Goal: Task Accomplishment & Management: Use online tool/utility

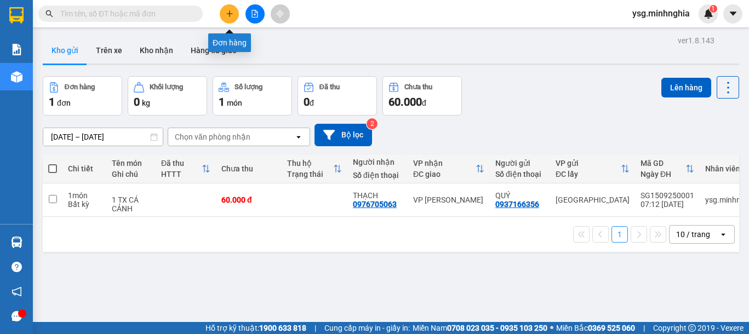
click at [225, 15] on button at bounding box center [229, 13] width 19 height 19
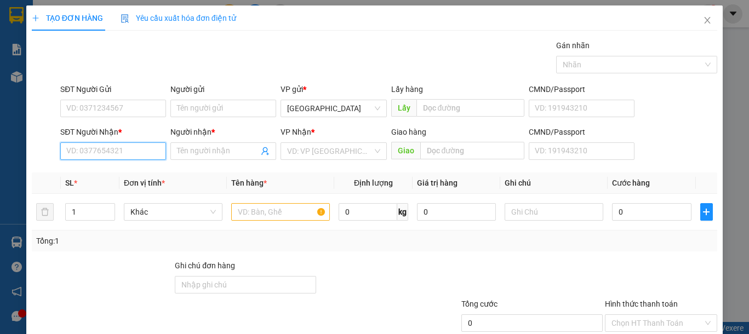
click at [102, 148] on input "SĐT Người Nhận *" at bounding box center [113, 151] width 106 height 18
type input "0364990714"
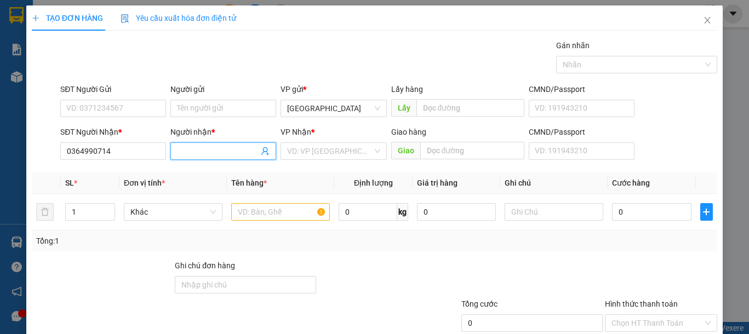
click at [231, 151] on input "Người nhận *" at bounding box center [218, 151] width 82 height 12
type input "c"
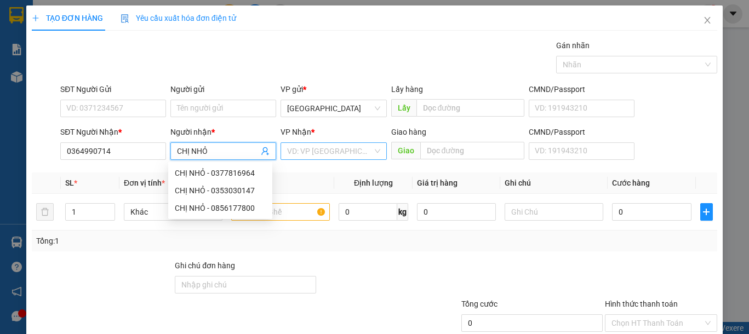
type input "CHỊ NHỎ"
click at [360, 146] on input "search" at bounding box center [329, 151] width 85 height 16
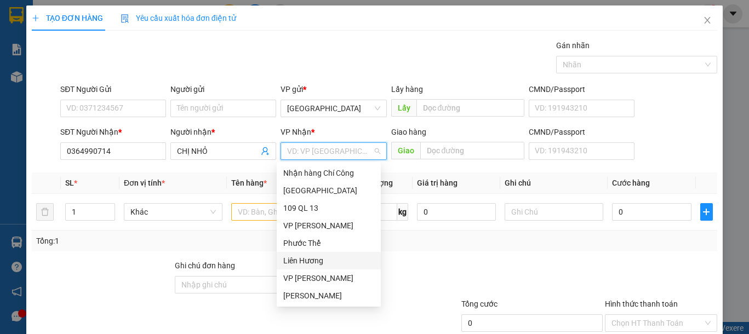
click at [311, 259] on div "Liên Hương" at bounding box center [328, 261] width 91 height 12
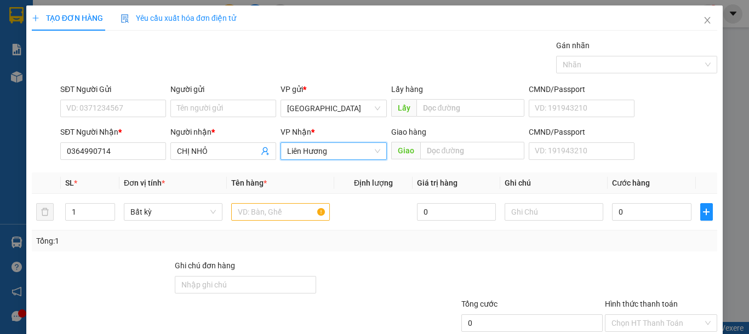
click at [100, 98] on div "SĐT Người Gửi" at bounding box center [113, 91] width 106 height 16
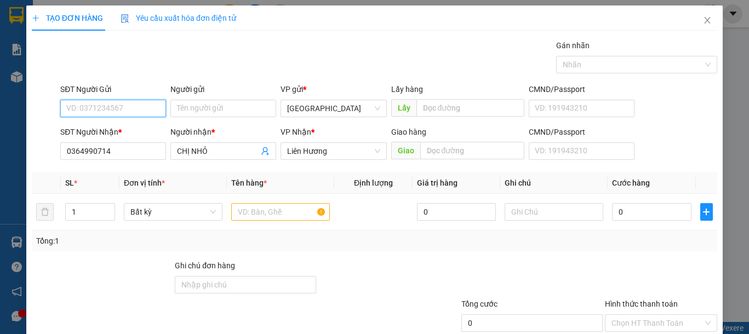
click at [100, 104] on input "SĐT Người Gửi" at bounding box center [113, 109] width 106 height 18
type input "0971466894"
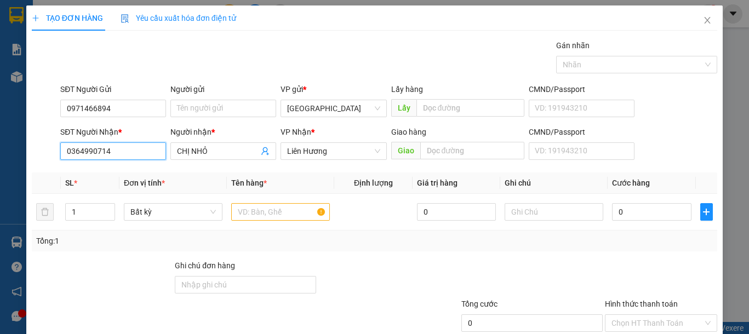
drag, startPoint x: 127, startPoint y: 153, endPoint x: 0, endPoint y: 151, distance: 127.1
click at [0, 151] on div "TẠO ĐƠN HÀNG Yêu cầu xuất hóa đơn điện tử Transit Pickup Surcharge Ids Transit …" at bounding box center [374, 167] width 749 height 334
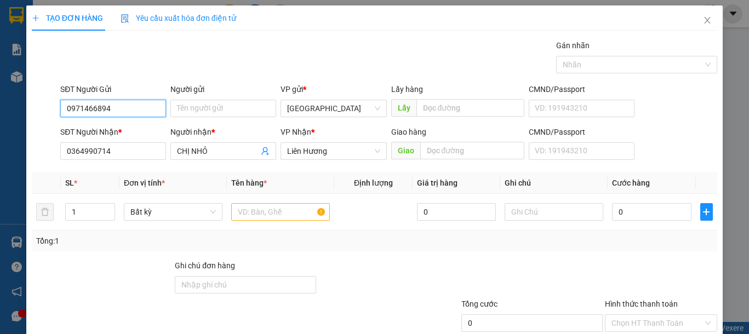
click at [134, 105] on input "0971466894" at bounding box center [113, 109] width 106 height 18
drag, startPoint x: 283, startPoint y: 217, endPoint x: 377, endPoint y: 194, distance: 97.1
click at [287, 216] on input "text" at bounding box center [280, 212] width 99 height 18
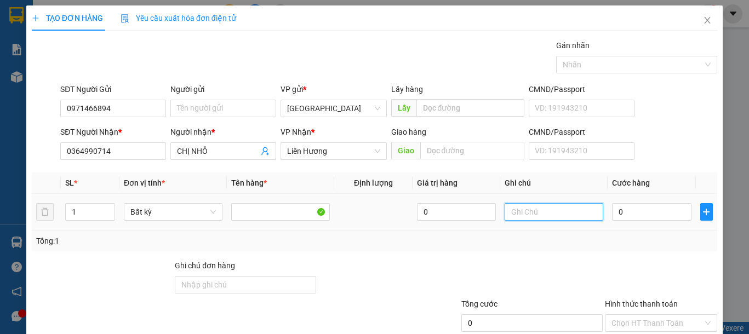
click at [518, 210] on input "text" at bounding box center [554, 212] width 99 height 18
type input "1 TH XỐP ĐỒ ĂN"
click at [632, 203] on input "0" at bounding box center [651, 212] width 79 height 18
type input "4"
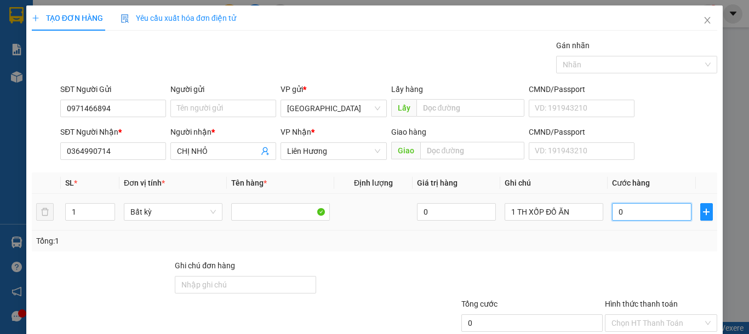
type input "4"
type input "40"
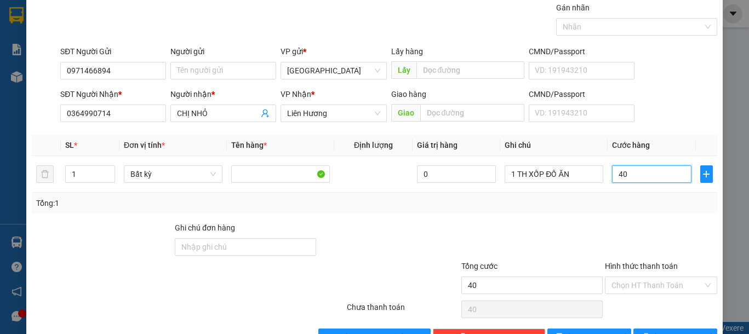
scroll to position [71, 0]
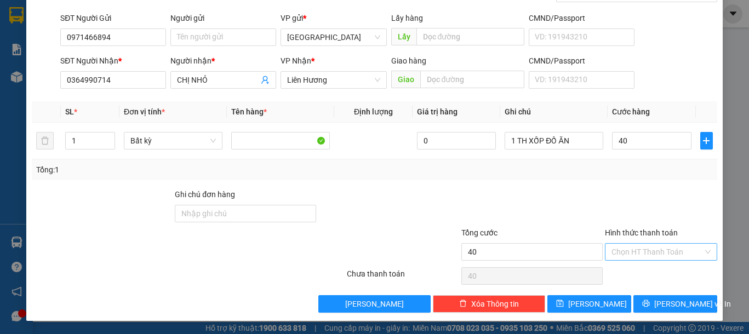
type input "40.000"
click at [660, 256] on input "Hình thức thanh toán" at bounding box center [656, 252] width 91 height 16
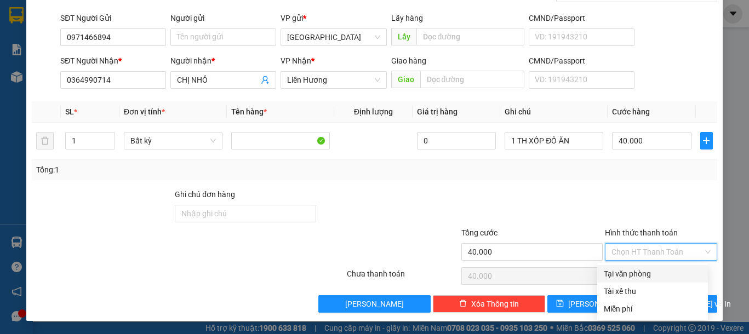
click at [651, 274] on div "Tại văn phòng" at bounding box center [653, 274] width 98 height 12
type input "0"
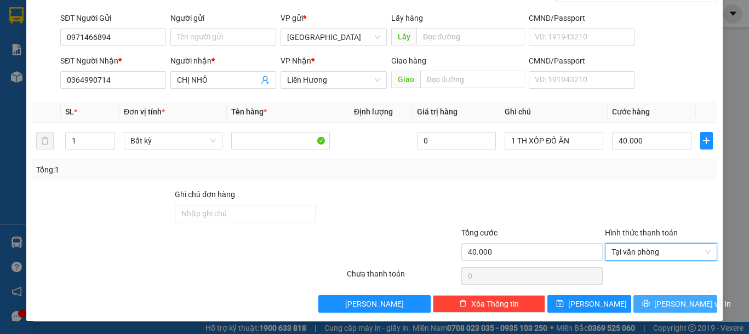
click at [655, 305] on button "Lưu và In" at bounding box center [675, 304] width 84 height 18
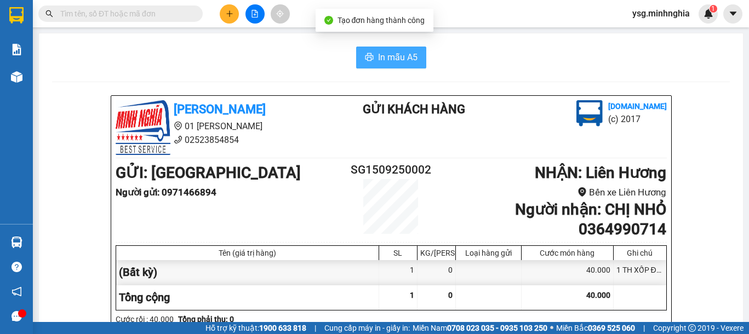
click at [394, 60] on span "In mẫu A5" at bounding box center [397, 57] width 39 height 14
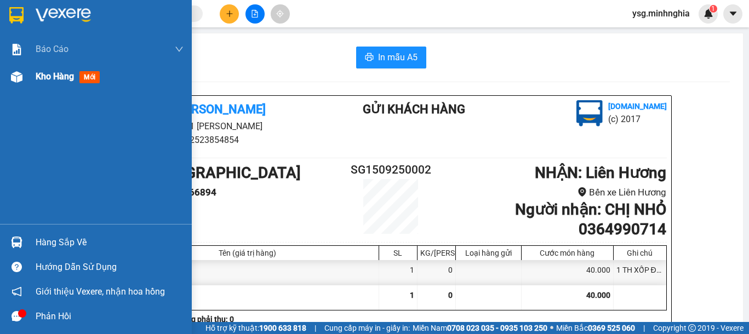
click at [1, 72] on div "Kho hàng mới" at bounding box center [96, 76] width 192 height 27
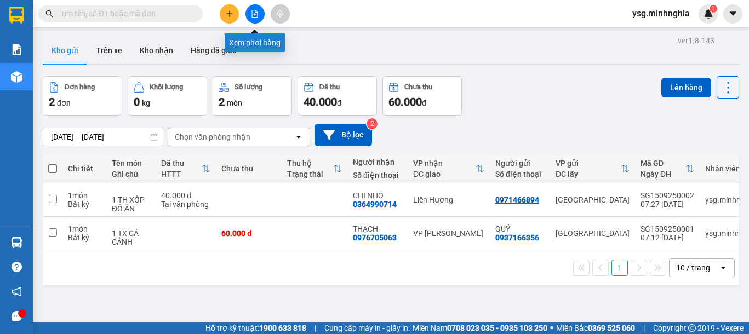
click at [254, 16] on icon "file-add" at bounding box center [255, 14] width 8 height 8
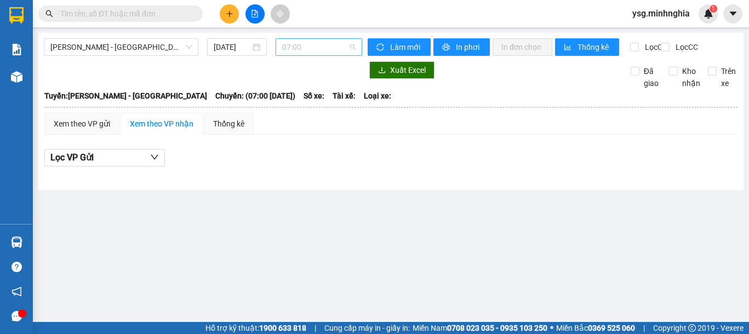
click at [289, 53] on span "07:00" at bounding box center [318, 47] width 73 height 16
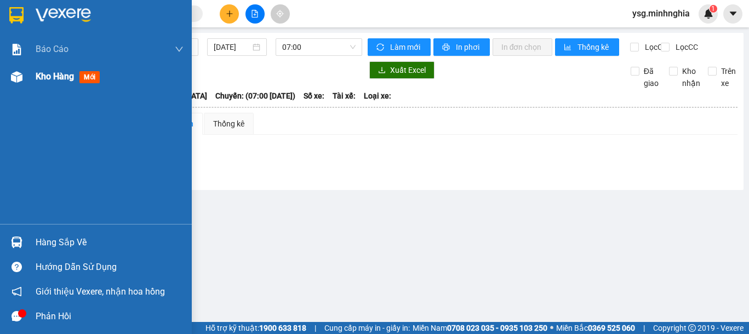
click at [0, 84] on div "Kho hàng mới" at bounding box center [96, 76] width 192 height 27
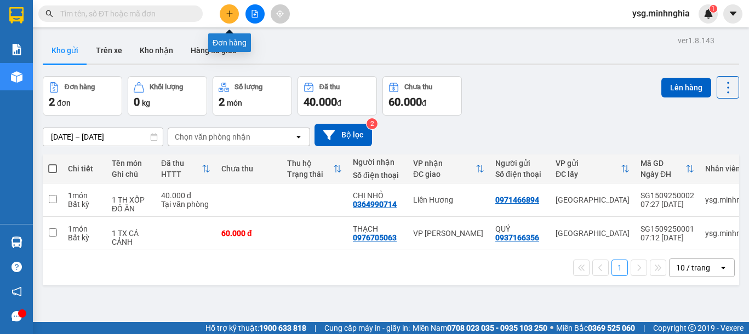
click at [228, 15] on icon "plus" at bounding box center [230, 14] width 8 height 8
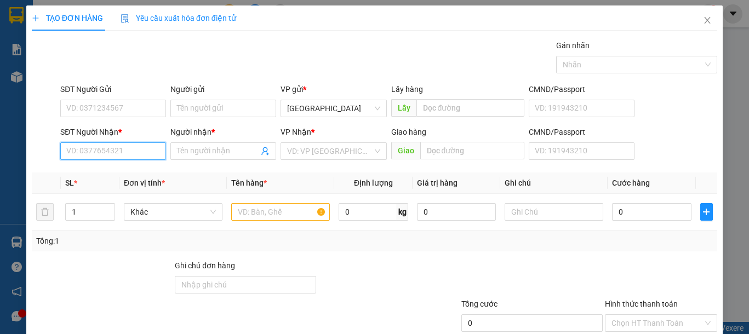
click at [145, 153] on input "SĐT Người Nhận *" at bounding box center [113, 151] width 106 height 18
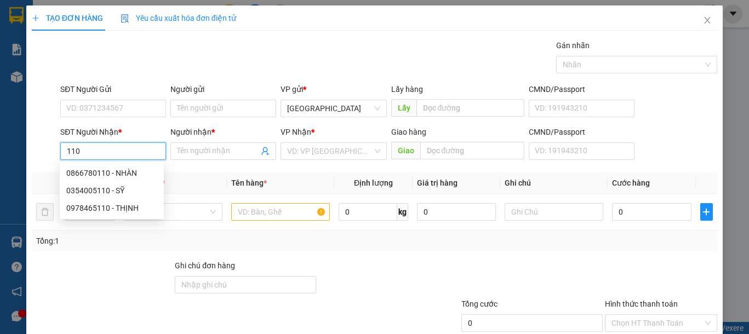
drag, startPoint x: 143, startPoint y: 153, endPoint x: 17, endPoint y: 153, distance: 126.0
click at [10, 153] on div "TẠO ĐƠN HÀNG Yêu cầu xuất hóa đơn điện tử Transit Pickup Surcharge Ids Transit …" at bounding box center [374, 167] width 749 height 334
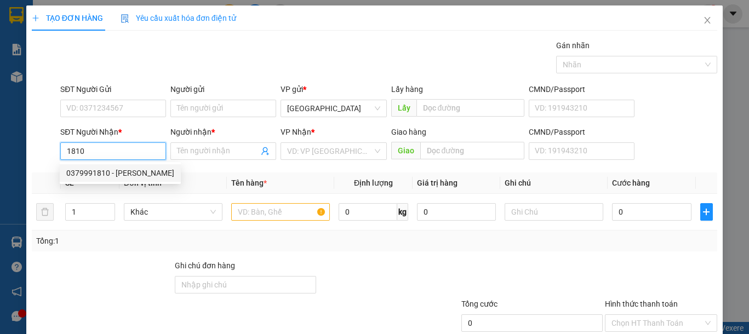
drag, startPoint x: 108, startPoint y: 181, endPoint x: 123, endPoint y: 187, distance: 16.2
click at [109, 181] on div "0379991810 - TRINH" at bounding box center [120, 173] width 121 height 18
type input "0379991810"
type input "TRINH"
type input "NGÃ 3 DUỒNG"
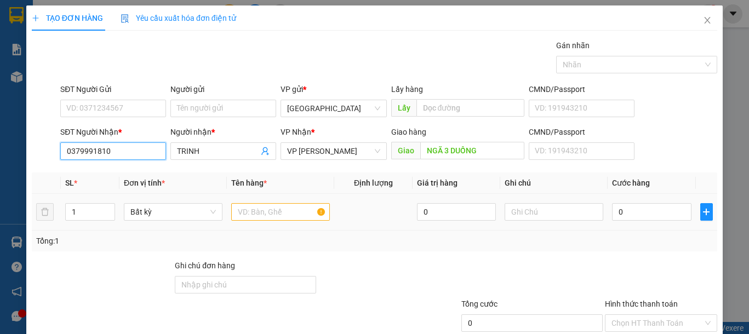
type input "0379991810"
click at [280, 211] on input "text" at bounding box center [280, 212] width 99 height 18
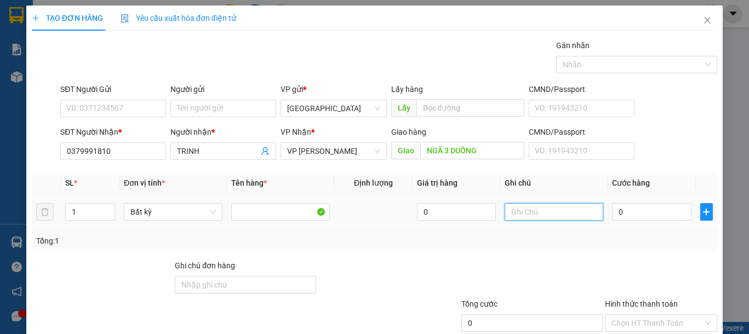
click at [564, 219] on input "text" at bounding box center [554, 212] width 99 height 18
type input "1 TH XỐP ĐL"
click at [646, 213] on input "0" at bounding box center [651, 212] width 79 height 18
type input "1"
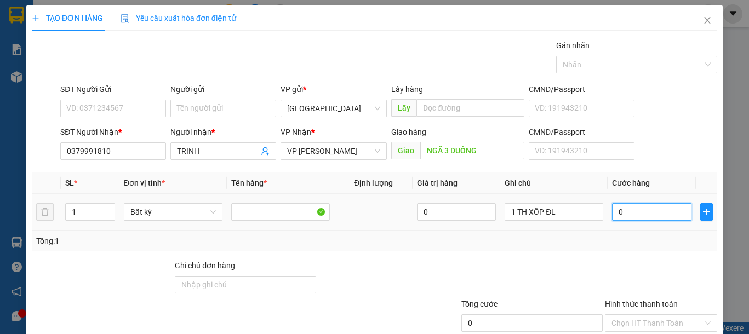
type input "1"
type input "11"
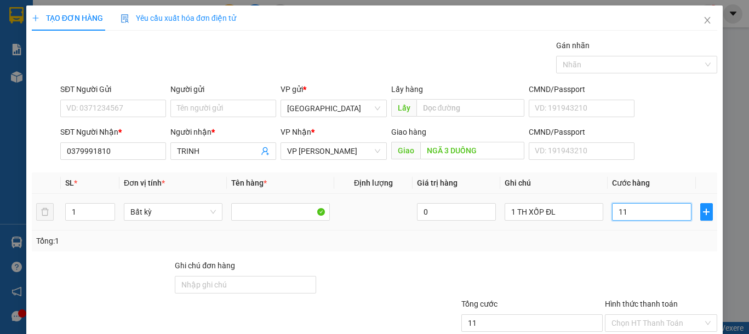
type input "110"
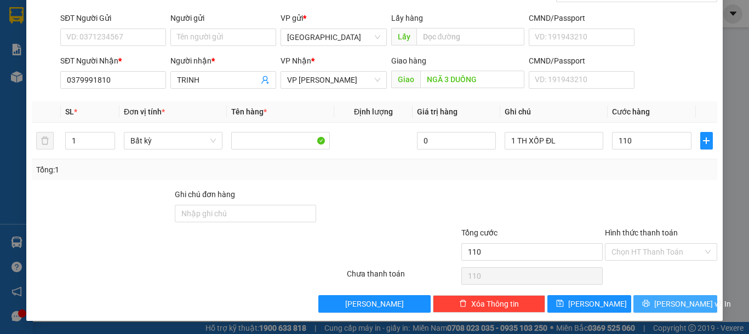
type input "110.000"
click at [673, 302] on span "[PERSON_NAME] và In" at bounding box center [692, 304] width 77 height 12
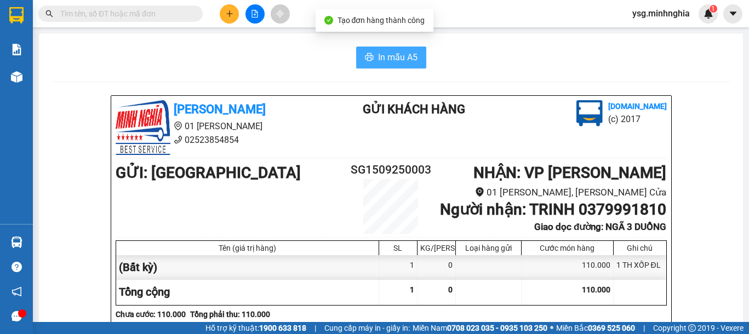
click at [380, 53] on span "In mẫu A5" at bounding box center [397, 57] width 39 height 14
click at [418, 64] on button "In mẫu A5" at bounding box center [391, 58] width 70 height 22
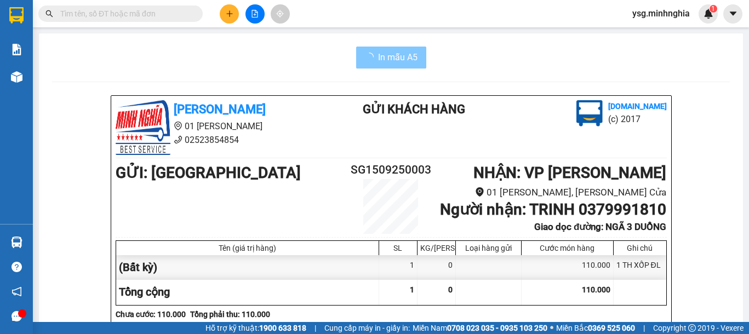
scroll to position [565, 0]
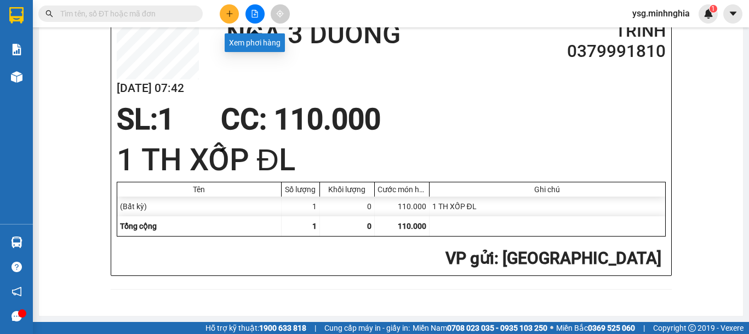
click at [251, 10] on icon "file-add" at bounding box center [255, 14] width 8 height 8
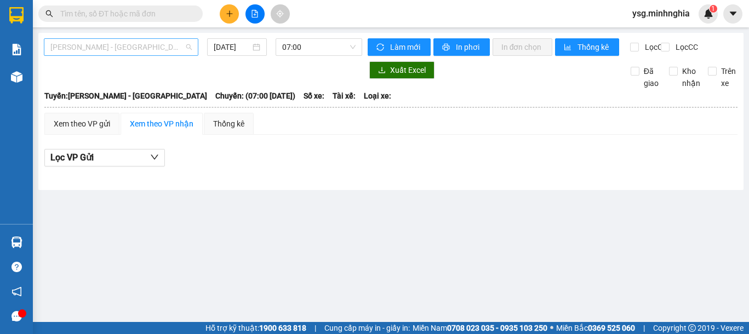
click at [154, 54] on span "[PERSON_NAME] - [GEOGRAPHIC_DATA]" at bounding box center [120, 47] width 141 height 16
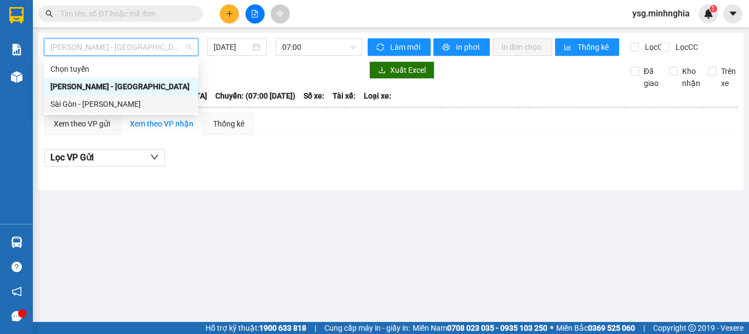
click at [126, 106] on div "Sài Gòn - [PERSON_NAME]" at bounding box center [120, 104] width 141 height 12
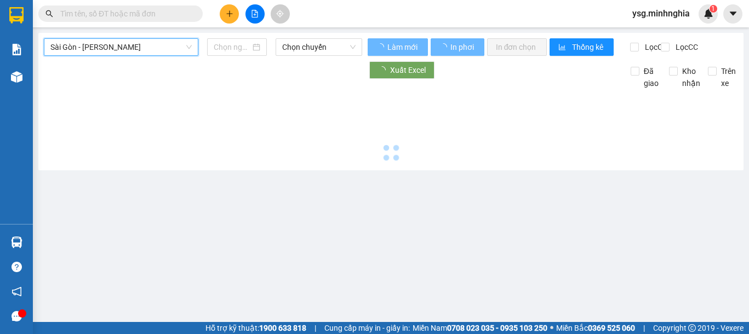
type input "[DATE]"
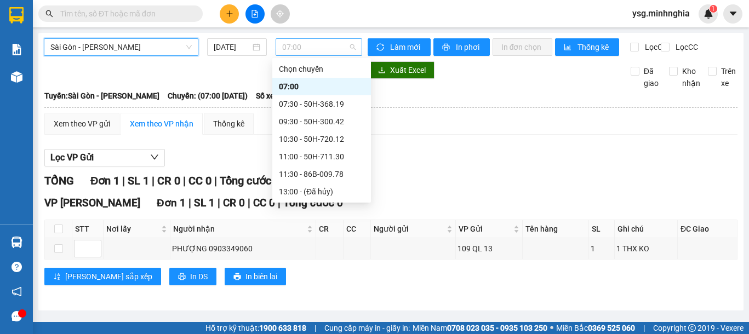
click at [335, 54] on span "07:00" at bounding box center [318, 47] width 73 height 16
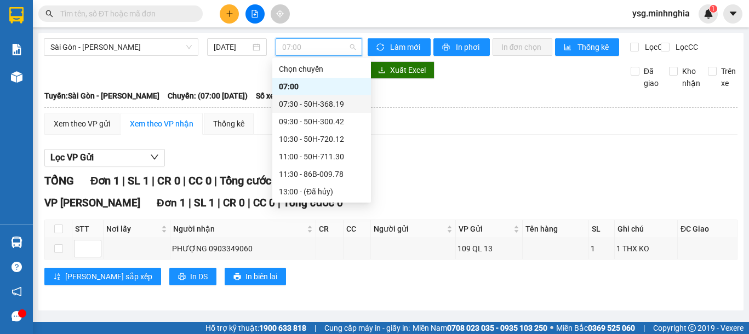
click at [327, 111] on div "07:30 - 50H-368.19" at bounding box center [321, 104] width 99 height 18
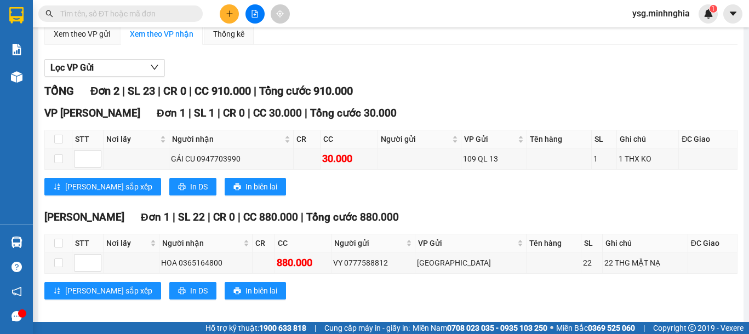
scroll to position [107, 0]
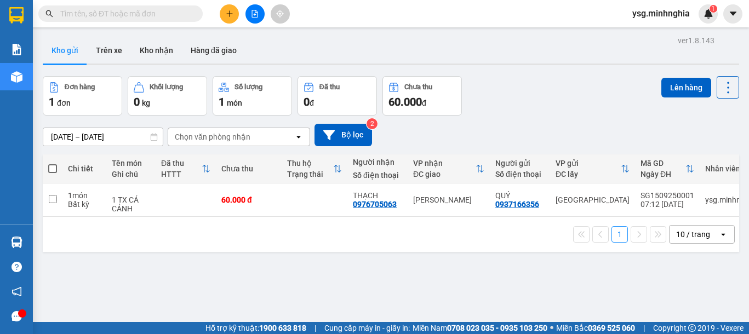
click at [155, 19] on input "text" at bounding box center [124, 14] width 129 height 12
paste input "0364990714"
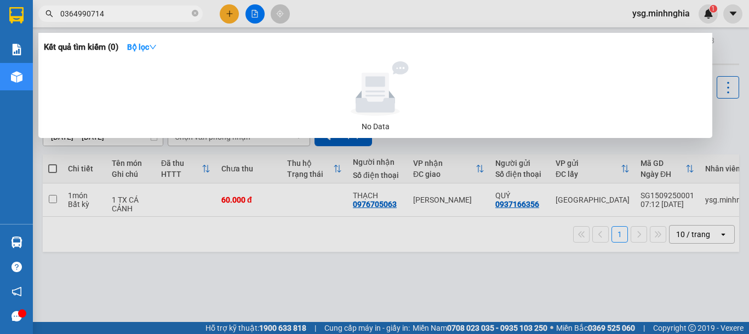
type input "0364990714"
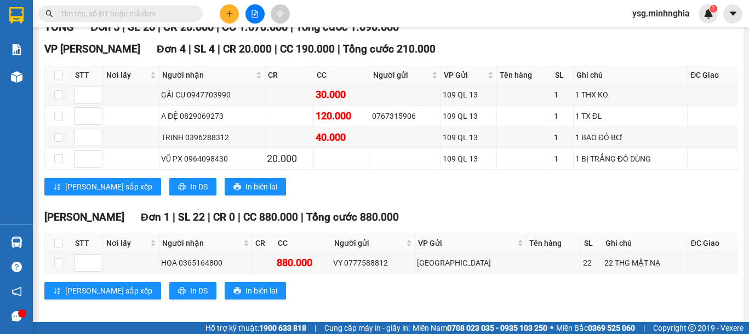
scroll to position [151, 0]
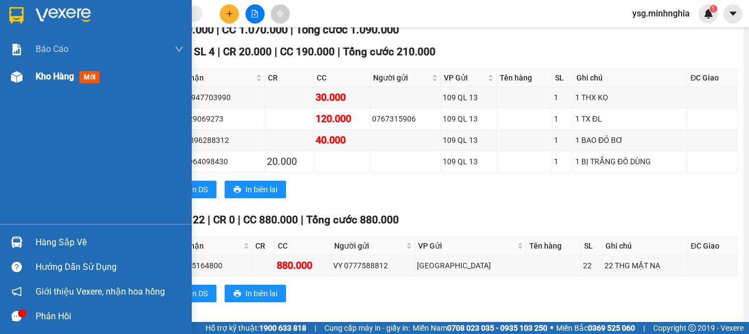
click at [0, 84] on div "Kho hàng mới" at bounding box center [96, 76] width 192 height 27
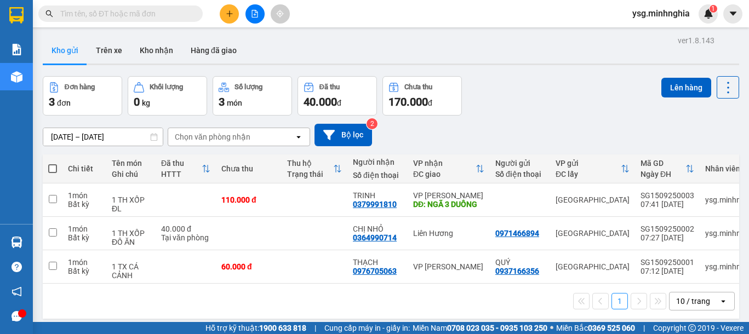
click at [48, 164] on span at bounding box center [52, 168] width 9 height 9
click at [53, 163] on input "checkbox" at bounding box center [53, 163] width 0 height 0
checkbox input "true"
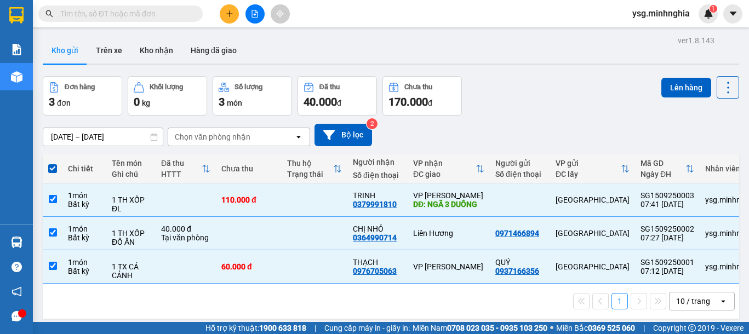
click at [686, 75] on div "ver 1.8.143 Kho gửi Trên xe Kho nhận Hàng đã giao Đơn hàng 3 đơn Khối lượng 0 k…" at bounding box center [390, 200] width 705 height 334
click at [684, 87] on button "Lên hàng" at bounding box center [686, 88] width 50 height 20
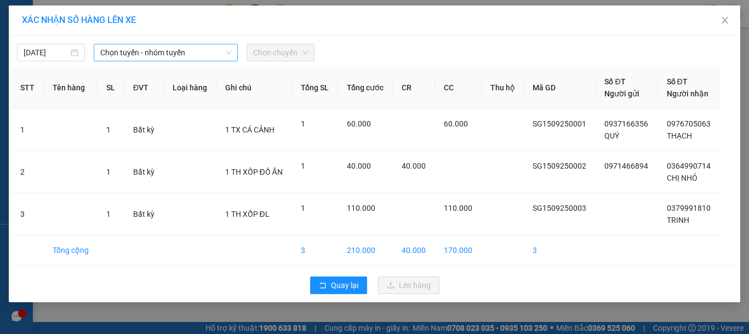
click at [165, 50] on span "Chọn tuyến - nhóm tuyến" at bounding box center [165, 52] width 131 height 16
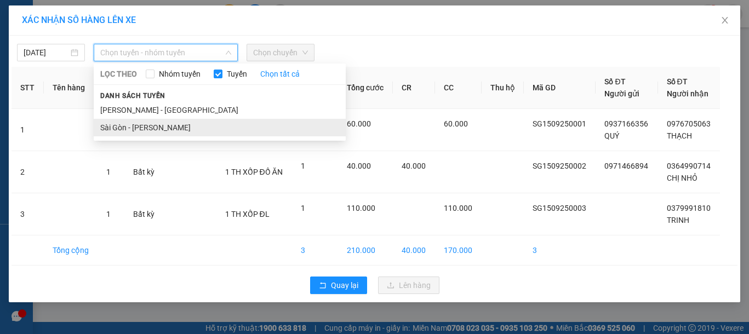
click at [141, 123] on li "Sài Gòn - Phan Rí" at bounding box center [220, 128] width 252 height 18
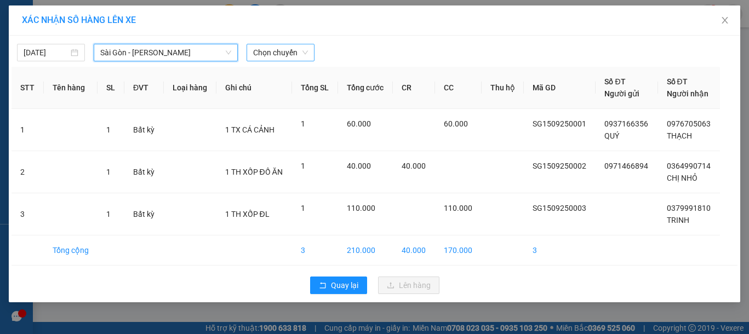
click at [270, 50] on span "Chọn chuyến" at bounding box center [280, 52] width 55 height 16
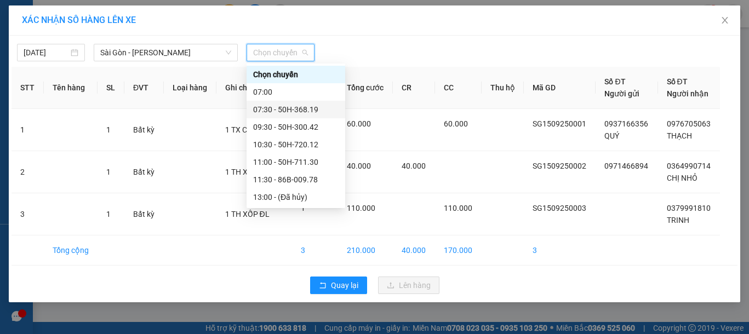
click at [302, 104] on div "07:30 - 50H-368.19" at bounding box center [295, 110] width 85 height 12
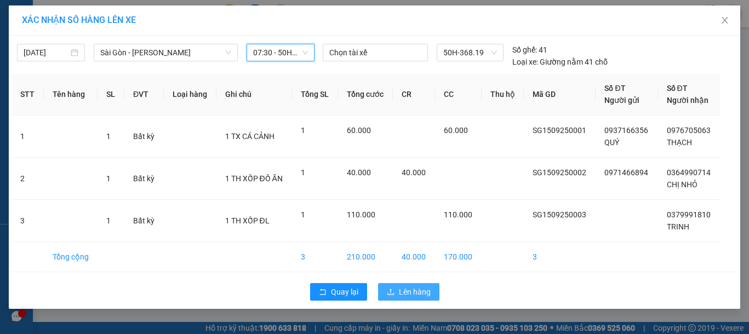
click at [400, 295] on span "Lên hàng" at bounding box center [415, 292] width 32 height 12
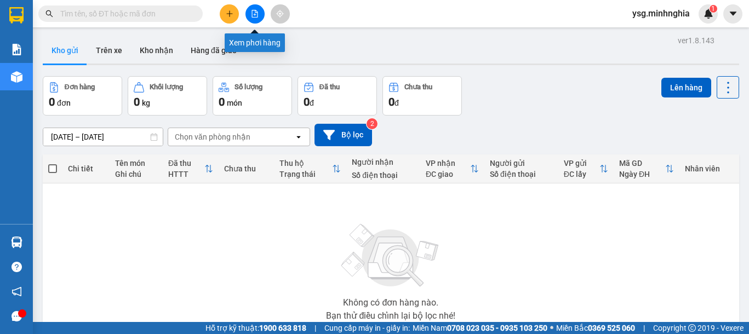
click at [258, 17] on icon "file-add" at bounding box center [255, 14] width 8 height 8
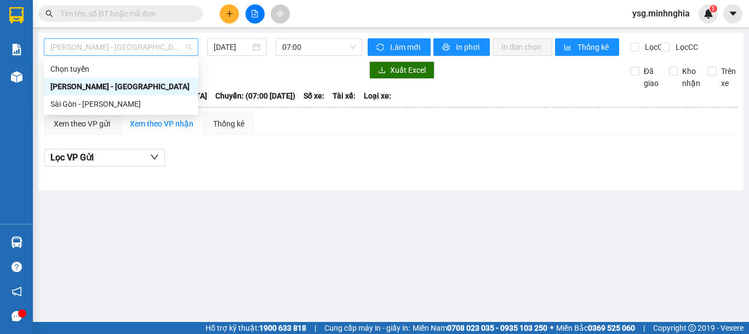
click at [158, 41] on span "Phan Rí - Sài Gòn" at bounding box center [120, 47] width 141 height 16
click at [135, 107] on div "Sài Gòn - [PERSON_NAME]" at bounding box center [120, 104] width 141 height 12
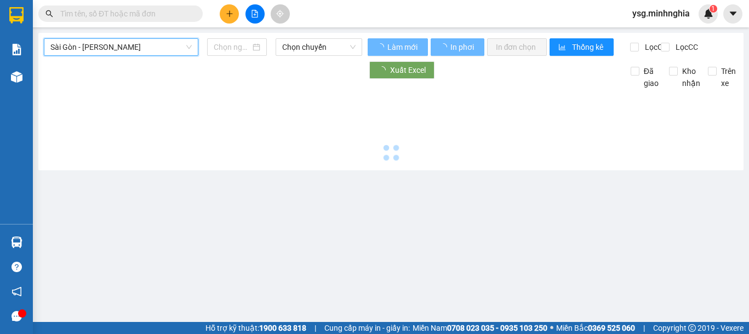
type input "[DATE]"
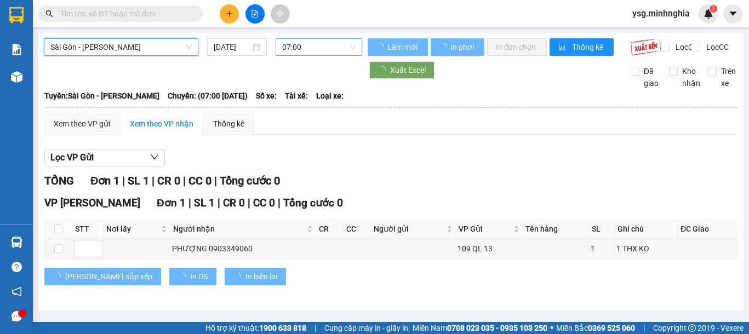
click at [296, 51] on span "07:00" at bounding box center [318, 47] width 73 height 16
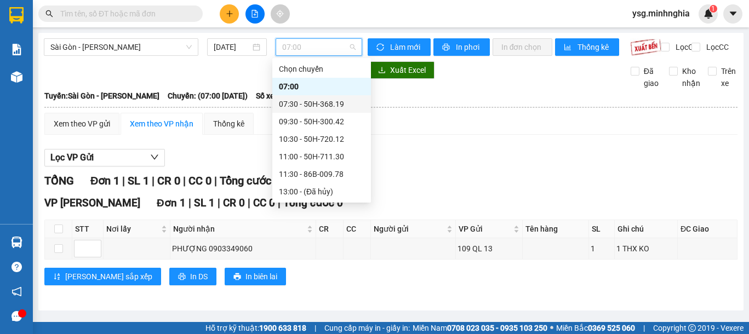
click at [325, 104] on div "07:30 - 50H-368.19" at bounding box center [321, 104] width 85 height 12
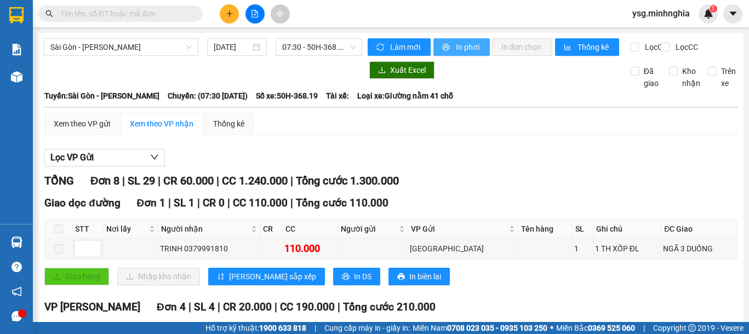
click at [454, 38] on button "In phơi" at bounding box center [461, 47] width 56 height 18
click at [226, 14] on icon "plus" at bounding box center [230, 14] width 8 height 8
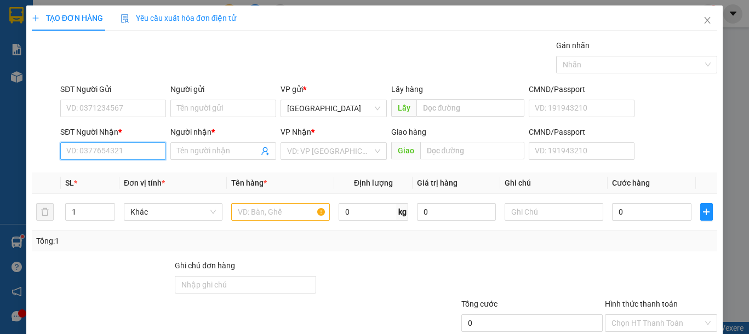
click at [141, 145] on input "SĐT Người Nhận *" at bounding box center [113, 151] width 106 height 18
type input "0867988434"
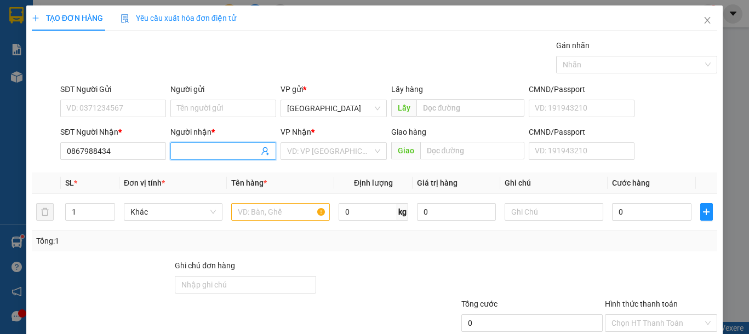
click at [225, 153] on input "Người nhận *" at bounding box center [218, 151] width 82 height 12
type input "L"
type input "NGÂN"
click at [298, 152] on input "search" at bounding box center [329, 151] width 85 height 16
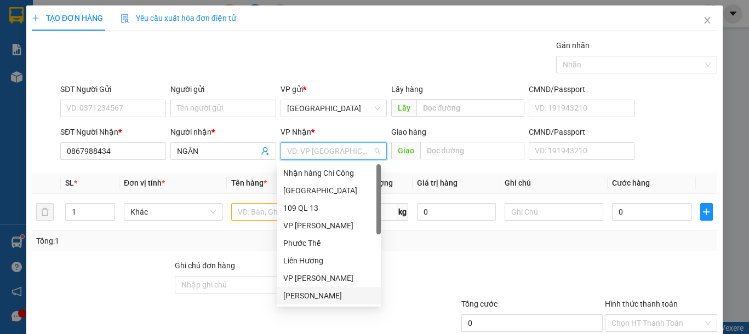
click at [322, 294] on div "[PERSON_NAME]" at bounding box center [328, 296] width 91 height 12
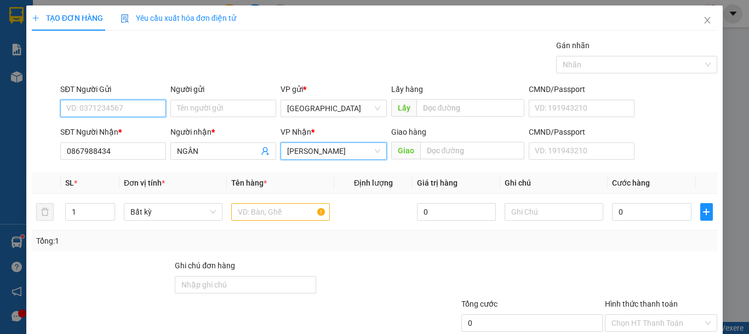
click at [126, 107] on input "SĐT Người Gửi" at bounding box center [113, 109] width 106 height 18
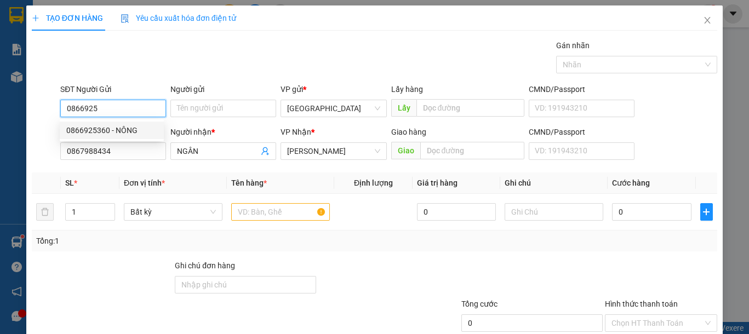
click at [129, 128] on div "0866925360 - NÔNG" at bounding box center [111, 130] width 91 height 12
type input "0866925360"
type input "NÔNG"
type input "0866925360"
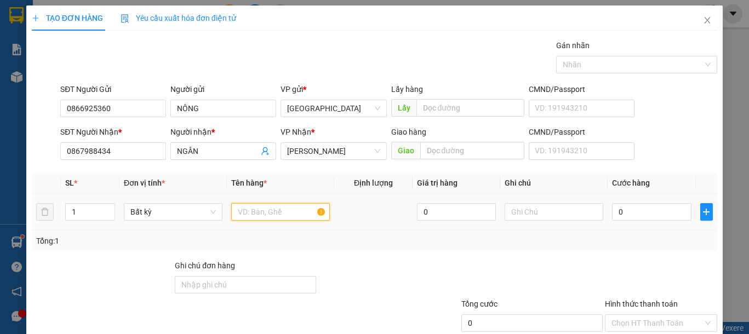
click at [254, 210] on input "text" at bounding box center [280, 212] width 99 height 18
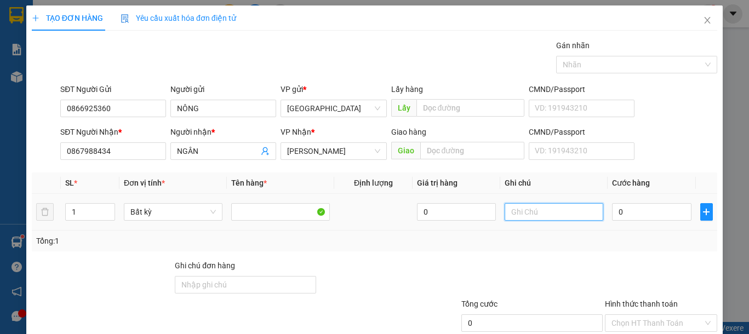
drag, startPoint x: 547, startPoint y: 203, endPoint x: 547, endPoint y: 211, distance: 8.2
click at [547, 204] on input "text" at bounding box center [554, 212] width 99 height 18
type input "1 TÚI GIẤY QA"
click at [626, 215] on input "0" at bounding box center [651, 212] width 79 height 18
type input "3"
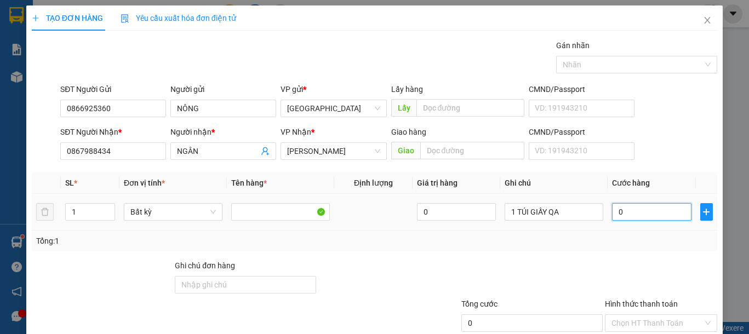
type input "3"
type input "30"
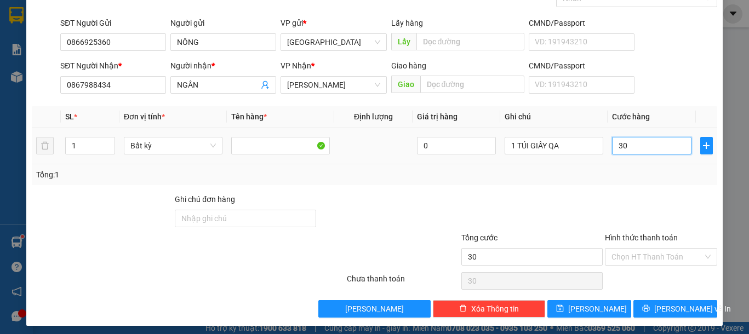
scroll to position [71, 0]
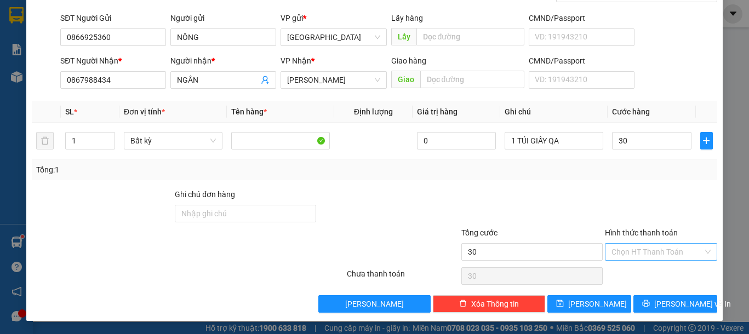
click at [658, 259] on input "Hình thức thanh toán" at bounding box center [656, 252] width 91 height 16
type input "30.000"
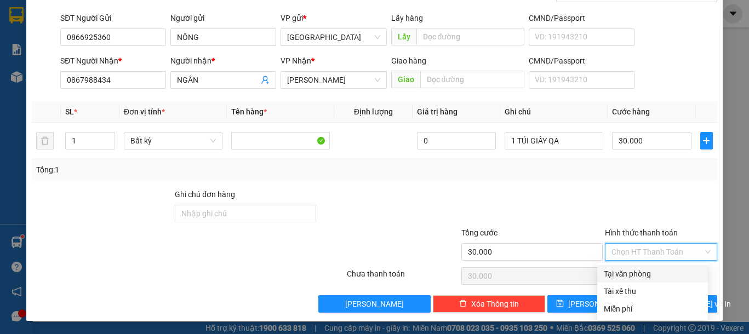
click at [646, 276] on div "Tại văn phòng" at bounding box center [653, 274] width 98 height 12
type input "0"
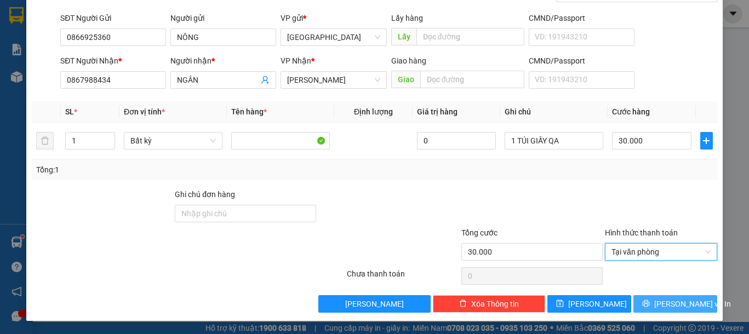
click at [667, 300] on span "[PERSON_NAME] và In" at bounding box center [692, 304] width 77 height 12
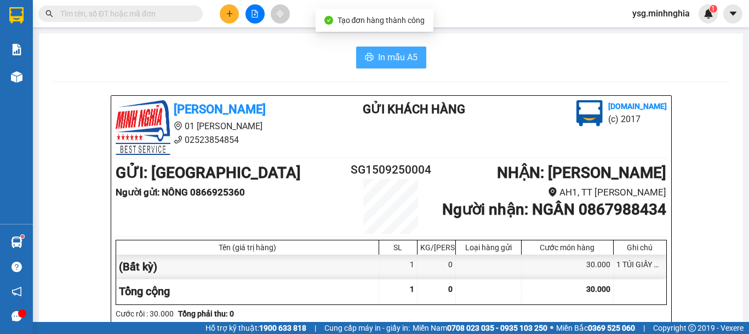
click at [382, 58] on span "In mẫu A5" at bounding box center [397, 57] width 39 height 14
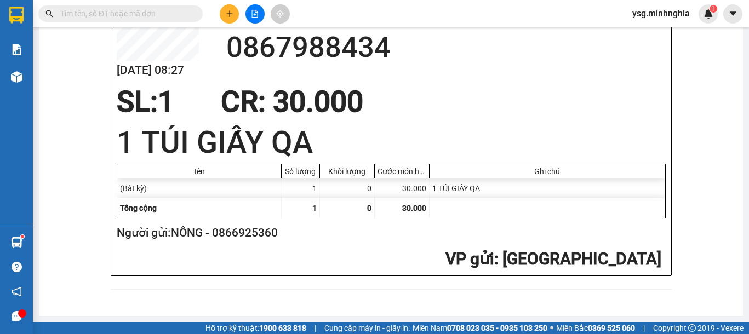
click at [236, 22] on div at bounding box center [255, 13] width 82 height 19
click at [227, 16] on icon "plus" at bounding box center [230, 14] width 8 height 8
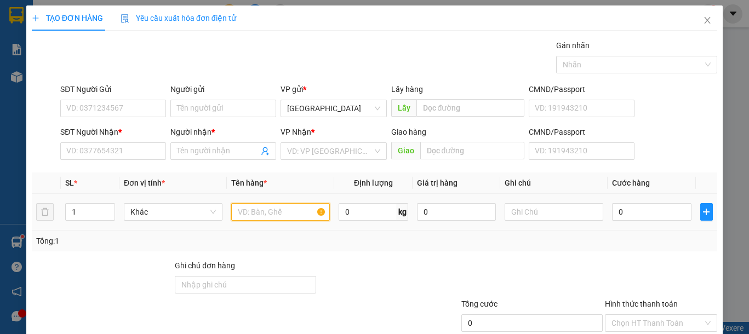
click at [239, 208] on input "text" at bounding box center [280, 212] width 99 height 18
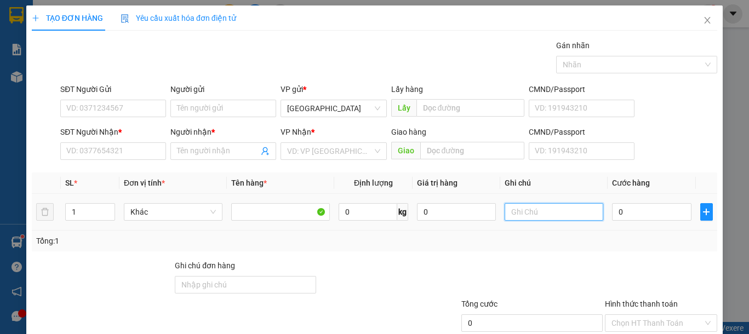
click at [543, 212] on input "text" at bounding box center [554, 212] width 99 height 18
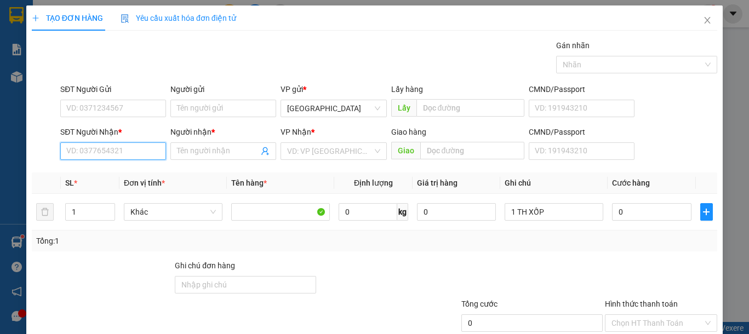
click at [104, 159] on input "SĐT Người Nhận *" at bounding box center [113, 151] width 106 height 18
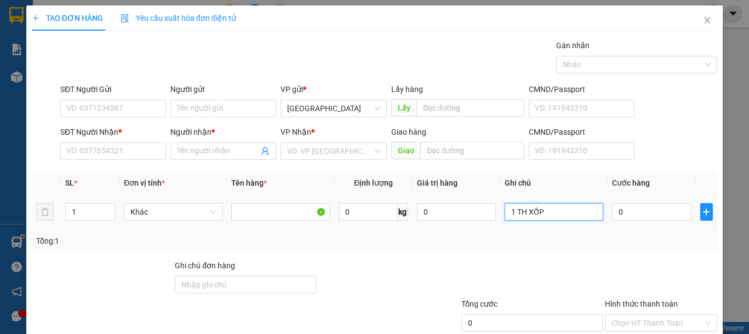
click at [585, 217] on input "1 TH XỐP" at bounding box center [554, 212] width 99 height 18
type input "1 TH XỐP ĐL"
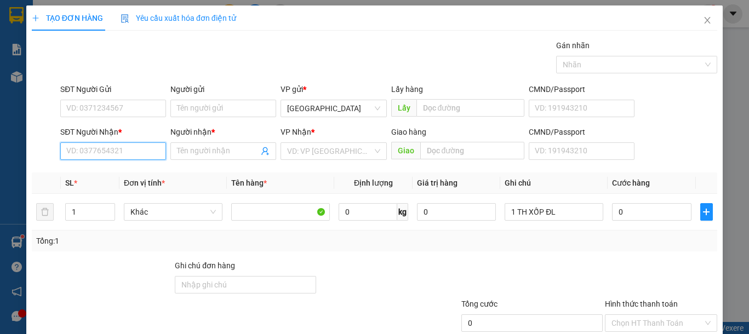
click at [119, 153] on input "SĐT Người Nhận *" at bounding box center [113, 151] width 106 height 18
type input "0972923479"
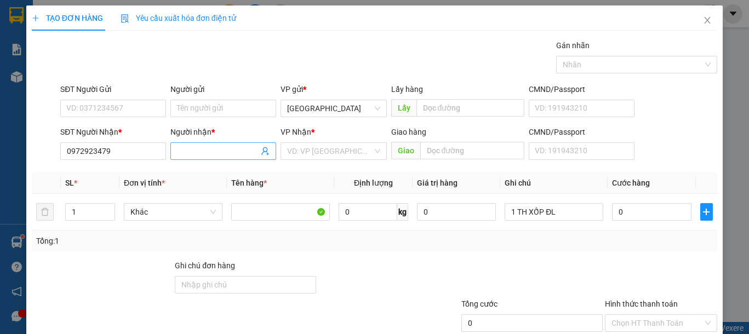
click at [219, 156] on input "Người nhận *" at bounding box center [218, 151] width 82 height 12
type input "NGUYỄN SAO"
click at [339, 154] on input "search" at bounding box center [329, 151] width 85 height 16
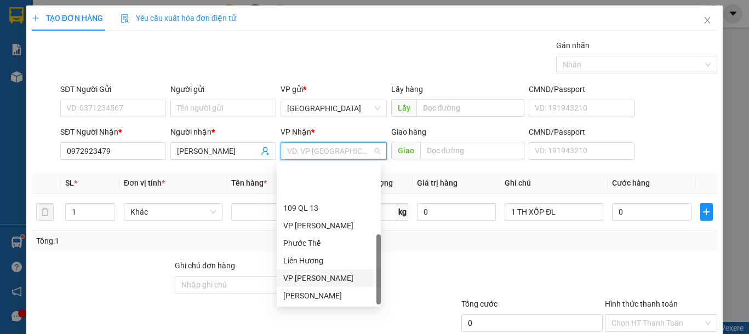
scroll to position [53, 0]
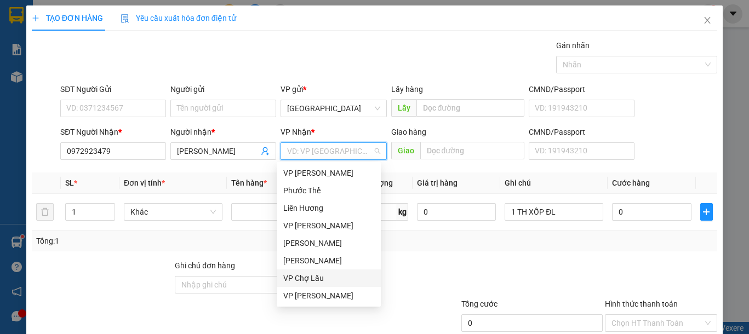
click at [322, 281] on div "VP Chợ Lầu" at bounding box center [328, 278] width 91 height 12
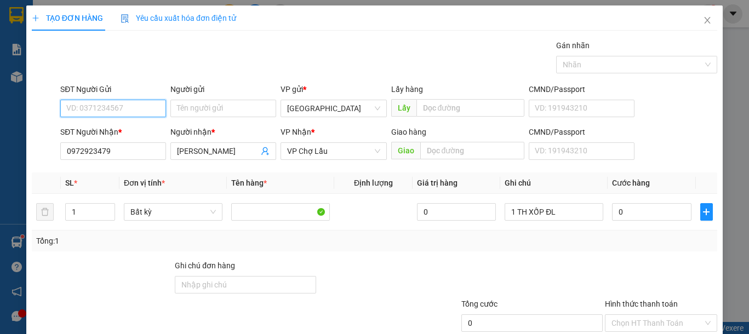
click at [142, 111] on input "SĐT Người Gửi" at bounding box center [113, 109] width 106 height 18
type input "0902827870"
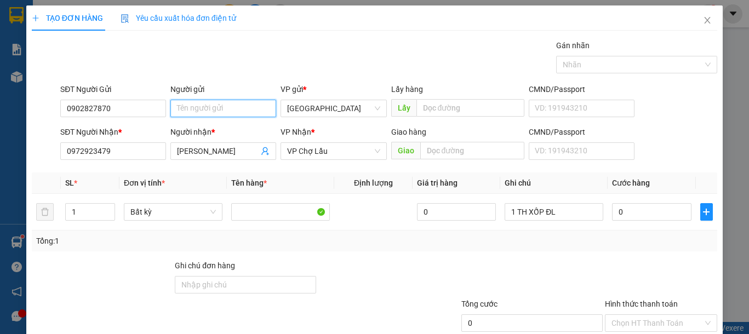
click at [208, 113] on input "Người gửi" at bounding box center [223, 109] width 106 height 18
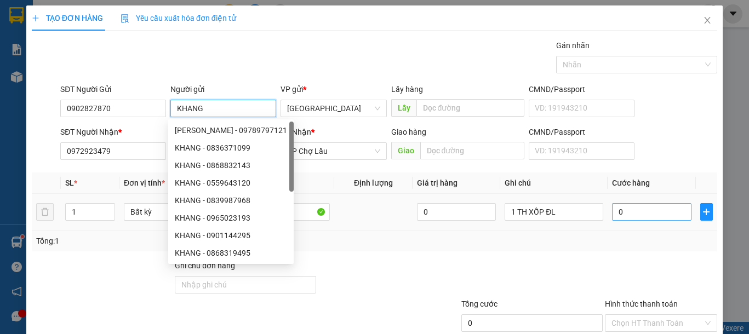
type input "KHANG"
click at [651, 216] on input "0" at bounding box center [651, 212] width 79 height 18
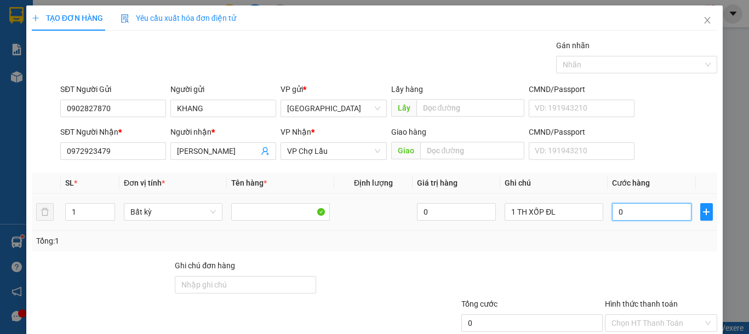
type input "4"
type input "40"
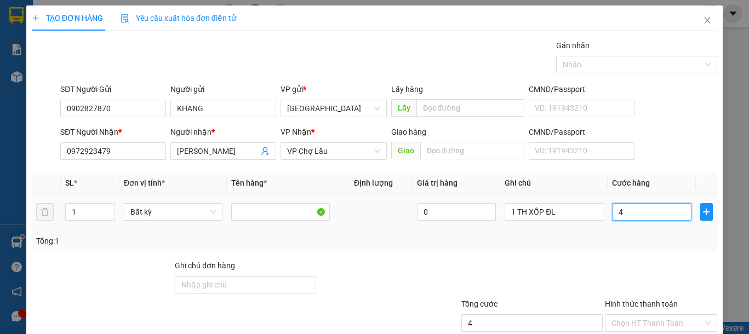
type input "40"
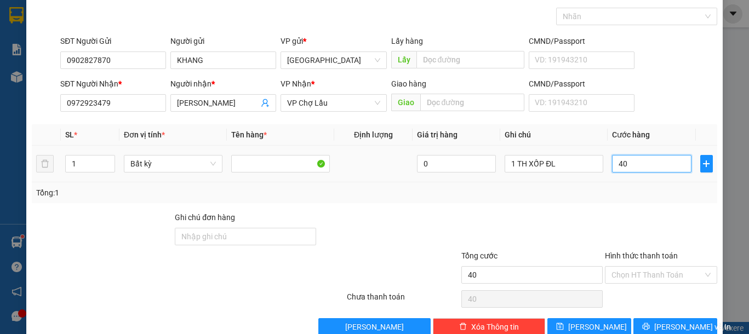
scroll to position [71, 0]
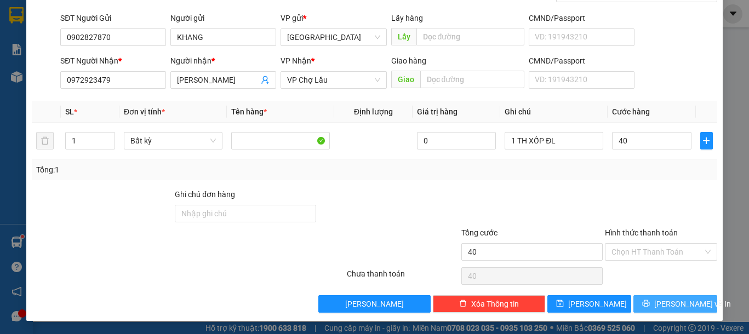
type input "40.000"
click at [674, 300] on span "[PERSON_NAME] và In" at bounding box center [692, 304] width 77 height 12
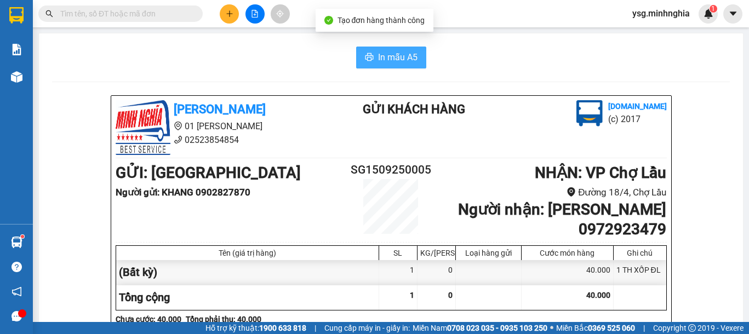
click at [386, 64] on span "In mẫu A5" at bounding box center [397, 57] width 39 height 14
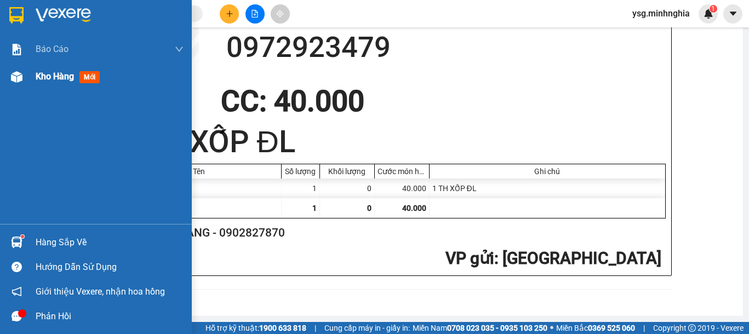
click at [31, 89] on div "Kho hàng mới" at bounding box center [96, 76] width 192 height 27
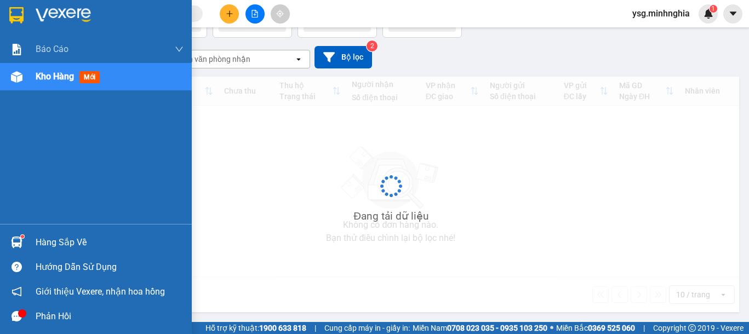
click at [31, 83] on div "Kho hàng mới" at bounding box center [96, 76] width 192 height 27
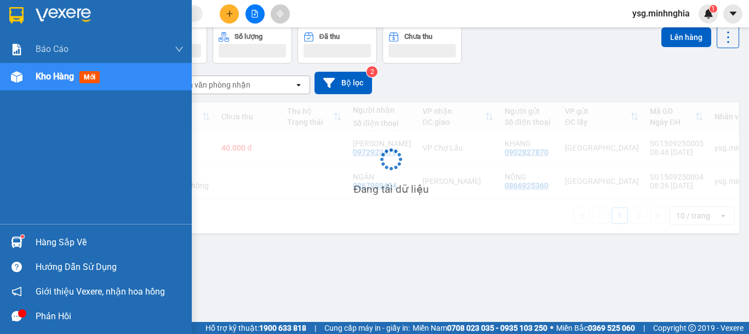
scroll to position [50, 0]
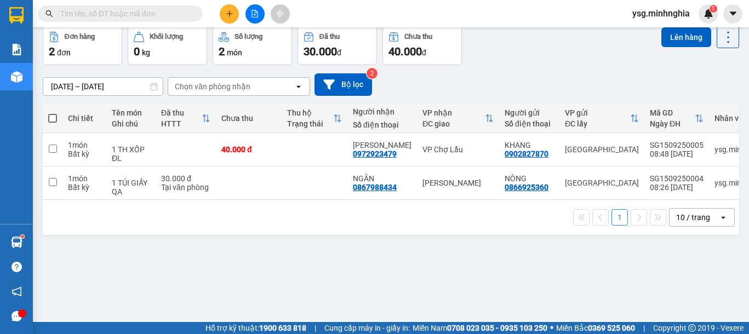
click at [263, 15] on button at bounding box center [254, 13] width 19 height 19
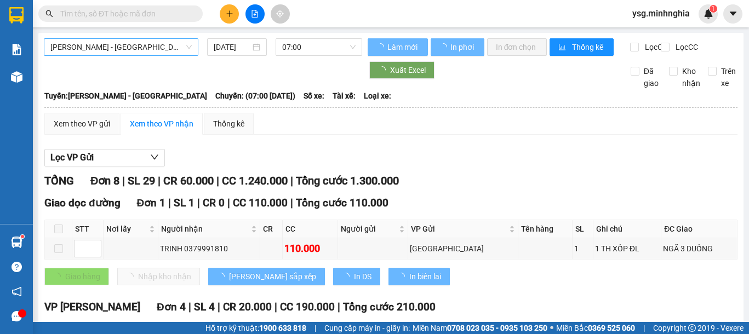
click at [140, 45] on span "[PERSON_NAME] - [GEOGRAPHIC_DATA]" at bounding box center [120, 47] width 141 height 16
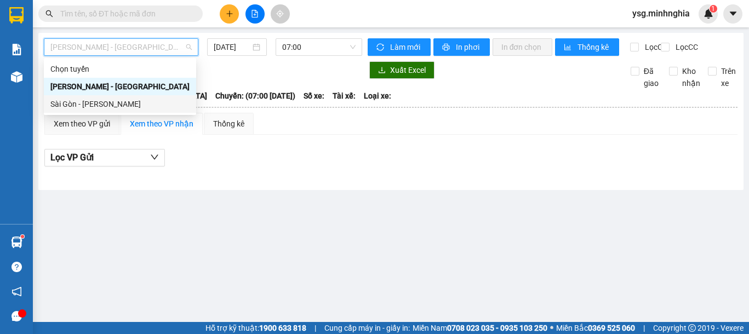
click at [102, 99] on div "Chọn tuyến Phan Rí - Sài Gòn Sài Gòn - Phan Rí" at bounding box center [120, 86] width 152 height 53
click at [107, 100] on div "Sài Gòn - [PERSON_NAME]" at bounding box center [119, 104] width 139 height 12
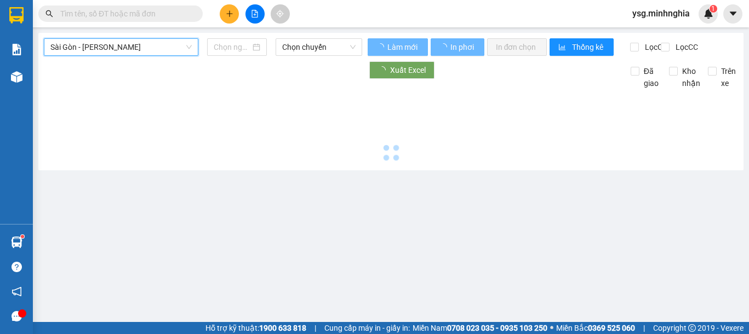
type input "[DATE]"
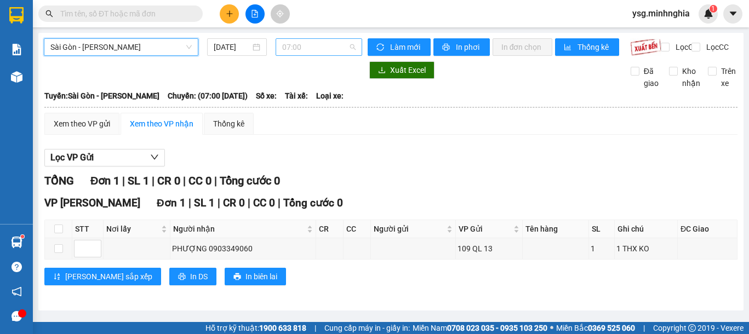
click at [310, 49] on span "07:00" at bounding box center [318, 47] width 73 height 16
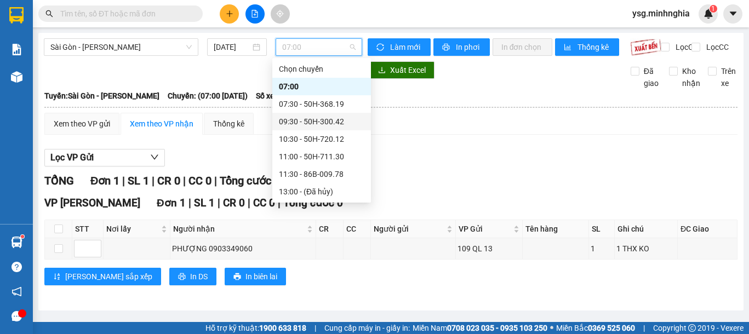
click at [331, 119] on div "09:30 - 50H-300.42" at bounding box center [321, 122] width 85 height 12
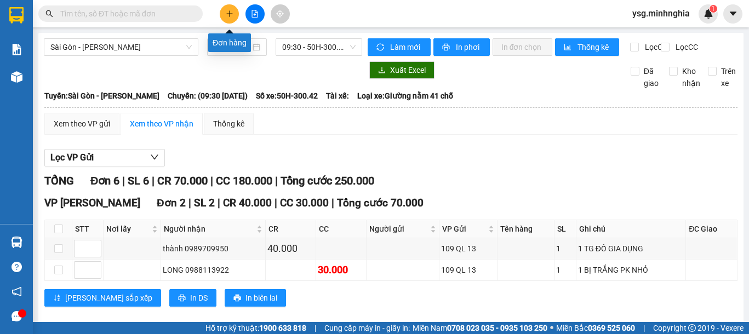
click at [231, 10] on icon "plus" at bounding box center [230, 14] width 8 height 8
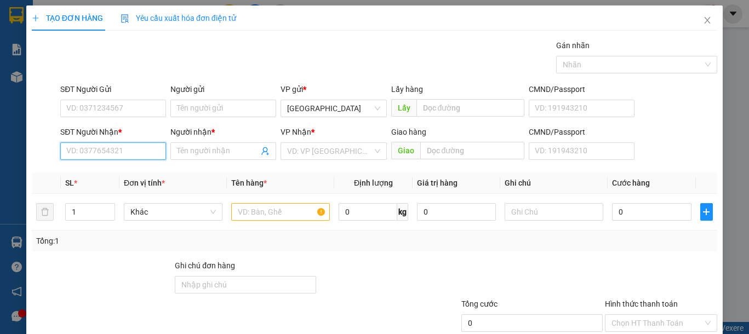
click at [79, 148] on input "SĐT Người Nhận *" at bounding box center [113, 151] width 106 height 18
click at [104, 168] on div "0933345293 - VÂN" at bounding box center [120, 173] width 108 height 12
type input "0933345293"
type input "VÂN"
type input "0933345293"
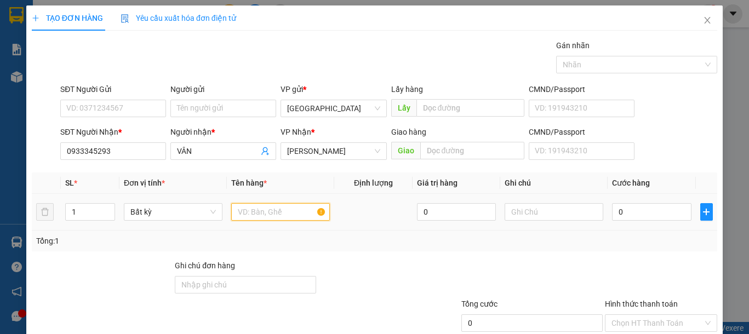
click at [260, 214] on input "text" at bounding box center [280, 212] width 99 height 18
click at [126, 98] on div "SĐT Người Gửi" at bounding box center [113, 91] width 106 height 16
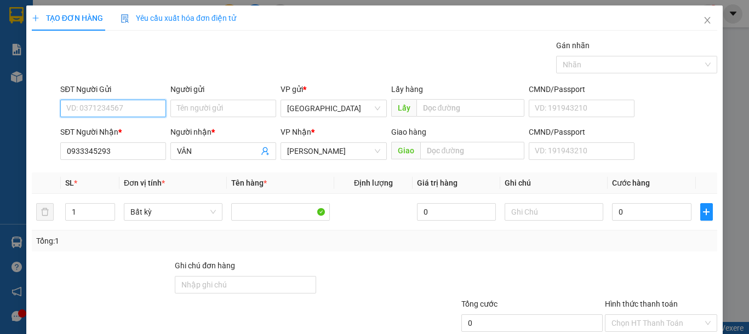
click at [131, 105] on input "SĐT Người Gửi" at bounding box center [113, 109] width 106 height 18
click at [143, 144] on div "0964468189" at bounding box center [111, 148] width 91 height 12
type input "0964468189"
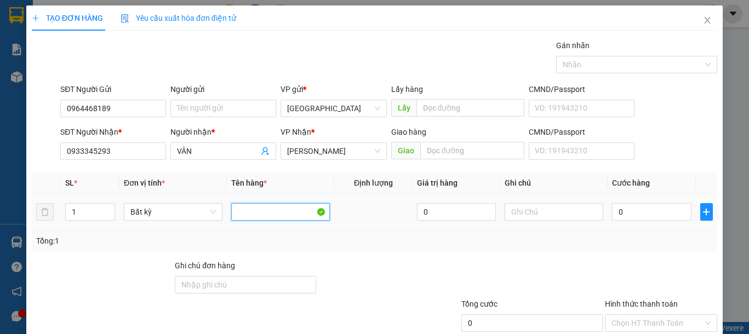
click at [285, 210] on input "text" at bounding box center [280, 212] width 99 height 18
click at [531, 216] on input "text" at bounding box center [554, 212] width 99 height 18
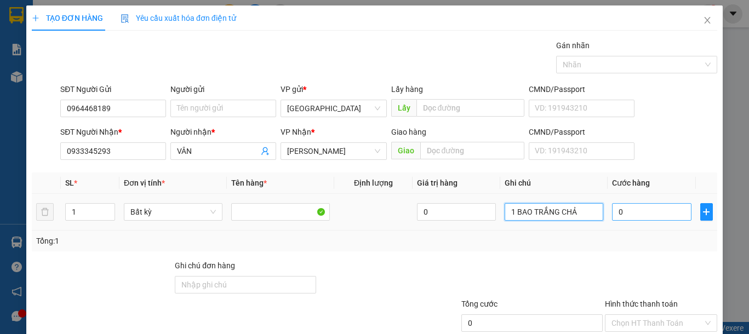
type input "1 BAO TRẮNG CHẢ"
click at [658, 216] on input "0" at bounding box center [651, 212] width 79 height 18
type input "4"
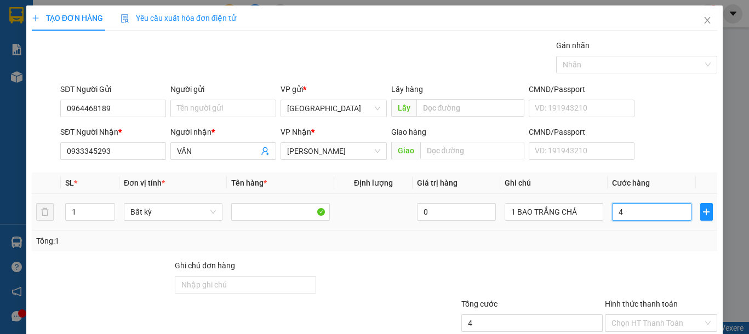
type input "40"
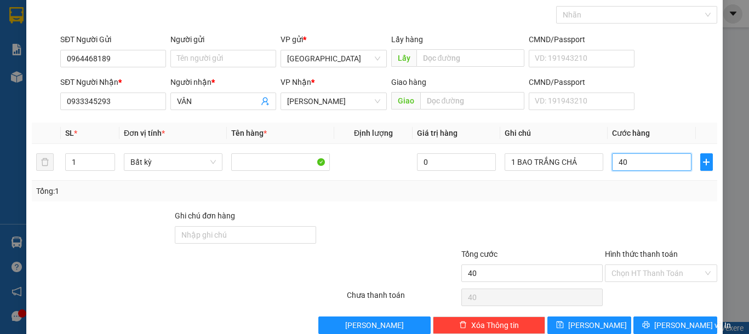
scroll to position [71, 0]
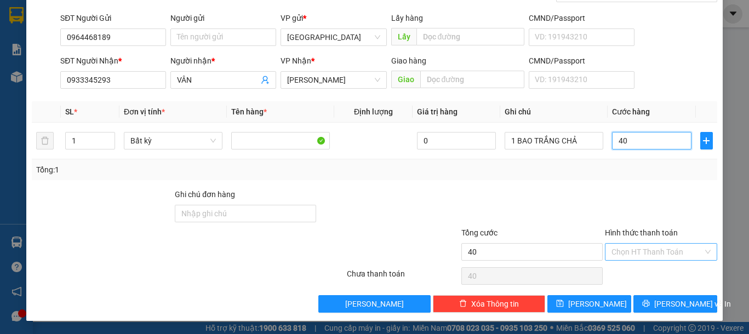
click at [666, 260] on div "Chọn HT Thanh Toán" at bounding box center [661, 252] width 112 height 18
type input "40.000"
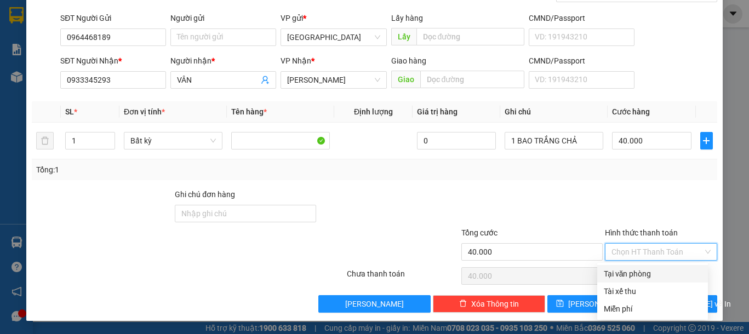
click at [651, 271] on div "Tại văn phòng" at bounding box center [653, 274] width 98 height 12
type input "0"
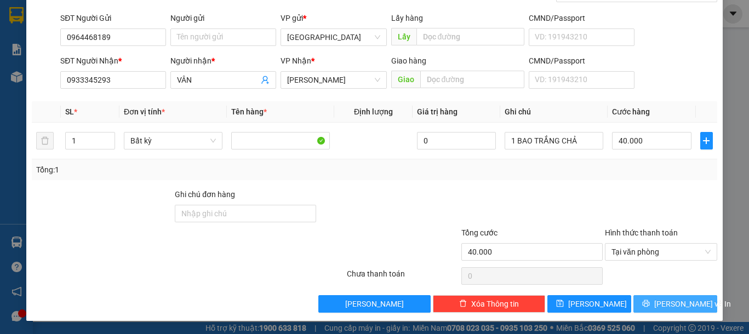
click at [651, 298] on button "[PERSON_NAME] và In" at bounding box center [675, 304] width 84 height 18
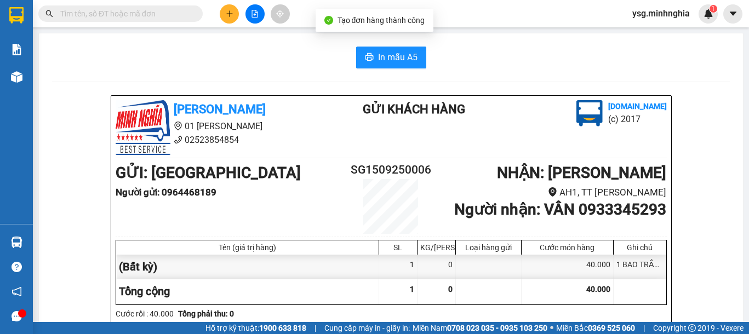
click at [410, 57] on span "In mẫu A5" at bounding box center [397, 57] width 39 height 14
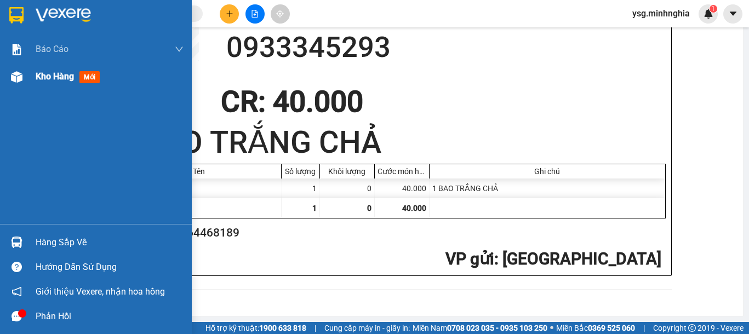
click at [15, 76] on img at bounding box center [17, 77] width 12 height 12
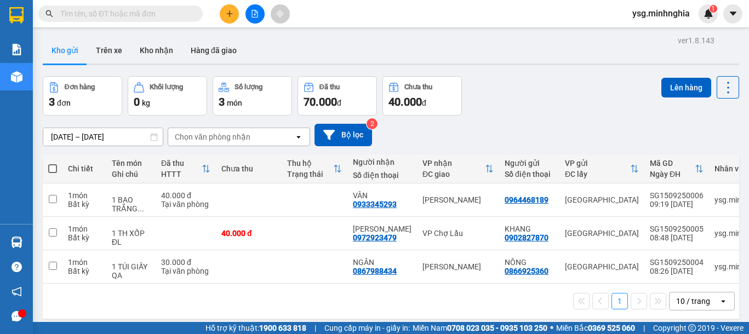
click at [55, 169] on span at bounding box center [52, 168] width 9 height 9
click at [53, 163] on input "checkbox" at bounding box center [53, 163] width 0 height 0
checkbox input "true"
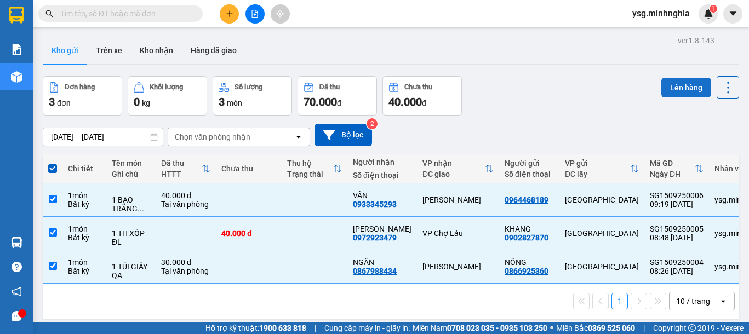
click at [691, 83] on button "Lên hàng" at bounding box center [686, 88] width 50 height 20
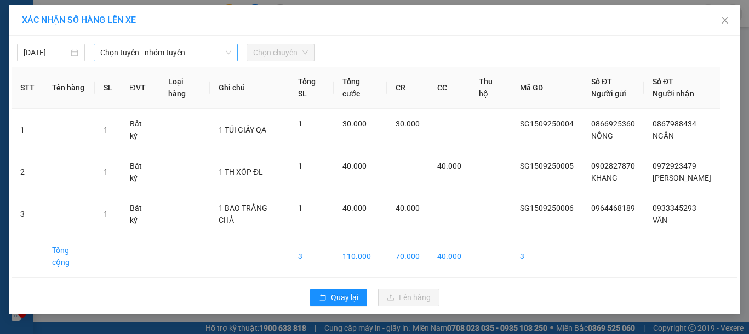
click at [141, 52] on span "Chọn tuyến - nhóm tuyến" at bounding box center [165, 52] width 131 height 16
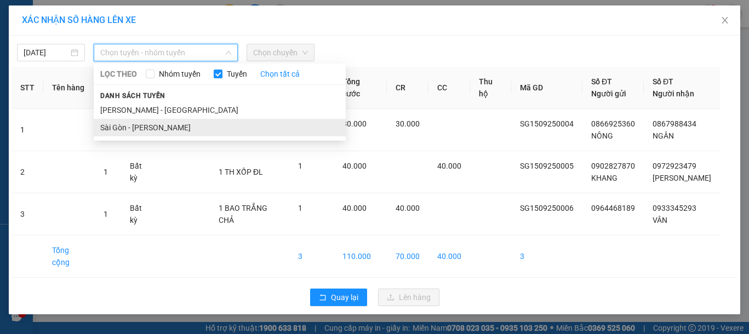
click at [152, 131] on li "Sài Gòn - [PERSON_NAME]" at bounding box center [220, 128] width 252 height 18
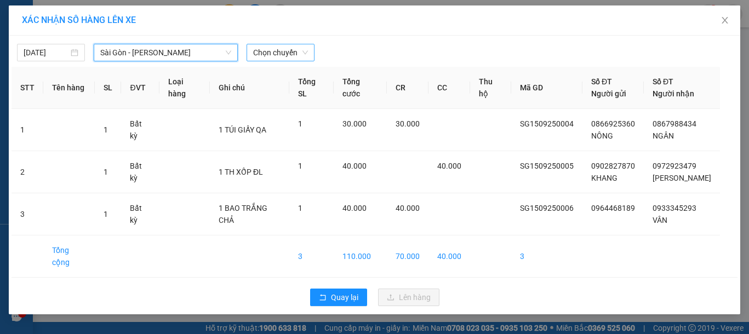
click at [301, 60] on span "Chọn chuyến" at bounding box center [280, 52] width 55 height 16
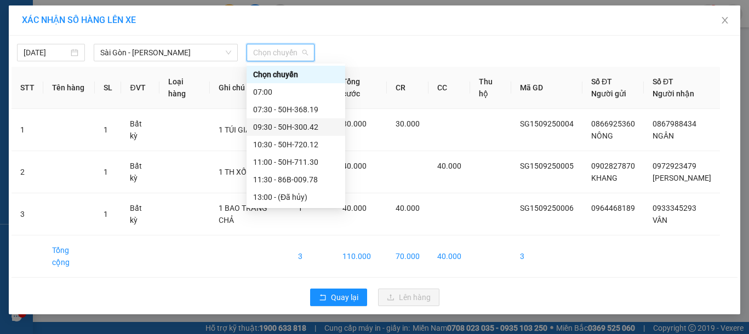
click at [313, 123] on div "09:30 - 50H-300.42" at bounding box center [295, 127] width 85 height 12
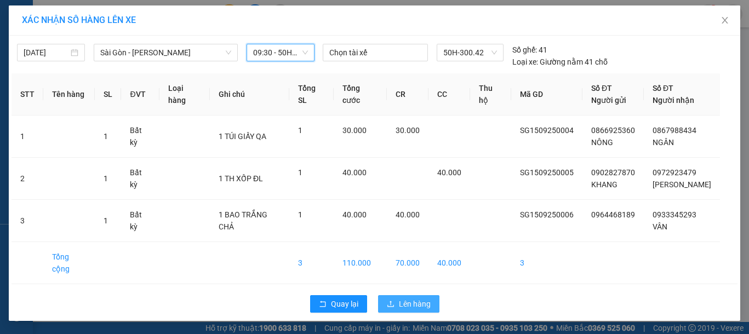
click at [411, 298] on span "Lên hàng" at bounding box center [415, 304] width 32 height 12
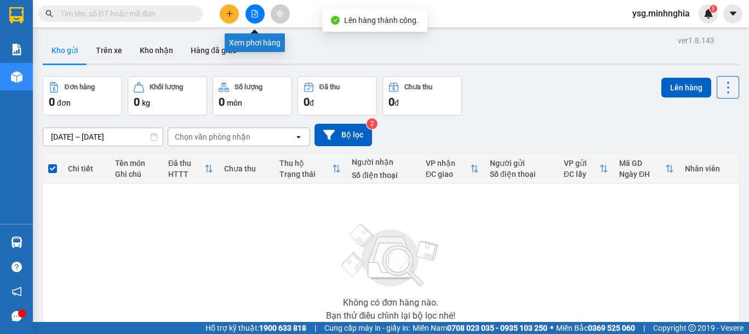
click at [257, 14] on icon "file-add" at bounding box center [255, 14] width 6 height 8
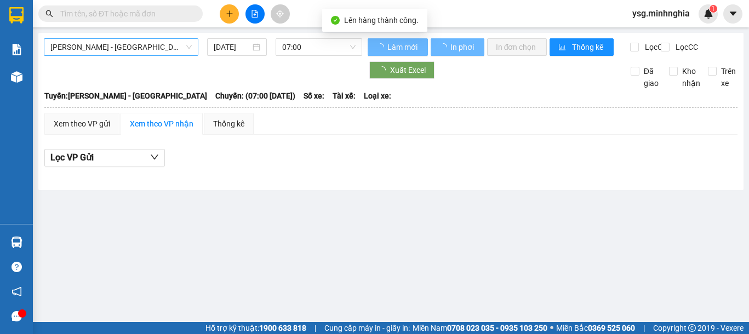
click at [191, 42] on span "[PERSON_NAME] - [GEOGRAPHIC_DATA]" at bounding box center [120, 47] width 141 height 16
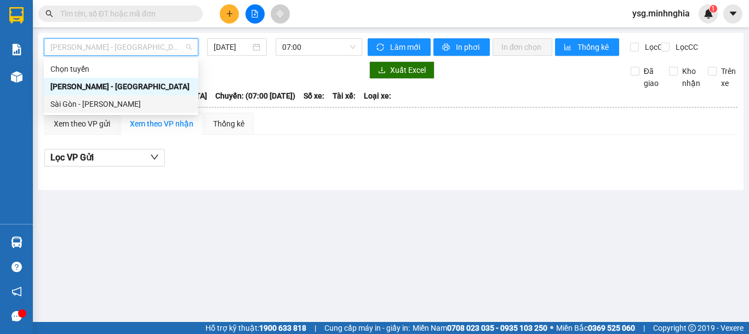
click at [123, 101] on div "Sài Gòn - [PERSON_NAME]" at bounding box center [120, 104] width 141 height 12
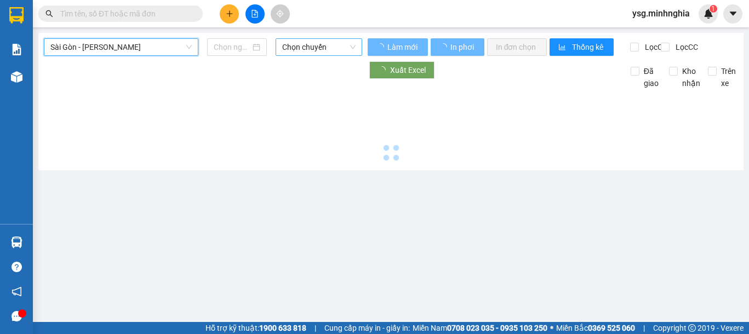
type input "[DATE]"
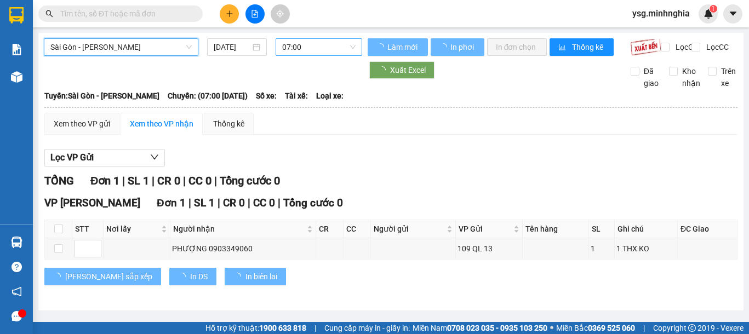
click at [318, 45] on span "07:00" at bounding box center [318, 47] width 73 height 16
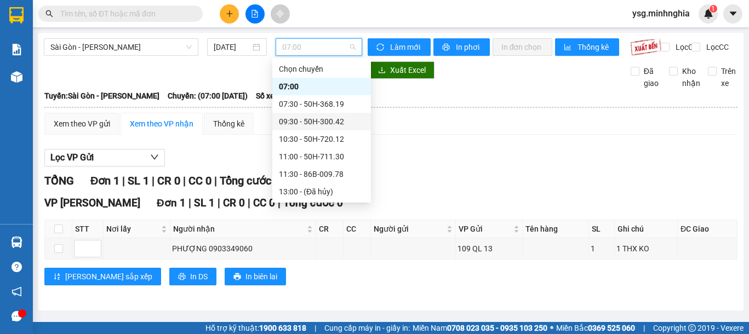
click at [342, 125] on div "09:30 - 50H-300.42" at bounding box center [321, 122] width 85 height 12
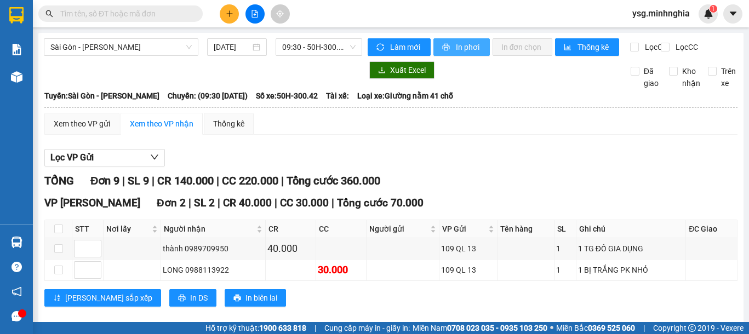
click at [465, 39] on button "In phơi" at bounding box center [461, 47] width 56 height 18
click at [224, 13] on button at bounding box center [229, 13] width 19 height 19
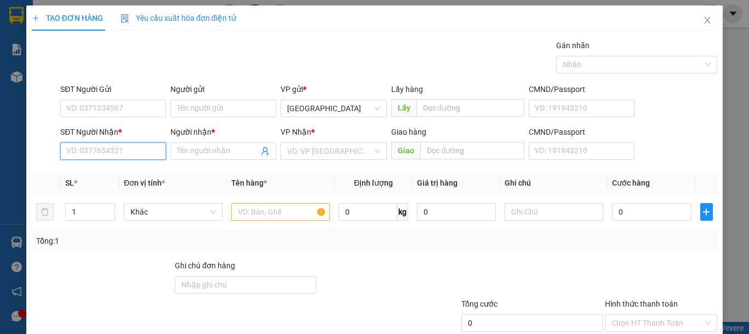
click at [75, 155] on input "SĐT Người Nhận *" at bounding box center [113, 151] width 106 height 18
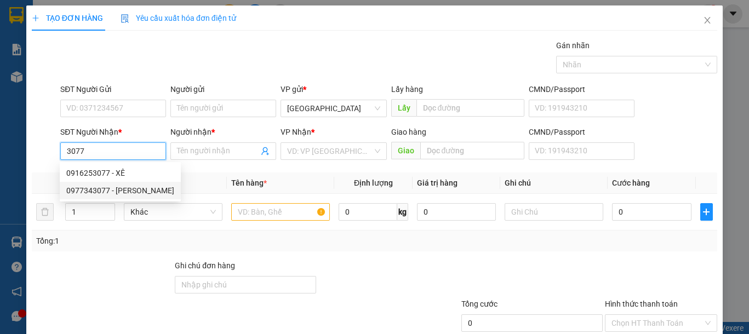
click at [142, 190] on div "0977343077 - XUÂN THẢO" at bounding box center [120, 191] width 108 height 12
type input "0977343077"
type input "XUÂN THẢO"
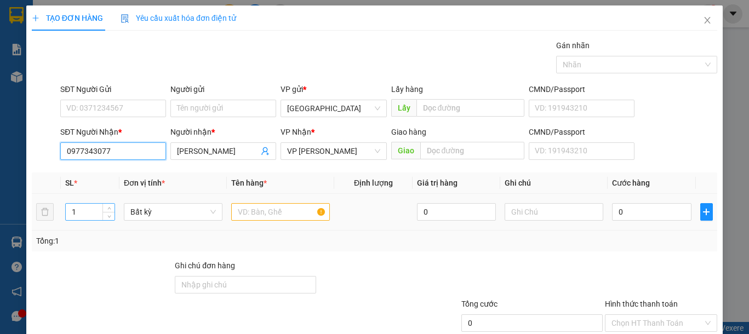
type input "0977343077"
click at [84, 214] on input "1" at bounding box center [90, 212] width 49 height 16
type input "10"
click at [260, 204] on input "text" at bounding box center [280, 212] width 99 height 18
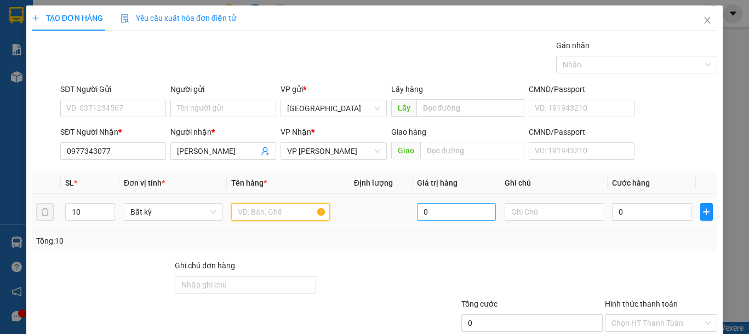
click at [261, 211] on input "text" at bounding box center [280, 212] width 99 height 18
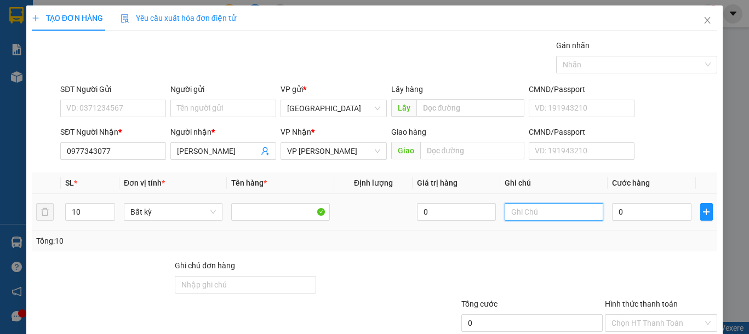
click at [522, 208] on input "text" at bounding box center [554, 212] width 99 height 18
type input "10 BAO XANH VẢI"
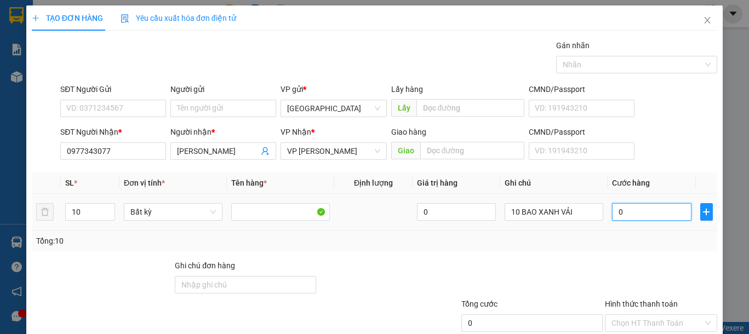
click at [612, 215] on input "0" at bounding box center [651, 212] width 79 height 18
type input "8"
type input "80"
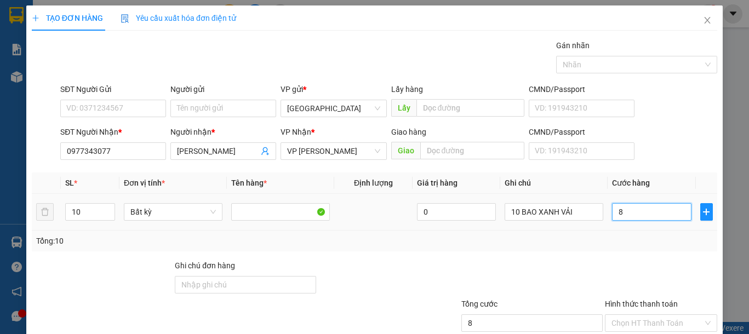
type input "80"
type input "800"
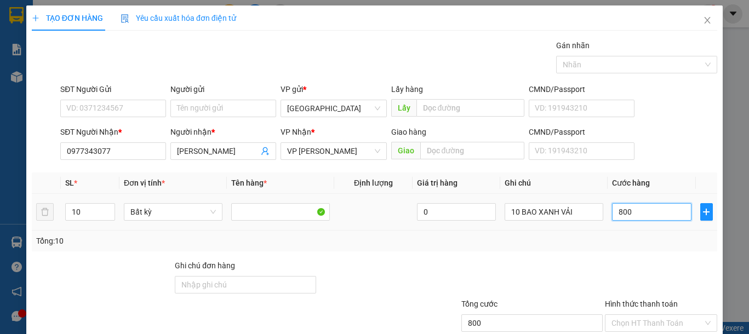
scroll to position [71, 0]
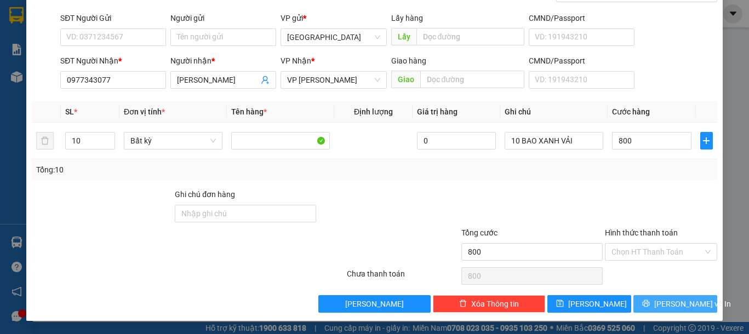
type input "800.000"
click at [644, 305] on button "[PERSON_NAME] và In" at bounding box center [675, 304] width 84 height 18
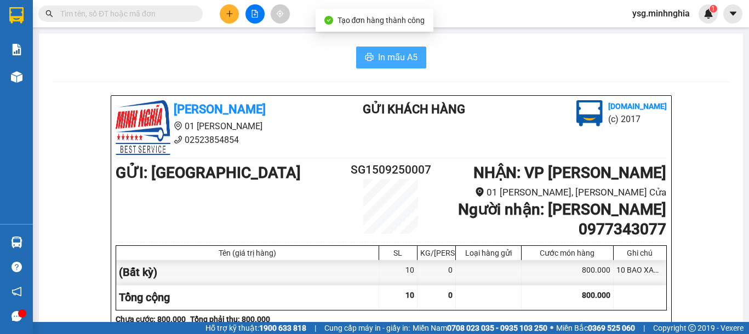
click at [389, 58] on span "In mẫu A5" at bounding box center [397, 57] width 39 height 14
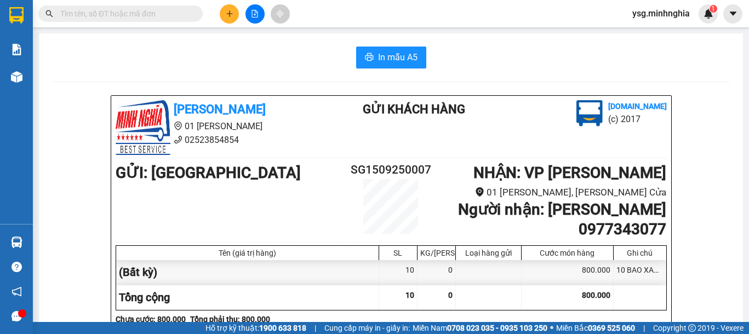
scroll to position [551, 0]
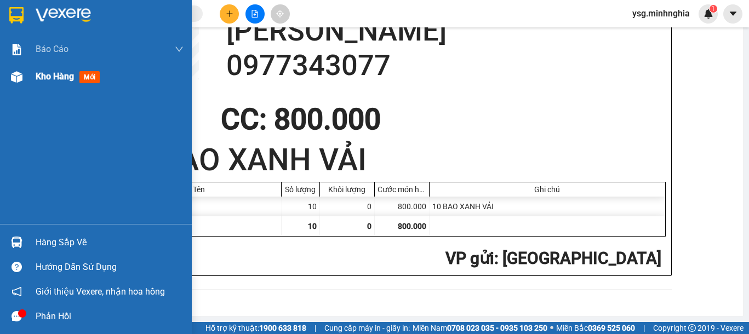
click at [10, 76] on div at bounding box center [16, 76] width 19 height 19
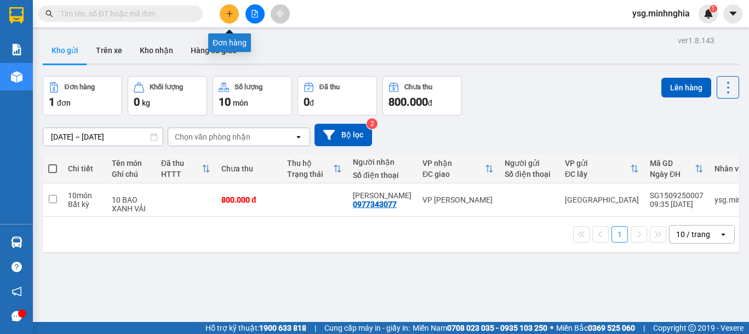
click at [224, 5] on button at bounding box center [229, 13] width 19 height 19
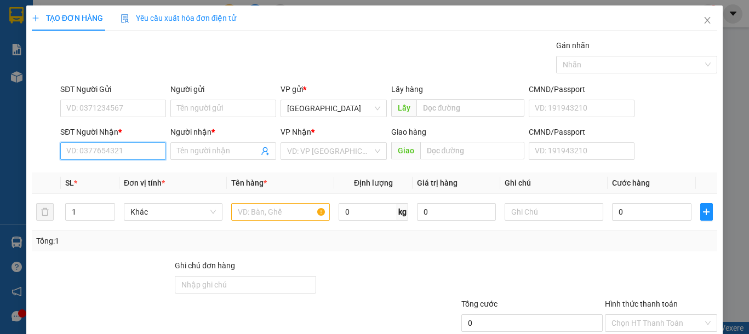
click at [91, 146] on input "SĐT Người Nhận *" at bounding box center [113, 151] width 106 height 18
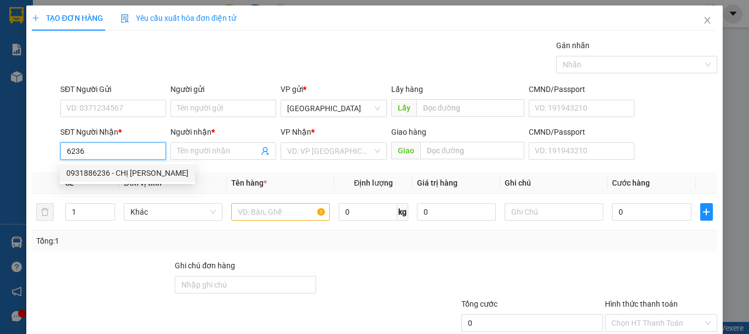
click at [127, 169] on div "0931886236 - CHỊ HÀ" at bounding box center [127, 173] width 122 height 12
type input "0931886236"
type input "CHỊ HÀ"
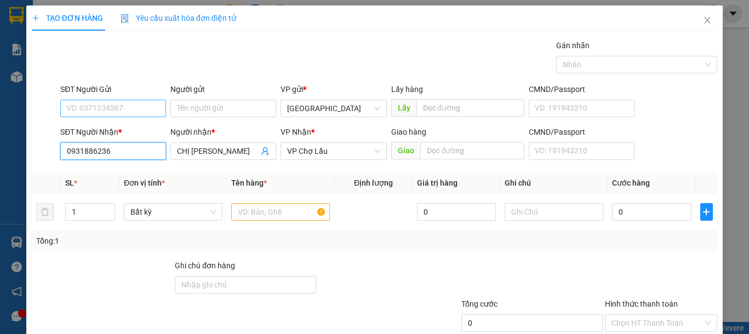
type input "0931886236"
click at [133, 107] on input "SĐT Người Gửi" at bounding box center [113, 109] width 106 height 18
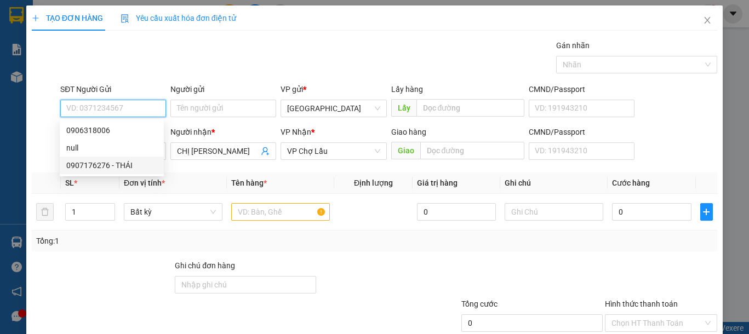
click at [120, 163] on div "0907176276 - THÁI" at bounding box center [111, 165] width 91 height 12
type input "0907176276"
type input "THÁI"
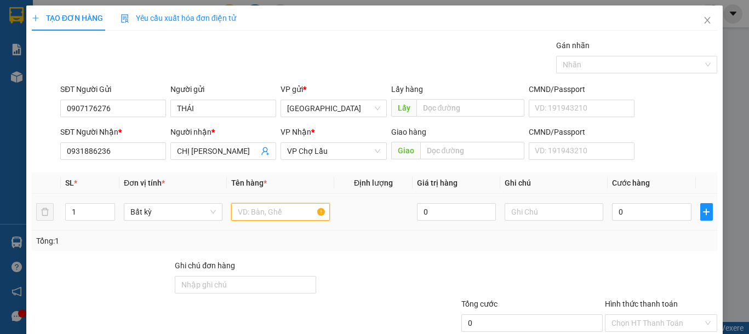
click at [255, 214] on input "text" at bounding box center [280, 212] width 99 height 18
drag, startPoint x: 79, startPoint y: 214, endPoint x: 64, endPoint y: 214, distance: 15.9
click at [64, 214] on td "1" at bounding box center [90, 212] width 59 height 37
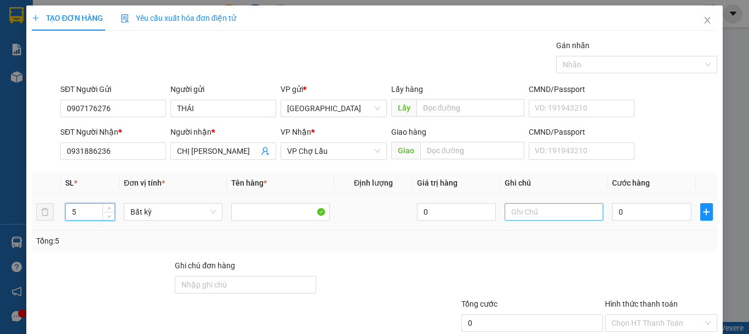
type input "5"
click at [525, 207] on input "text" at bounding box center [554, 212] width 99 height 18
click at [526, 207] on input "text" at bounding box center [554, 212] width 99 height 18
type input "4 BAO 1 BỌC VÀNG-BỘT"
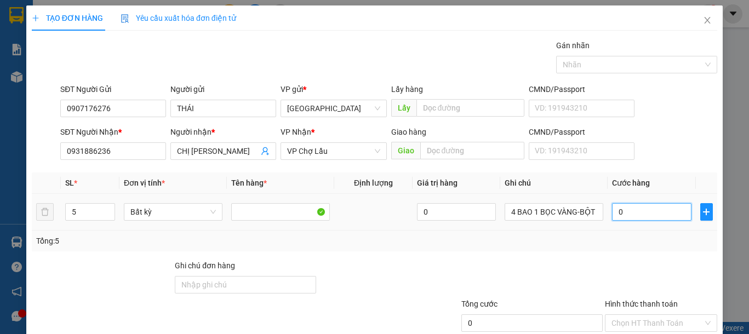
click at [614, 211] on input "0" at bounding box center [651, 212] width 79 height 18
type input "1"
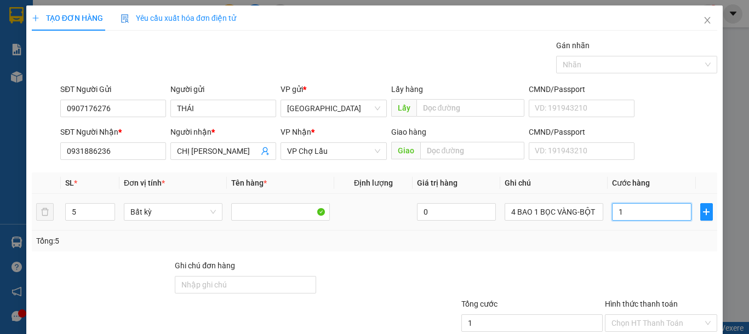
type input "19"
type input "190"
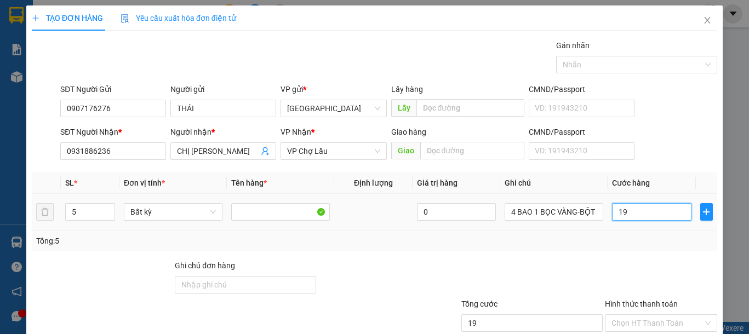
type input "190"
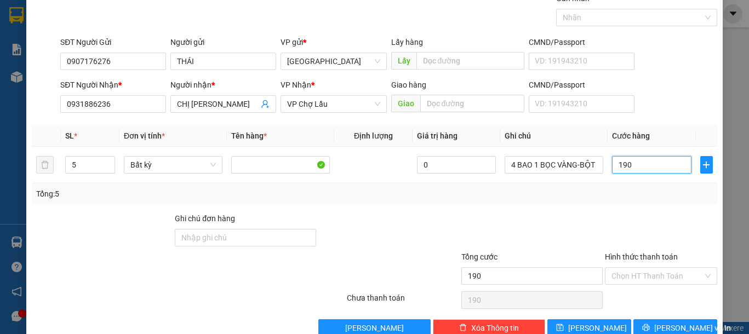
scroll to position [71, 0]
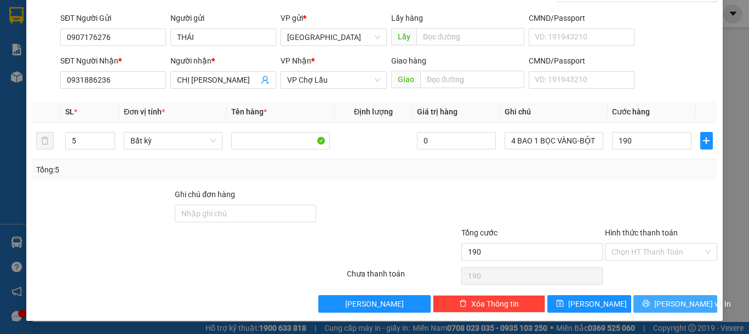
type input "190.000"
click at [666, 306] on span "[PERSON_NAME] và In" at bounding box center [692, 304] width 77 height 12
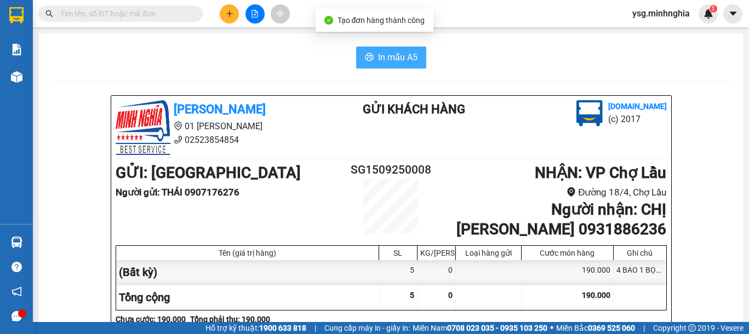
click at [386, 61] on span "In mẫu A5" at bounding box center [397, 57] width 39 height 14
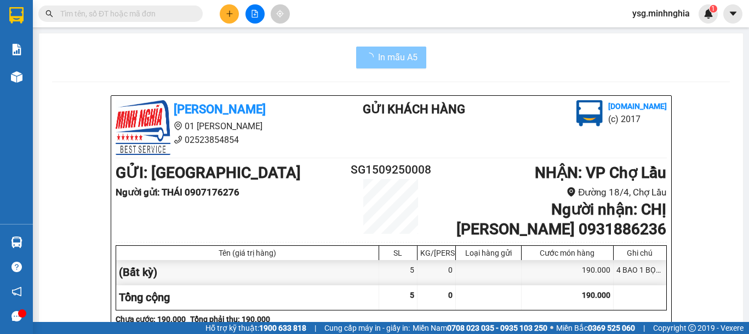
scroll to position [569, 0]
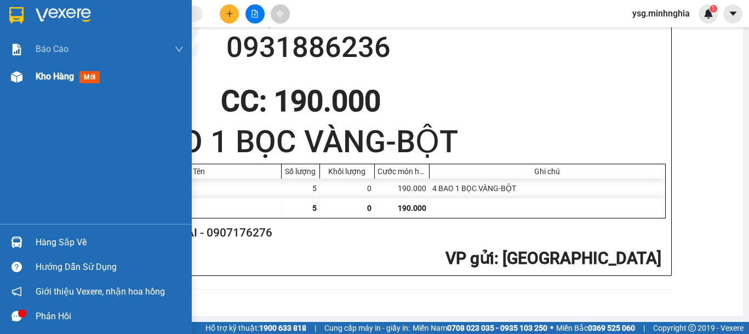
click at [3, 86] on div "Kho hàng mới" at bounding box center [96, 76] width 192 height 27
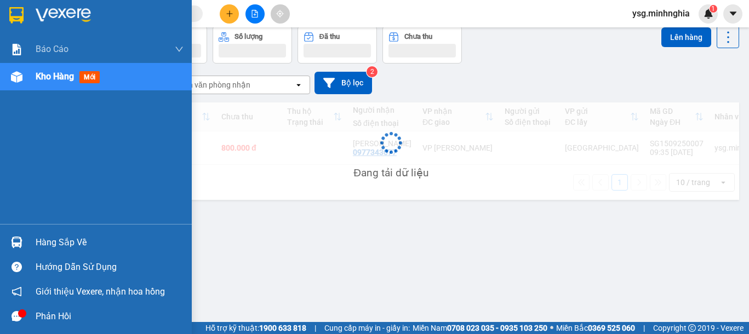
scroll to position [50, 0]
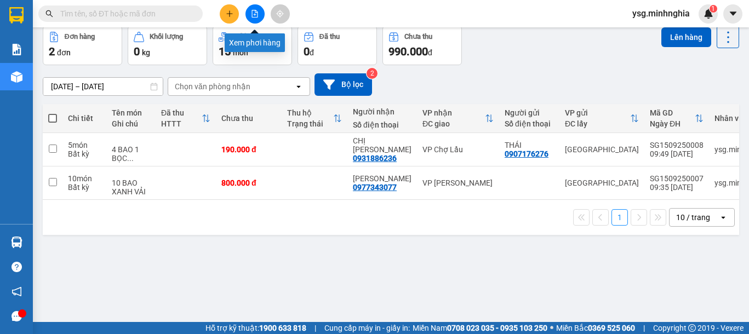
click at [261, 10] on button at bounding box center [254, 13] width 19 height 19
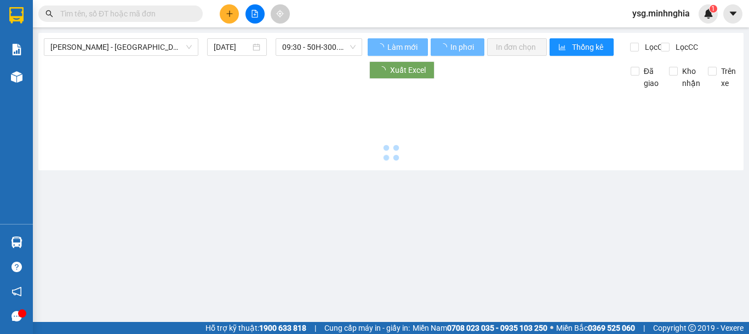
click at [163, 47] on span "[PERSON_NAME] - [GEOGRAPHIC_DATA]" at bounding box center [120, 47] width 141 height 16
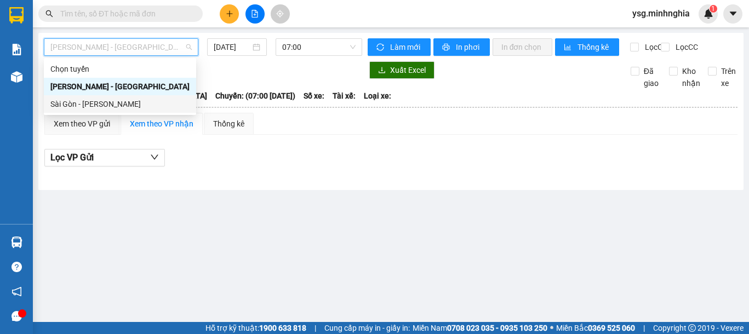
click at [111, 103] on div "Sài Gòn - [PERSON_NAME]" at bounding box center [119, 104] width 139 height 12
type input "[DATE]"
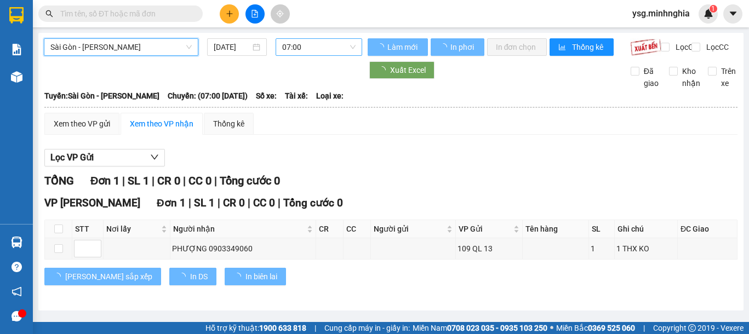
click at [326, 47] on span "07:00" at bounding box center [318, 47] width 73 height 16
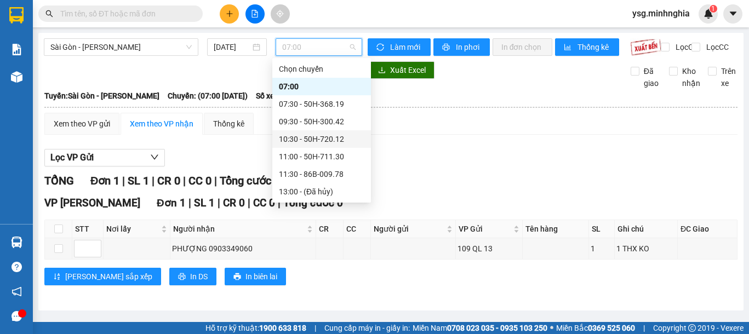
click at [314, 135] on div "10:30 - 50H-720.12" at bounding box center [321, 139] width 85 height 12
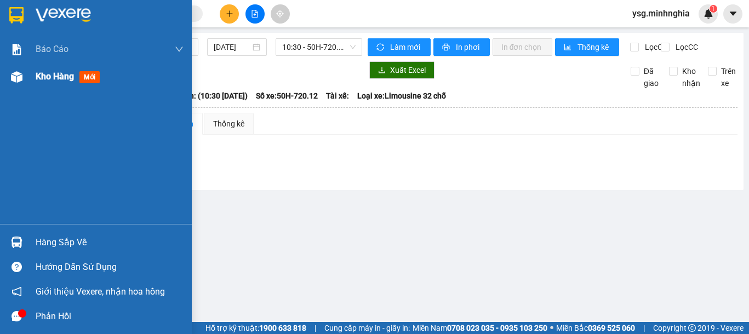
click at [19, 83] on div at bounding box center [16, 76] width 19 height 19
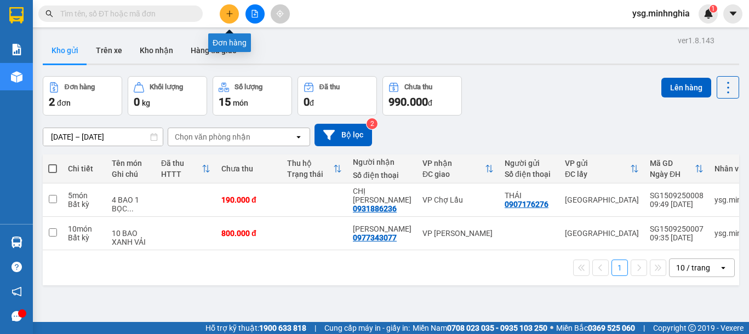
click at [230, 13] on icon "plus" at bounding box center [229, 13] width 1 height 6
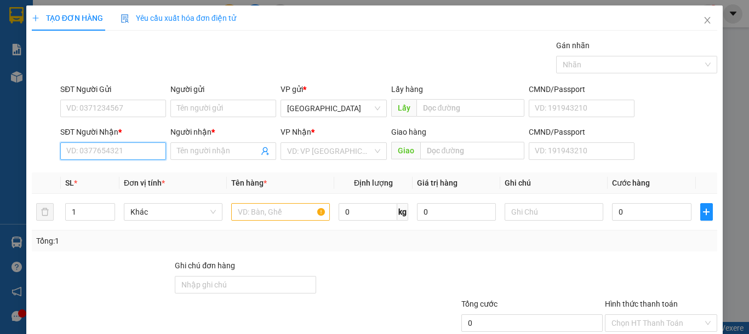
click at [99, 147] on input "SĐT Người Nhận *" at bounding box center [113, 151] width 106 height 18
type input "0345608780"
click at [116, 167] on div "0345608780 - THUỶ" at bounding box center [111, 173] width 91 height 12
type input "THUỶ"
type input "0345608780"
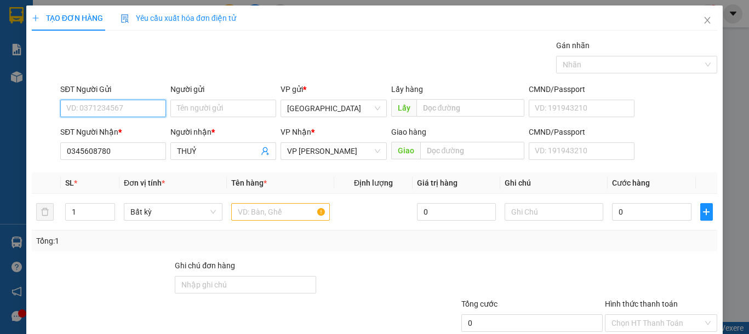
click at [131, 108] on input "SĐT Người Gửi" at bounding box center [113, 109] width 106 height 18
click at [128, 127] on div "0374523440 - DŨNG" at bounding box center [111, 130] width 91 height 12
type input "0374523440"
type input "DŨNG"
click at [272, 209] on input "text" at bounding box center [280, 212] width 99 height 18
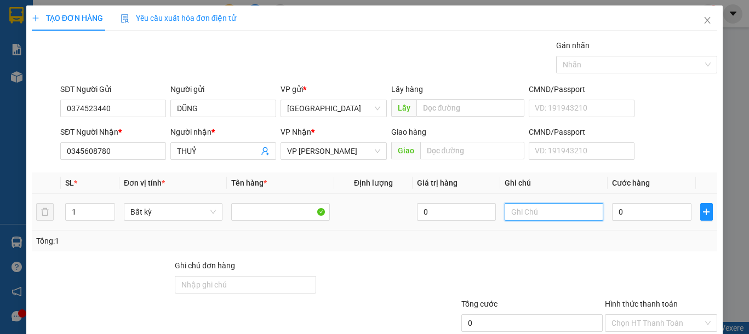
click at [505, 210] on input "text" at bounding box center [554, 212] width 99 height 18
click at [505, 210] on input "1" at bounding box center [554, 212] width 99 height 18
type input "1 TH XỐP CÓ CỤC-BÁNH KẸO"
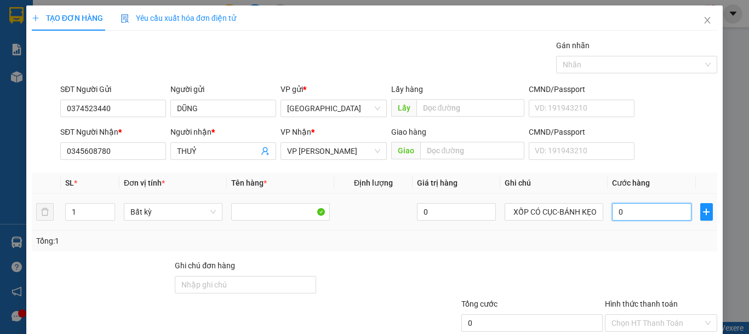
scroll to position [0, 0]
click at [618, 215] on input "0" at bounding box center [651, 212] width 79 height 18
type input "5"
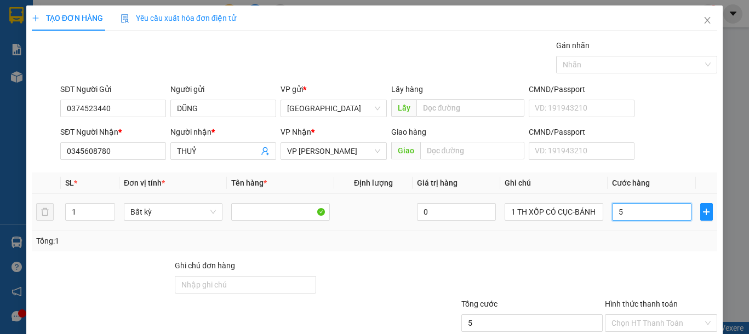
type input "50"
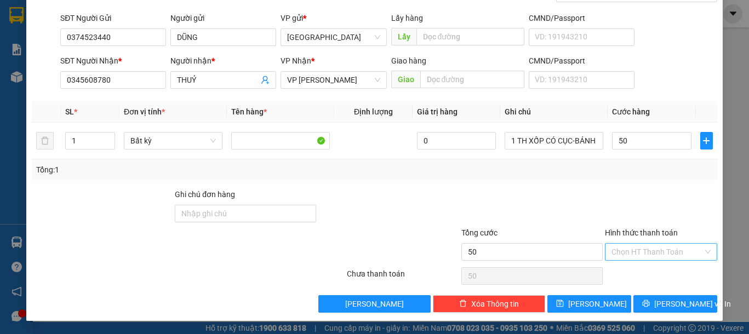
type input "50.000"
click at [650, 256] on input "Hình thức thanh toán" at bounding box center [656, 252] width 91 height 16
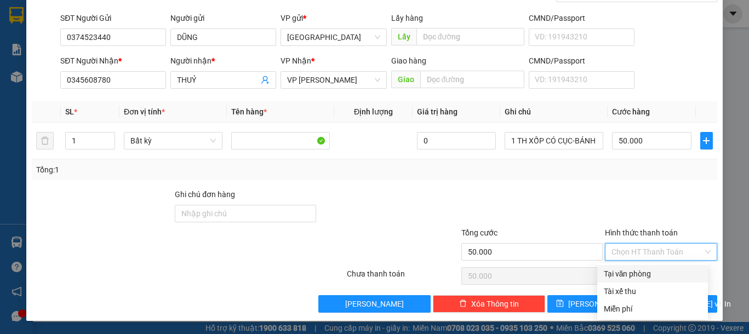
click at [634, 273] on div "Tại văn phòng" at bounding box center [653, 274] width 98 height 12
type input "0"
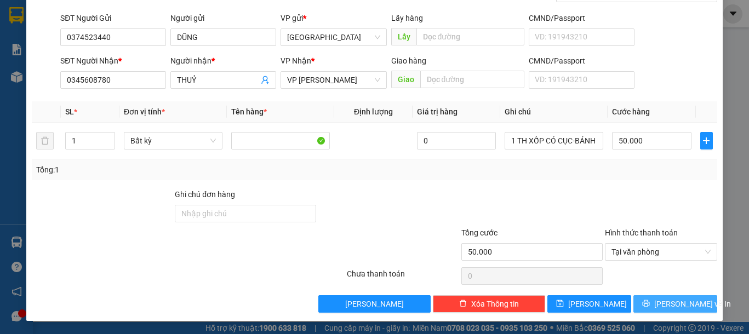
click at [650, 299] on button "[PERSON_NAME] và In" at bounding box center [675, 304] width 84 height 18
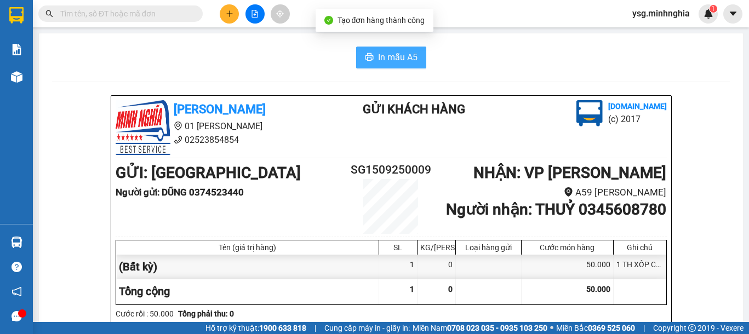
click at [414, 63] on button "In mẫu A5" at bounding box center [391, 58] width 70 height 22
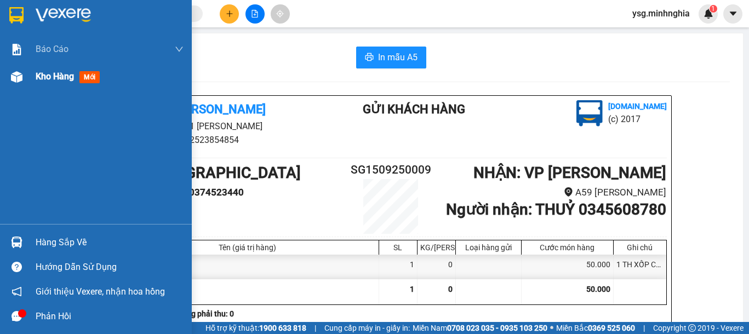
click at [0, 83] on div "Kho hàng mới" at bounding box center [96, 76] width 192 height 27
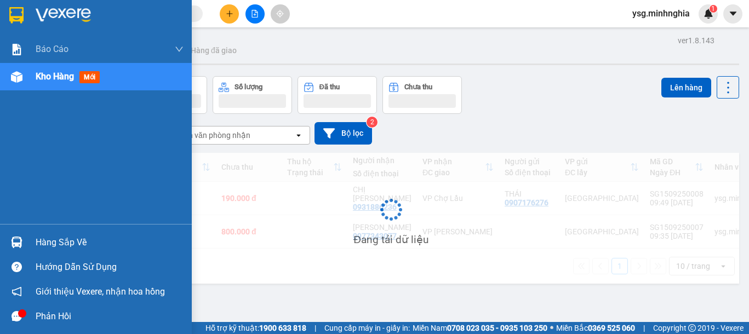
scroll to position [50, 0]
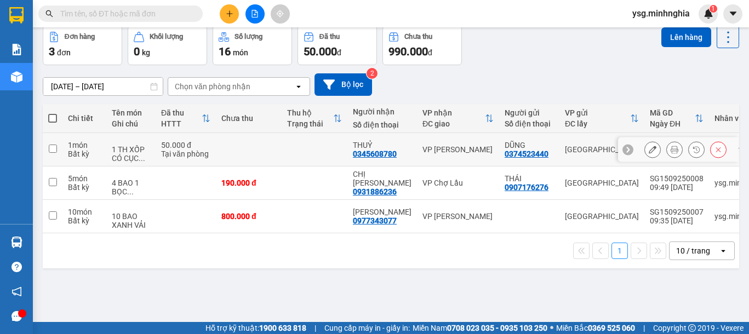
click at [671, 151] on icon at bounding box center [675, 150] width 8 height 8
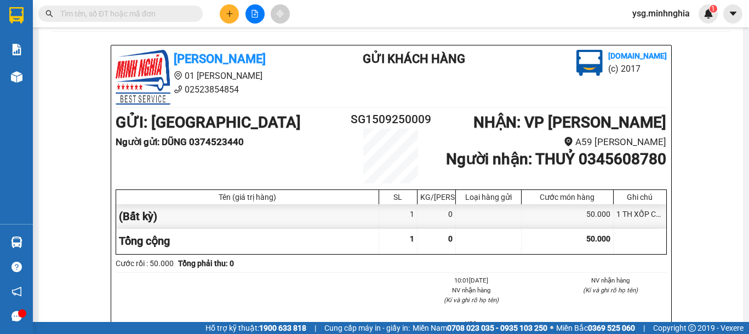
scroll to position [563, 0]
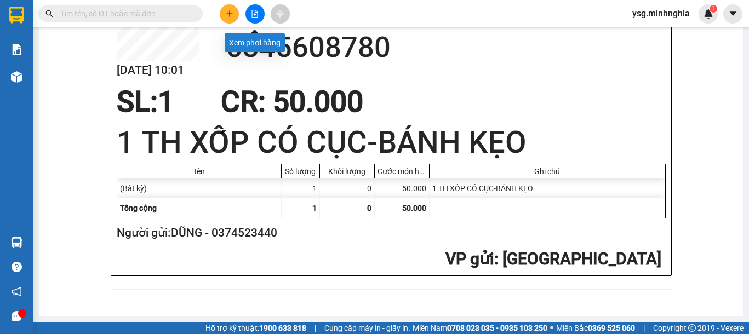
click at [248, 14] on button at bounding box center [254, 13] width 19 height 19
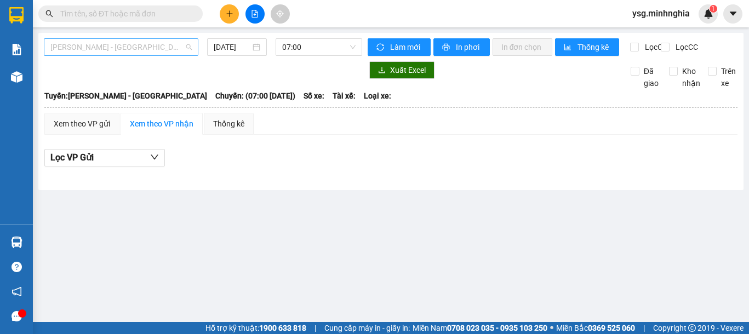
click at [169, 51] on span "[PERSON_NAME] - [GEOGRAPHIC_DATA]" at bounding box center [120, 47] width 141 height 16
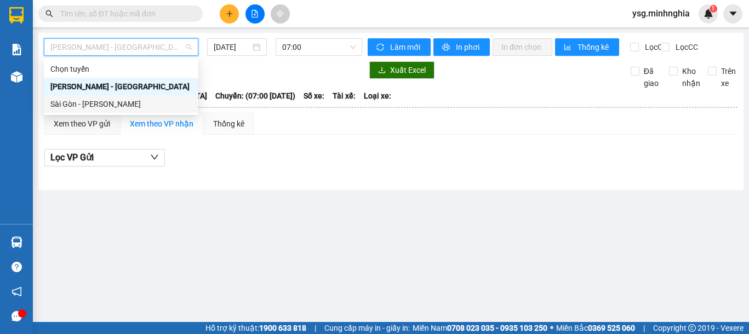
click at [136, 105] on div "Sài Gòn - [PERSON_NAME]" at bounding box center [120, 104] width 141 height 12
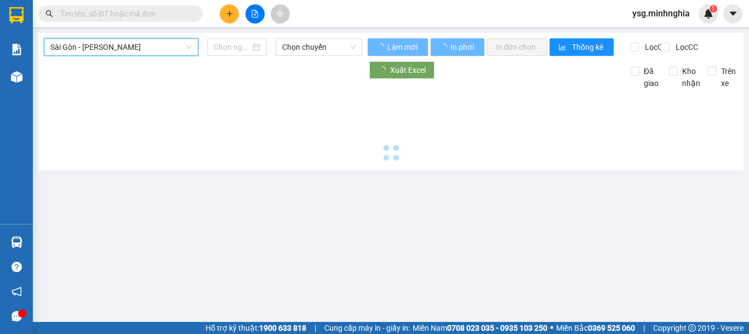
type input "[DATE]"
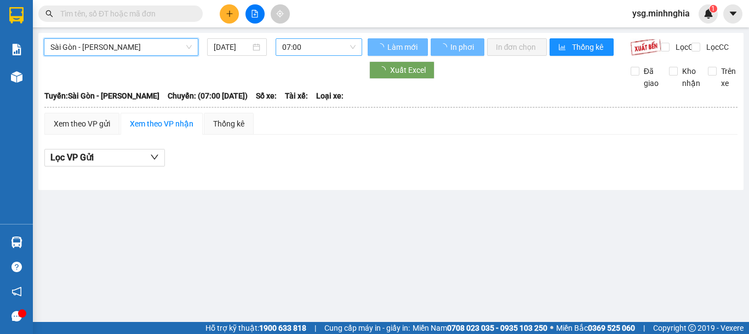
click at [313, 47] on span "07:00" at bounding box center [318, 47] width 73 height 16
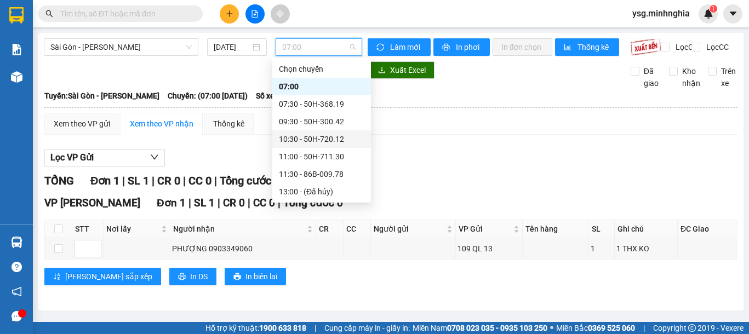
click at [327, 136] on div "10:30 - 50H-720.12" at bounding box center [321, 139] width 85 height 12
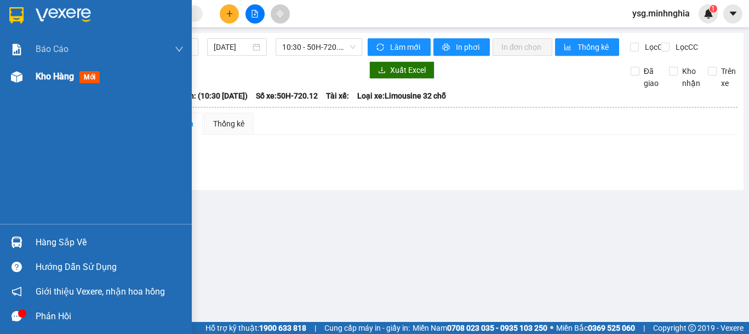
click at [15, 79] on img at bounding box center [17, 77] width 12 height 12
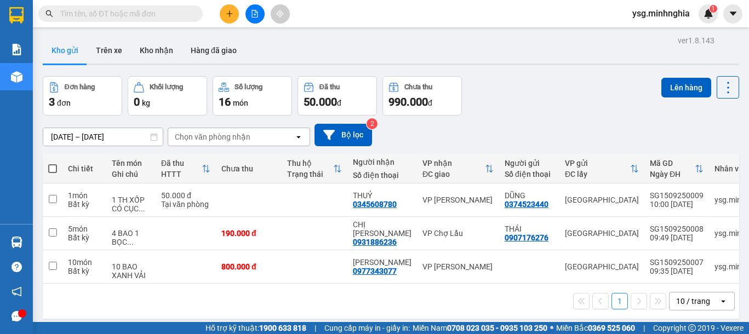
click at [220, 19] on div at bounding box center [255, 13] width 82 height 19
click at [230, 19] on button at bounding box center [229, 13] width 19 height 19
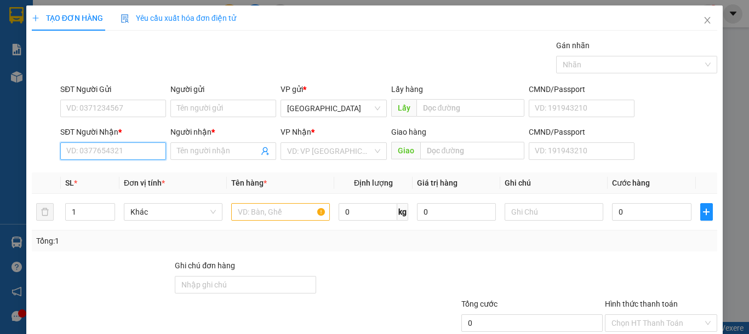
click at [124, 151] on input "SĐT Người Nhận *" at bounding box center [113, 151] width 106 height 18
click at [75, 150] on input "09393131134" at bounding box center [113, 151] width 106 height 18
type input "0393131134"
click at [125, 166] on div "0393131134 - THỊNH THÀNH" at bounding box center [116, 173] width 113 height 18
type input "THỊNH THÀNH"
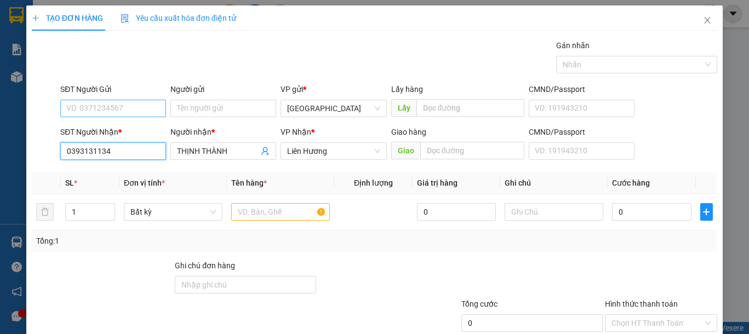
type input "0393131134"
click at [89, 106] on input "SĐT Người Gửi" at bounding box center [113, 109] width 106 height 18
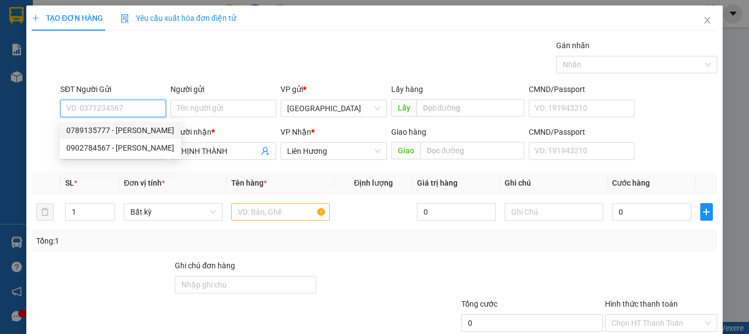
click at [115, 133] on div "0789135777 - BẢO LONG" at bounding box center [120, 130] width 108 height 12
type input "0789135777"
type input "BẢO LONG"
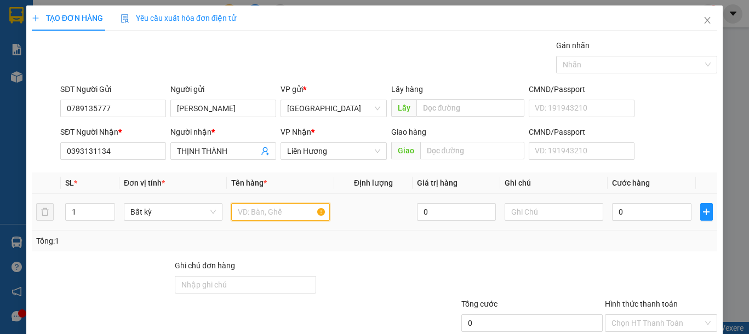
click at [255, 220] on input "text" at bounding box center [280, 212] width 99 height 18
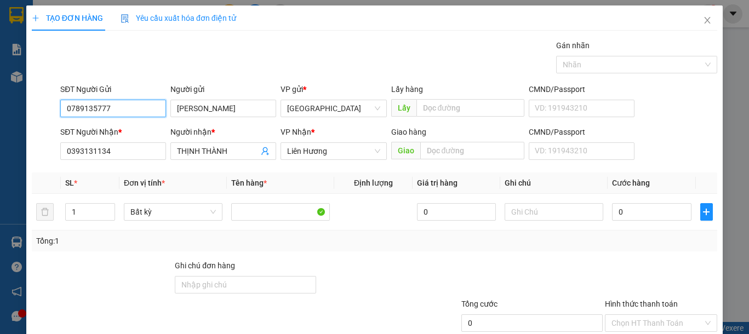
click at [125, 106] on input "0789135777" at bounding box center [113, 109] width 106 height 18
drag, startPoint x: 125, startPoint y: 106, endPoint x: 41, endPoint y: 134, distance: 88.7
click at [0, 134] on div "TẠO ĐƠN HÀNG Yêu cầu xuất hóa đơn điện tử Transit Pickup Surcharge Ids Transit …" at bounding box center [374, 167] width 749 height 334
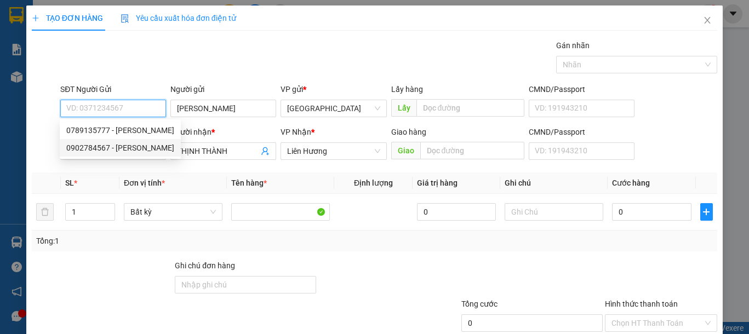
click at [119, 147] on div "0902784567 - BẢO LONG" at bounding box center [120, 148] width 108 height 12
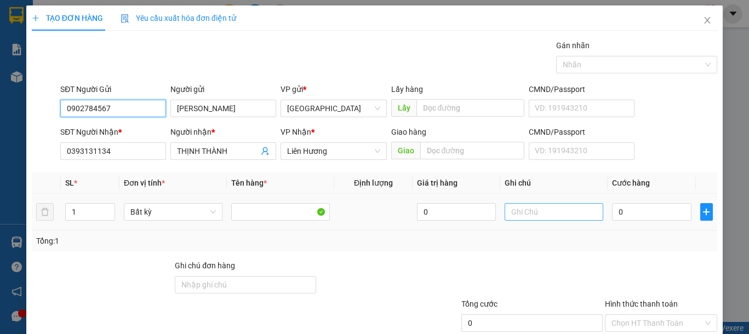
type input "0902784567"
click at [531, 208] on input "text" at bounding box center [554, 212] width 99 height 18
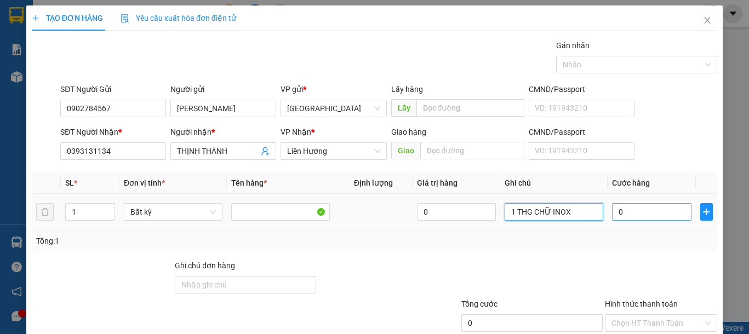
type input "1 THG CHỮ INOX"
click at [629, 218] on input "0" at bounding box center [651, 212] width 79 height 18
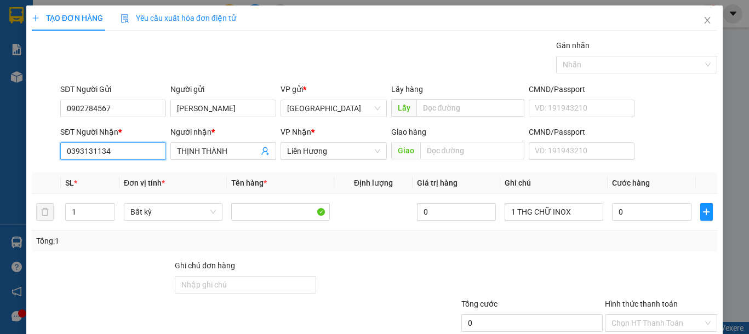
drag, startPoint x: 117, startPoint y: 150, endPoint x: 0, endPoint y: 108, distance: 123.9
click at [0, 108] on div "TẠO ĐƠN HÀNG Yêu cầu xuất hóa đơn điện tử Transit Pickup Surcharge Ids Transit …" at bounding box center [374, 167] width 749 height 334
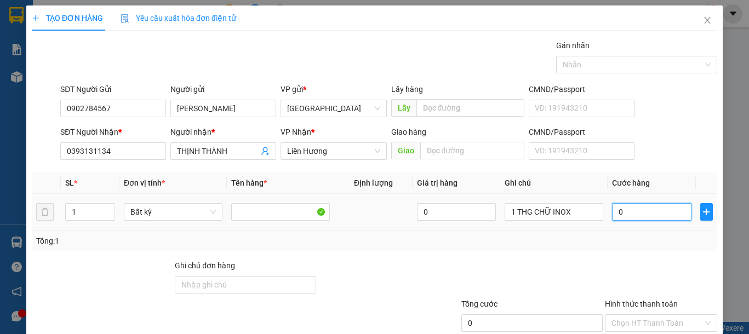
click at [631, 213] on input "0" at bounding box center [651, 212] width 79 height 18
type input "5"
type input "50"
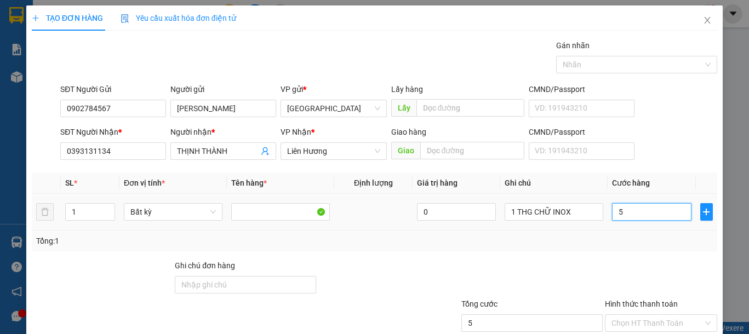
type input "50"
type input "50.000"
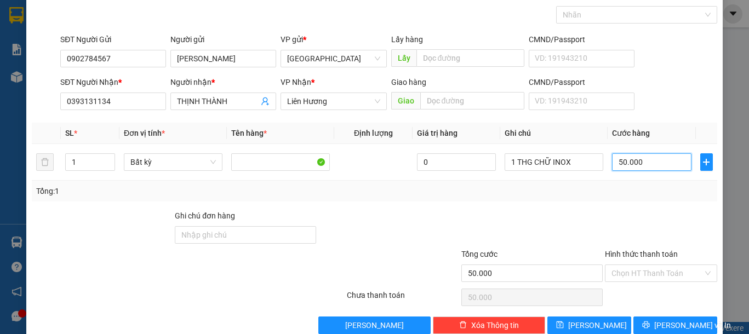
scroll to position [71, 0]
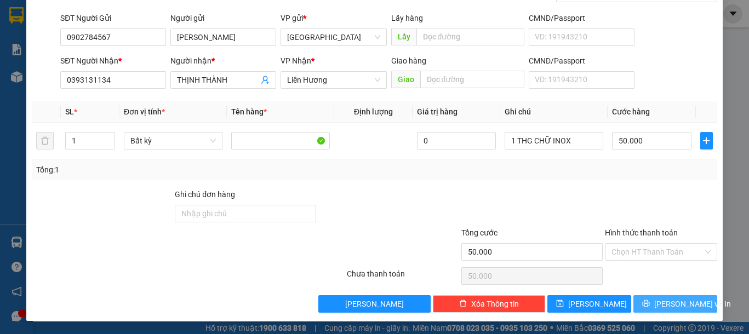
click at [680, 302] on span "[PERSON_NAME] và In" at bounding box center [692, 304] width 77 height 12
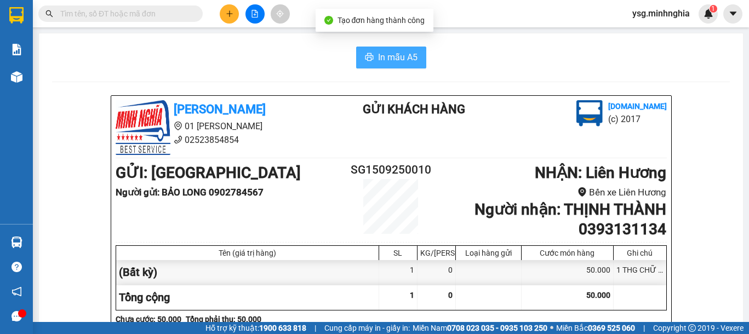
click at [378, 58] on span "In mẫu A5" at bounding box center [397, 57] width 39 height 14
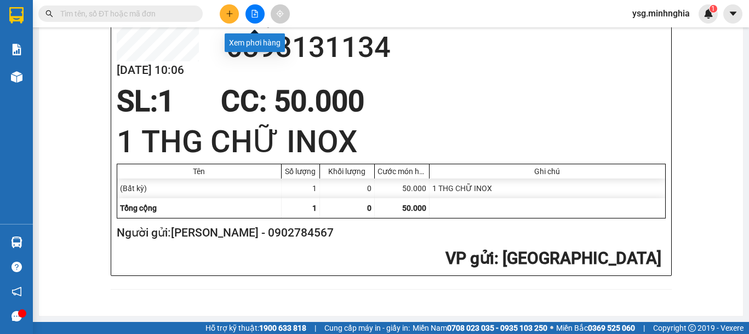
click at [254, 14] on icon "file-add" at bounding box center [255, 14] width 8 height 8
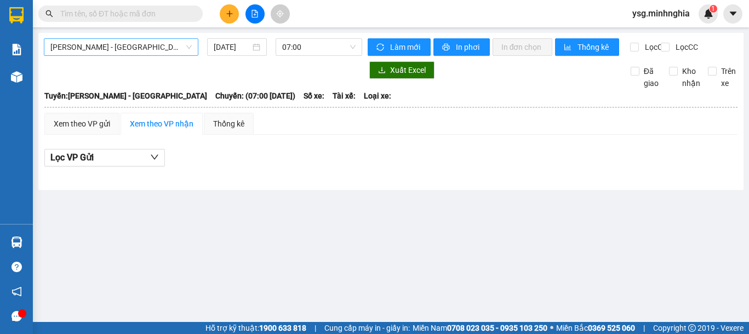
click at [146, 39] on span "[PERSON_NAME] - [GEOGRAPHIC_DATA]" at bounding box center [120, 47] width 141 height 16
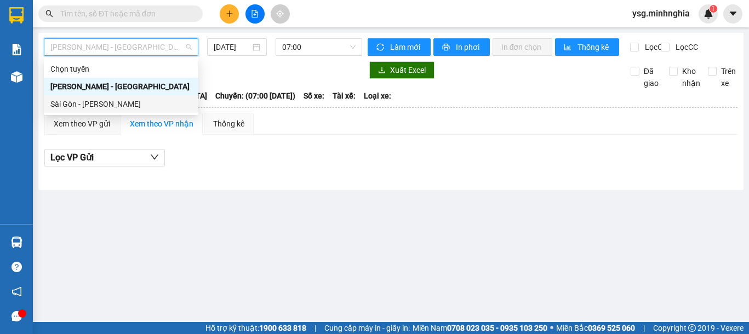
click at [100, 109] on div "Sài Gòn - [PERSON_NAME]" at bounding box center [120, 104] width 141 height 12
type input "[DATE]"
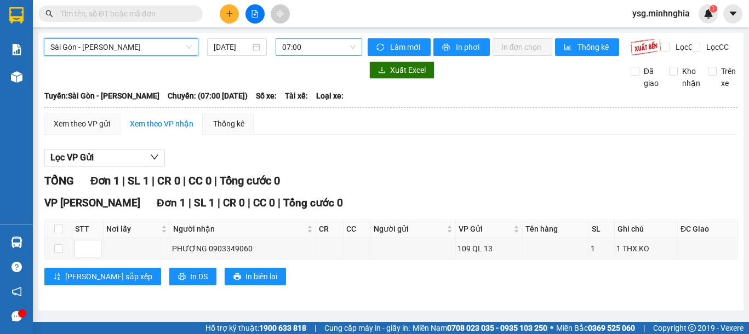
click at [282, 55] on div "07:00" at bounding box center [319, 47] width 87 height 18
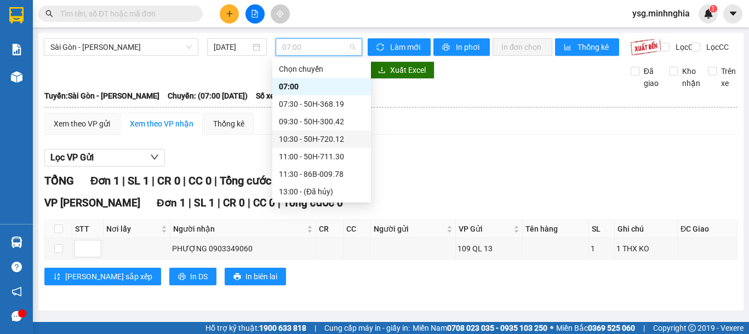
click at [308, 140] on div "10:30 - 50H-720.12" at bounding box center [321, 139] width 85 height 12
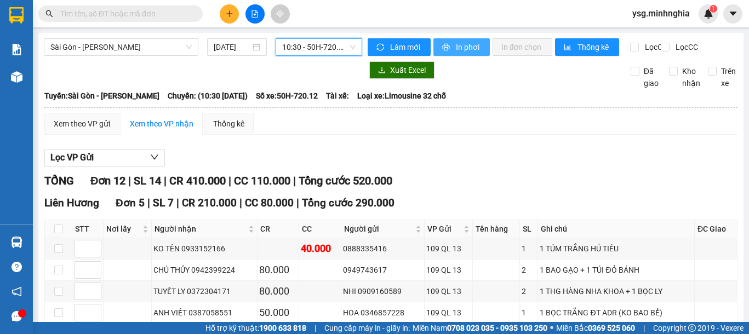
click at [466, 43] on span "In phơi" at bounding box center [468, 47] width 25 height 12
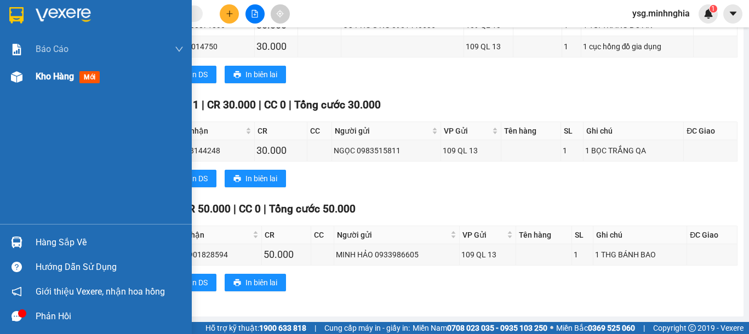
click at [27, 73] on div "Kho hàng mới" at bounding box center [96, 76] width 192 height 27
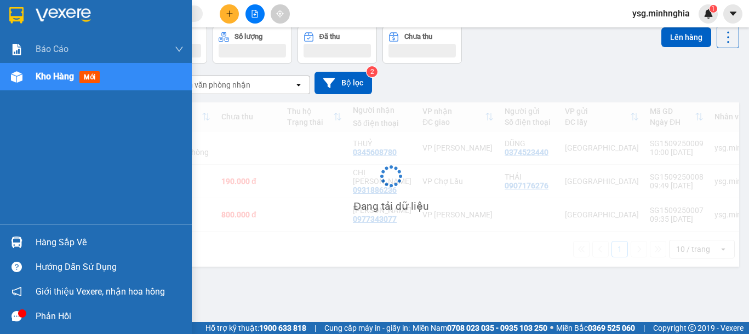
scroll to position [50, 0]
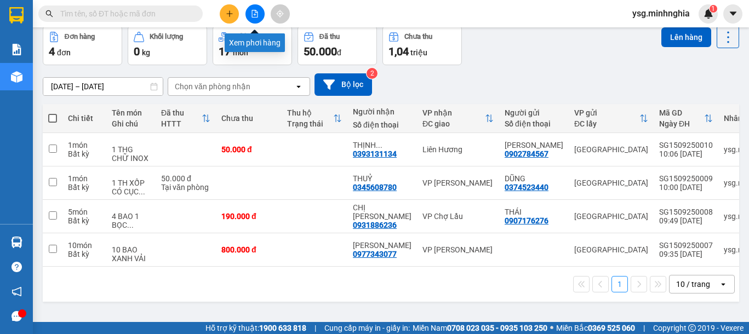
click at [261, 18] on button at bounding box center [254, 13] width 19 height 19
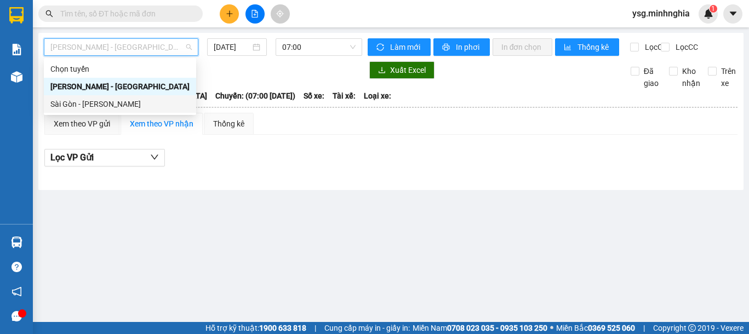
click at [122, 110] on div "Sài Gòn - [PERSON_NAME]" at bounding box center [119, 104] width 139 height 12
type input "[DATE]"
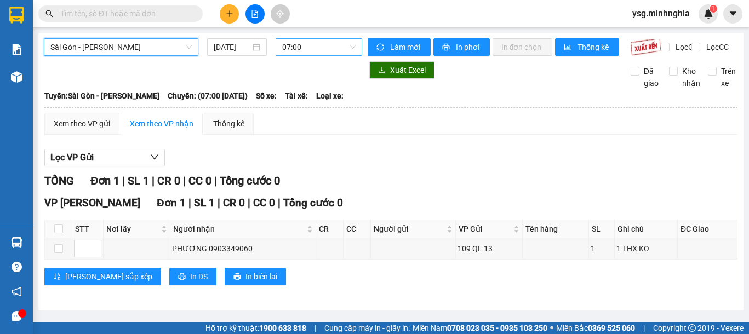
click at [330, 47] on span "07:00" at bounding box center [318, 47] width 73 height 16
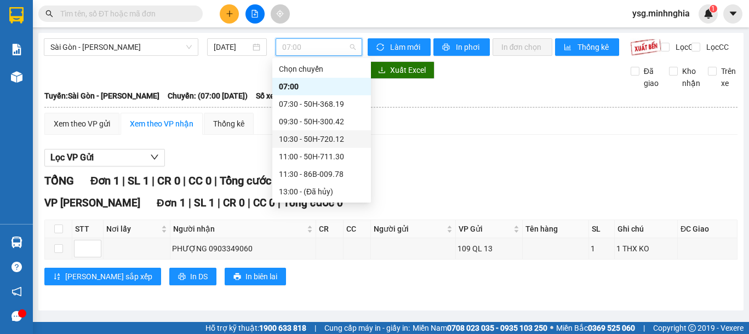
click at [331, 142] on div "10:30 - 50H-720.12" at bounding box center [321, 139] width 85 height 12
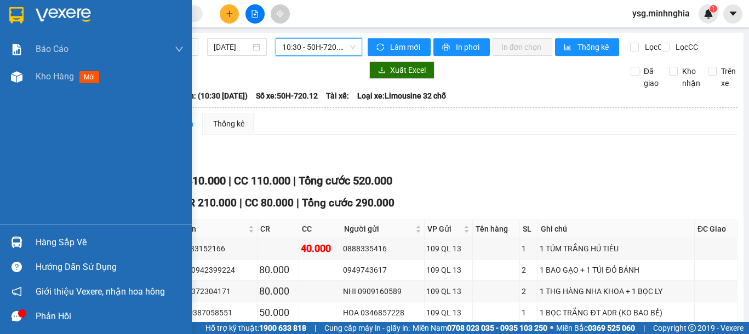
click at [19, 91] on div "Báo cáo Báo cáo dòng tiền (nhân viên) Doanh số tạo đơn theo VP gửi (nhân viên) …" at bounding box center [96, 130] width 192 height 188
click at [0, 83] on div "Kho hàng mới" at bounding box center [96, 76] width 192 height 27
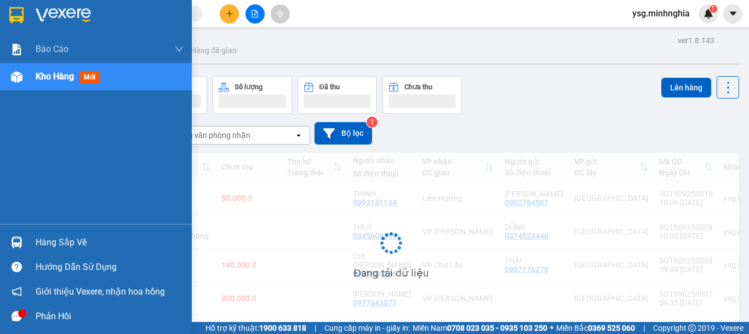
click at [17, 77] on img at bounding box center [17, 77] width 12 height 12
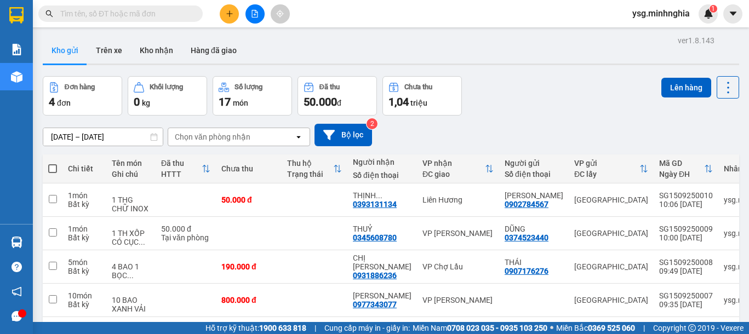
drag, startPoint x: 53, startPoint y: 167, endPoint x: 183, endPoint y: 182, distance: 131.2
click at [55, 167] on span at bounding box center [52, 168] width 9 height 9
click at [53, 163] on input "checkbox" at bounding box center [53, 163] width 0 height 0
checkbox input "true"
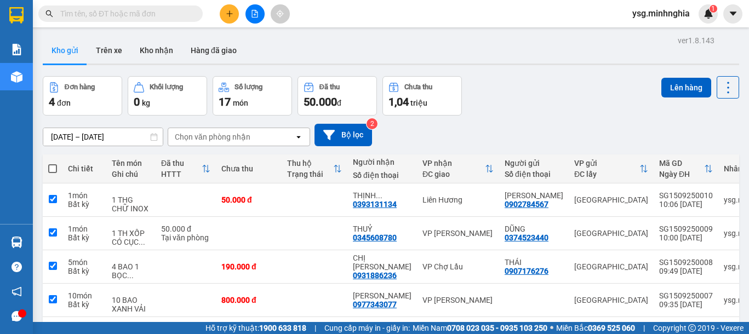
checkbox input "true"
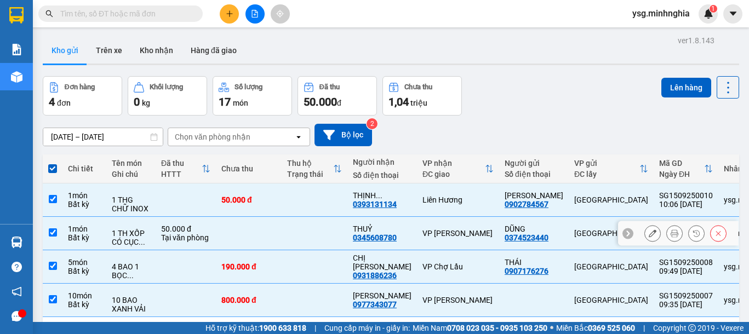
click at [247, 225] on td at bounding box center [249, 233] width 66 height 33
checkbox input "false"
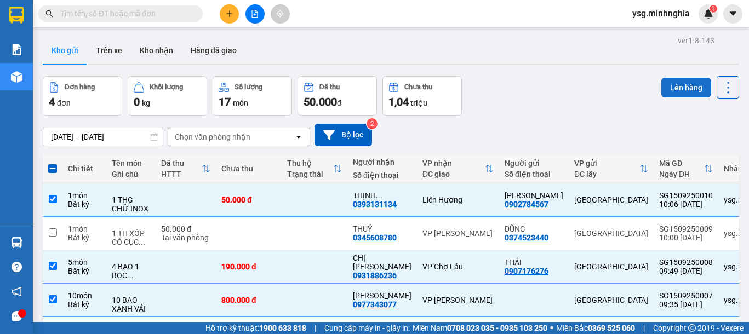
click at [697, 95] on button "Lên hàng" at bounding box center [686, 88] width 50 height 20
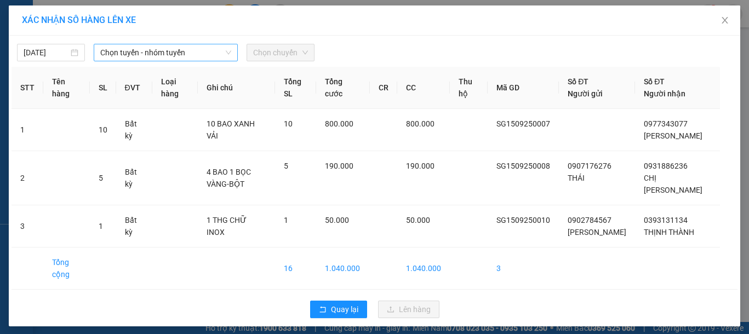
click at [128, 54] on span "Chọn tuyến - nhóm tuyến" at bounding box center [165, 52] width 131 height 16
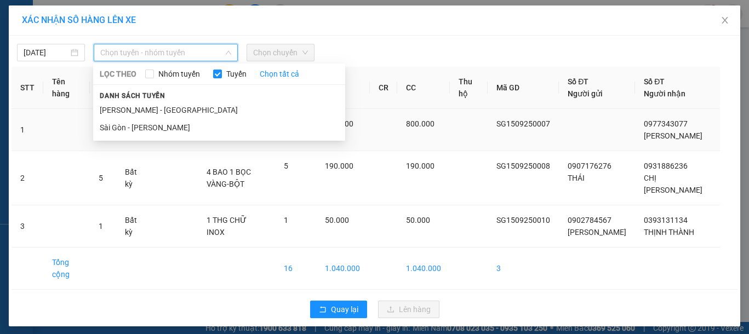
click at [135, 125] on li "Sài Gòn - [PERSON_NAME]" at bounding box center [219, 128] width 252 height 18
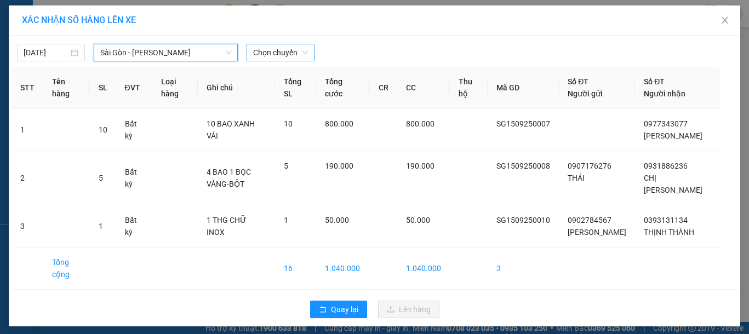
click at [261, 53] on span "Chọn chuyến" at bounding box center [280, 52] width 55 height 16
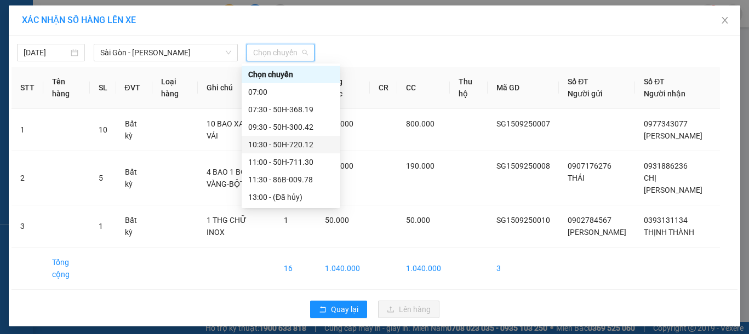
click at [274, 144] on div "10:30 - 50H-720.12" at bounding box center [290, 145] width 85 height 12
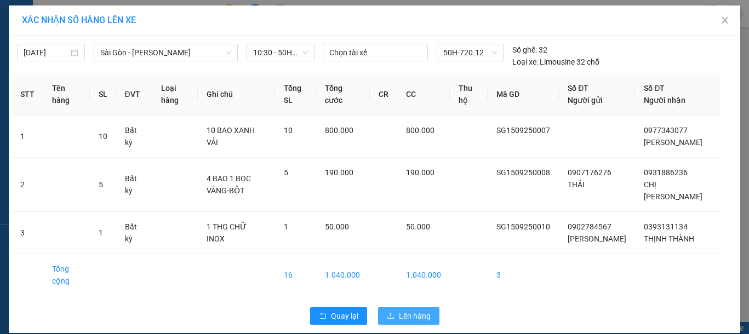
click at [399, 316] on span "Lên hàng" at bounding box center [415, 316] width 32 height 12
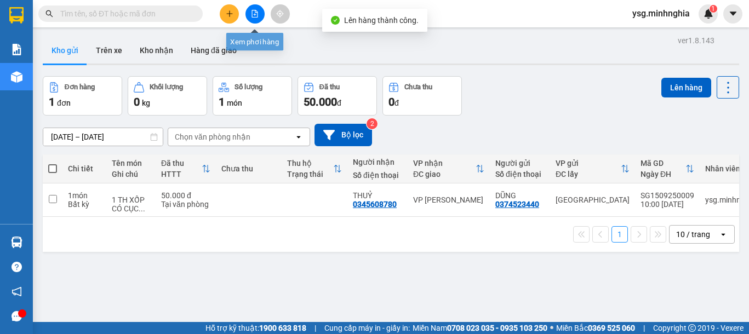
click at [250, 8] on button at bounding box center [254, 13] width 19 height 19
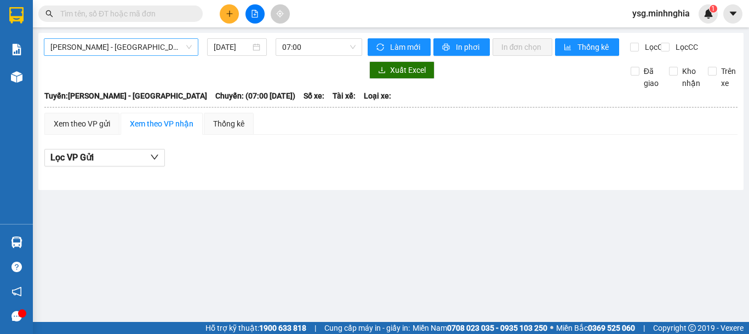
click at [105, 46] on span "[PERSON_NAME] - [GEOGRAPHIC_DATA]" at bounding box center [120, 47] width 141 height 16
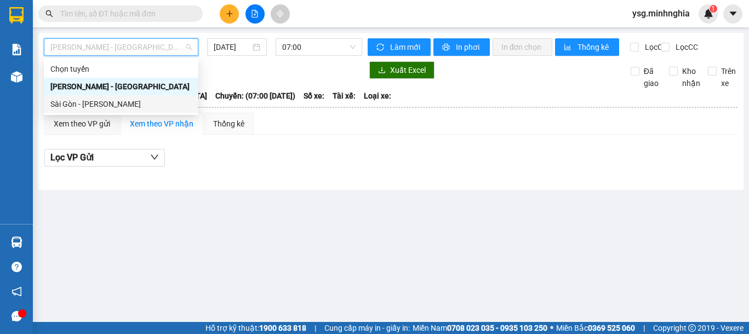
click at [109, 107] on div "Sài Gòn - [PERSON_NAME]" at bounding box center [120, 104] width 141 height 12
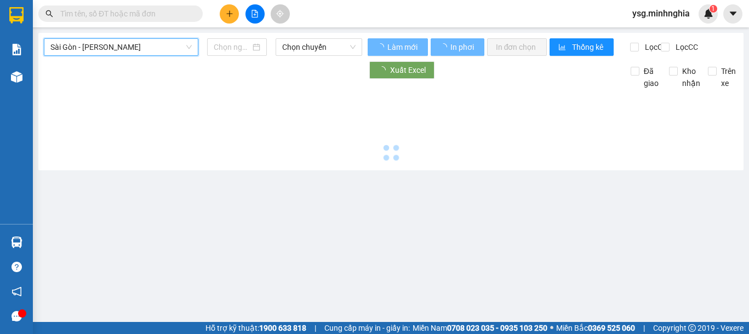
type input "[DATE]"
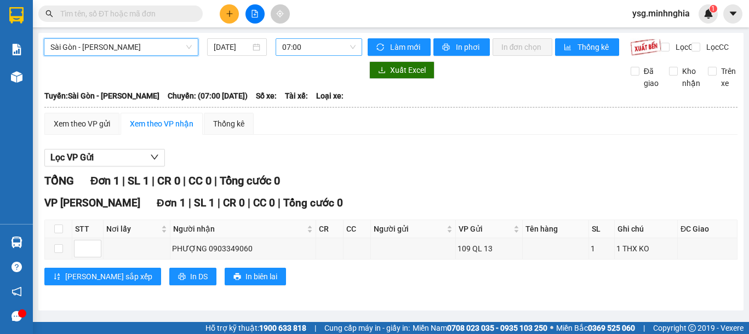
click at [317, 48] on span "07:00" at bounding box center [318, 47] width 73 height 16
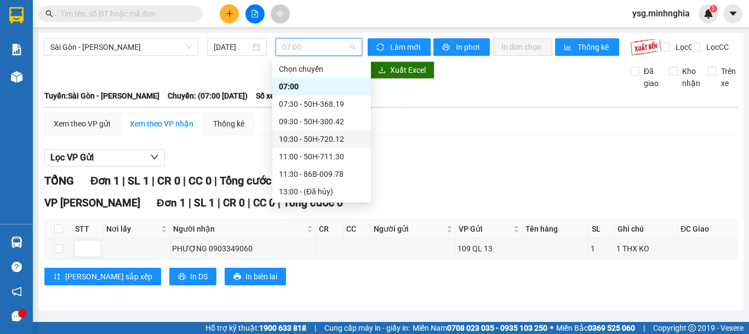
click at [330, 141] on div "10:30 - 50H-720.12" at bounding box center [321, 139] width 85 height 12
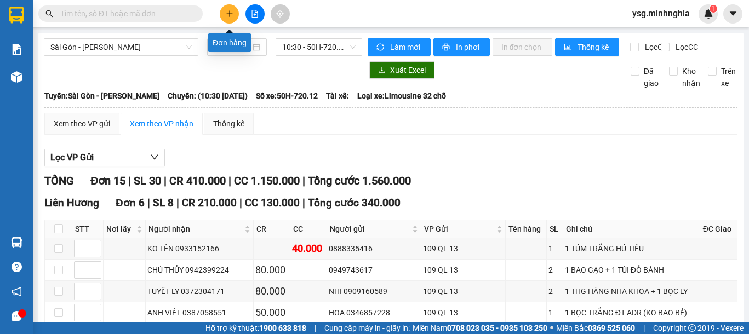
click at [222, 10] on button at bounding box center [229, 13] width 19 height 19
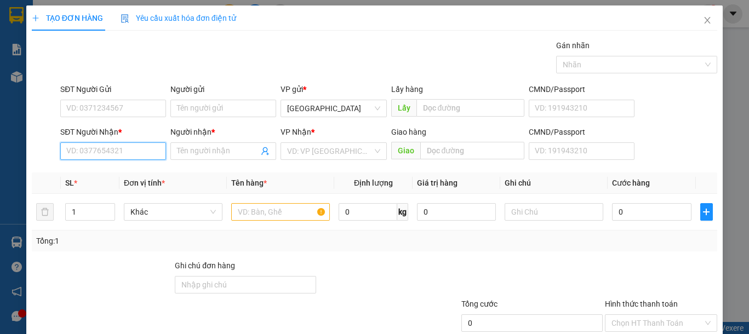
click at [101, 149] on input "SĐT Người Nhận *" at bounding box center [113, 151] width 106 height 18
click at [133, 173] on div "0943801797 - THỦY" at bounding box center [111, 173] width 91 height 12
type input "0943801797"
type input "THỦY"
type input "0943801797"
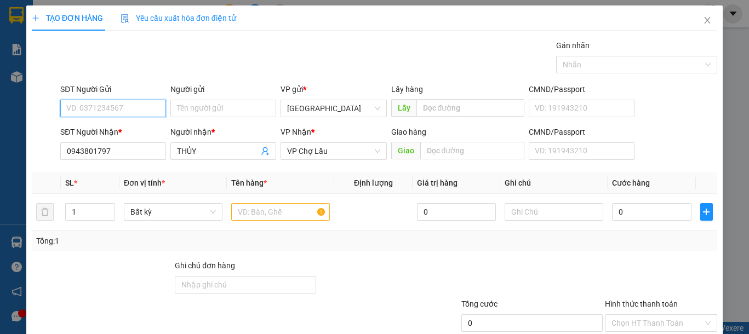
click at [123, 102] on input "SĐT Người Gửi" at bounding box center [113, 109] width 106 height 18
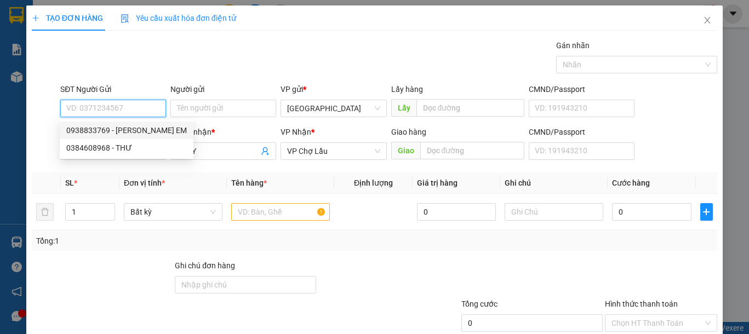
click at [129, 132] on div "0938833769 - VŨ EM" at bounding box center [126, 130] width 121 height 12
type input "0938833769"
type input "VŨ EM"
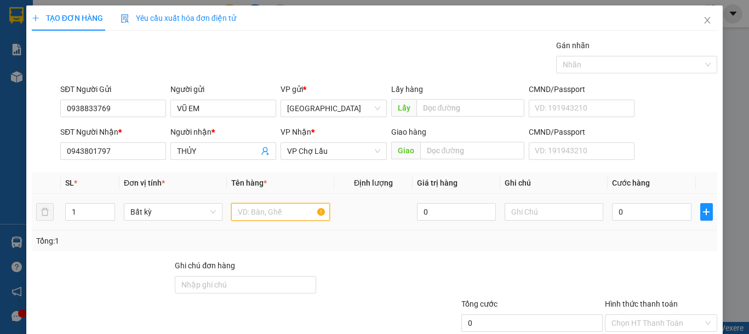
click at [239, 213] on input "text" at bounding box center [280, 212] width 99 height 18
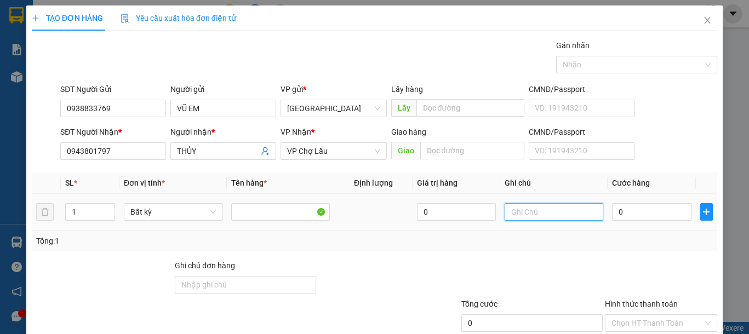
click at [551, 217] on input "text" at bounding box center [554, 212] width 99 height 18
type input "1 TH XỐP LẠP XƯỞNG"
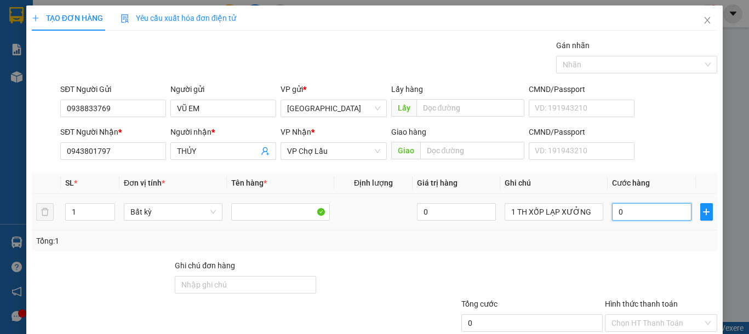
click at [618, 207] on input "0" at bounding box center [651, 212] width 79 height 18
type input "4"
type input "40"
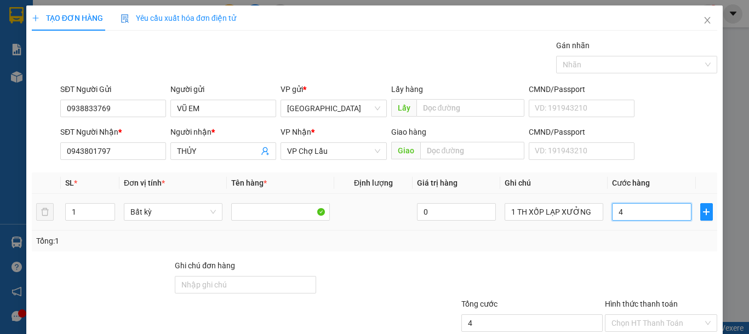
type input "40"
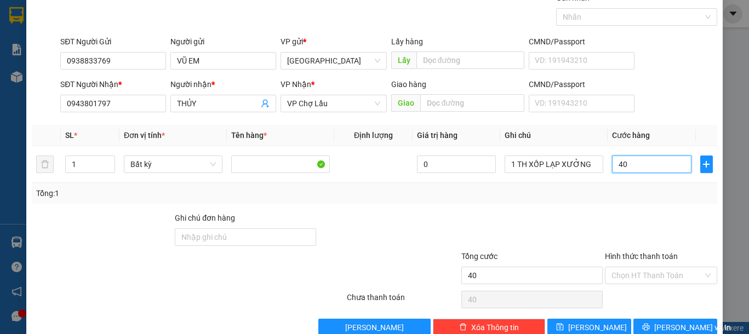
scroll to position [71, 0]
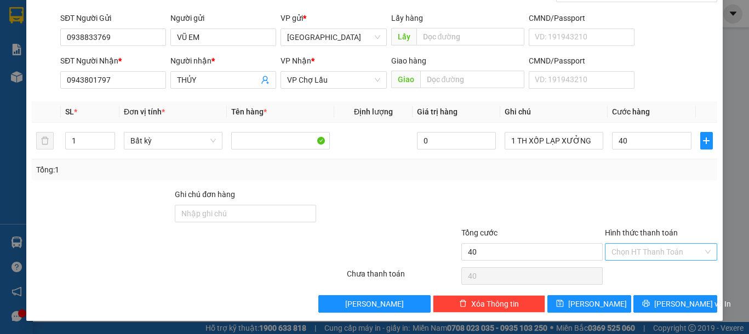
type input "40.000"
click at [654, 248] on input "Hình thức thanh toán" at bounding box center [656, 252] width 91 height 16
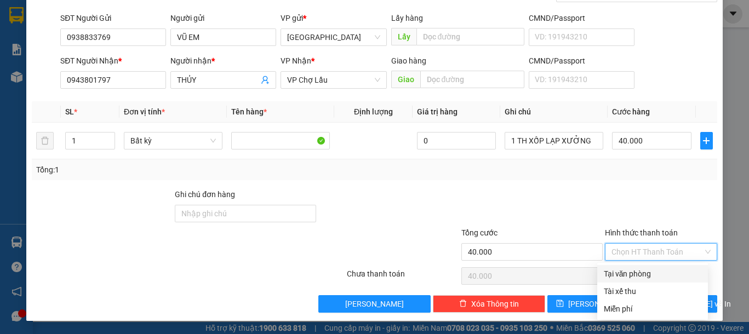
click at [652, 270] on div "Tại văn phòng" at bounding box center [653, 274] width 98 height 12
type input "0"
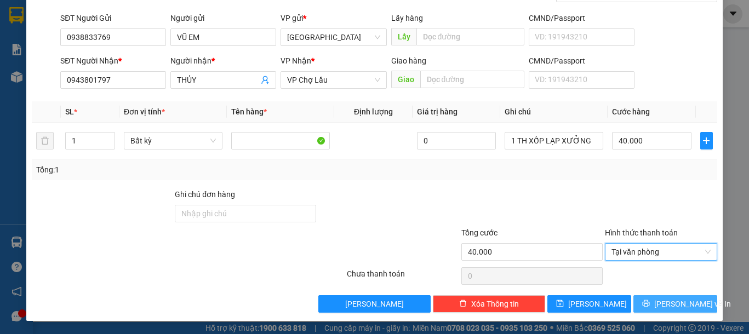
click at [653, 306] on button "[PERSON_NAME] và In" at bounding box center [675, 304] width 84 height 18
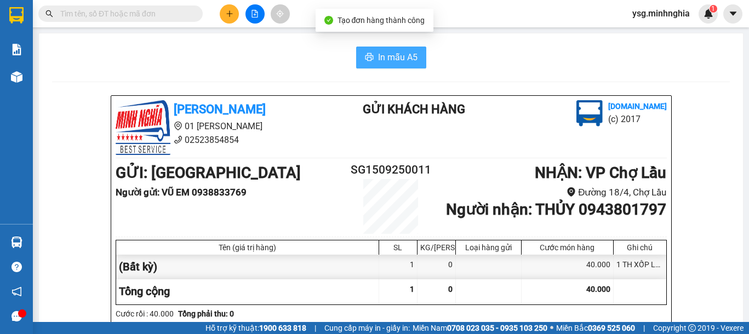
click at [378, 54] on span "In mẫu A5" at bounding box center [397, 57] width 39 height 14
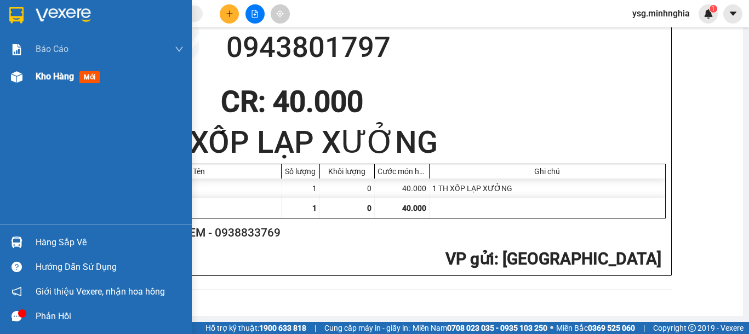
click at [6, 78] on div "Kho hàng mới" at bounding box center [96, 76] width 192 height 27
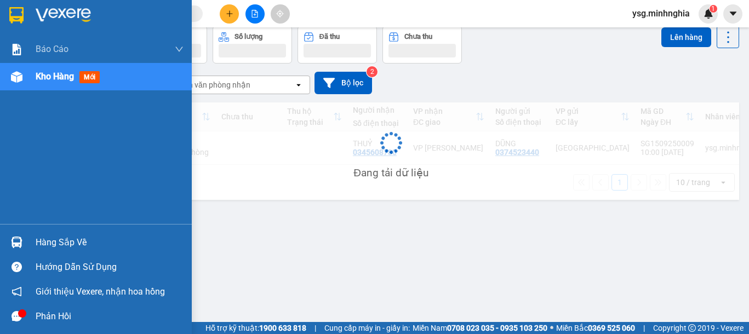
scroll to position [50, 0]
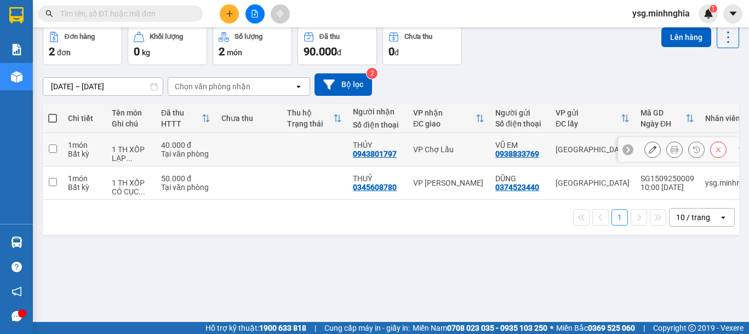
click at [266, 153] on td at bounding box center [249, 149] width 66 height 33
checkbox input "true"
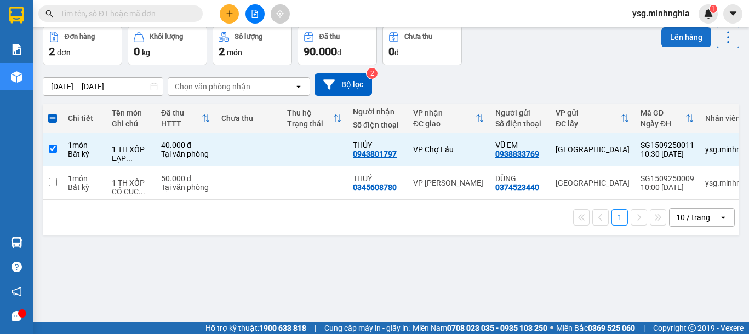
click at [673, 35] on button "Lên hàng" at bounding box center [686, 37] width 50 height 20
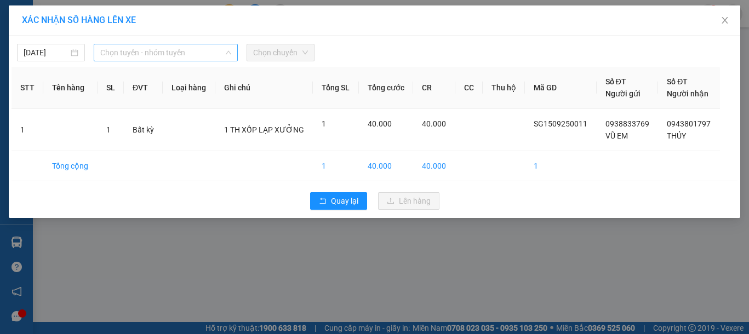
click at [200, 46] on span "Chọn tuyến - nhóm tuyến" at bounding box center [165, 52] width 131 height 16
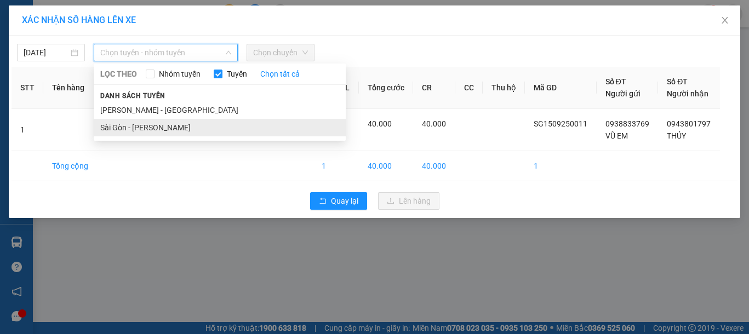
click at [139, 127] on li "Sài Gòn - [PERSON_NAME]" at bounding box center [220, 128] width 252 height 18
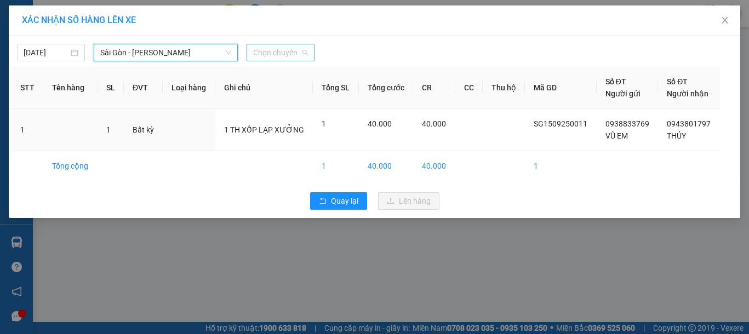
click at [277, 53] on span "Chọn chuyến" at bounding box center [280, 52] width 55 height 16
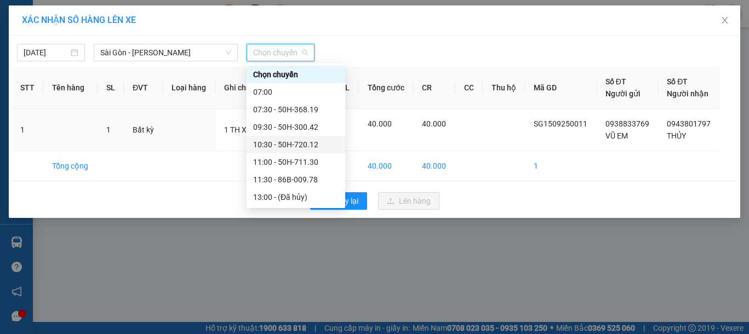
click at [287, 146] on div "10:30 - 50H-720.12" at bounding box center [295, 145] width 85 height 12
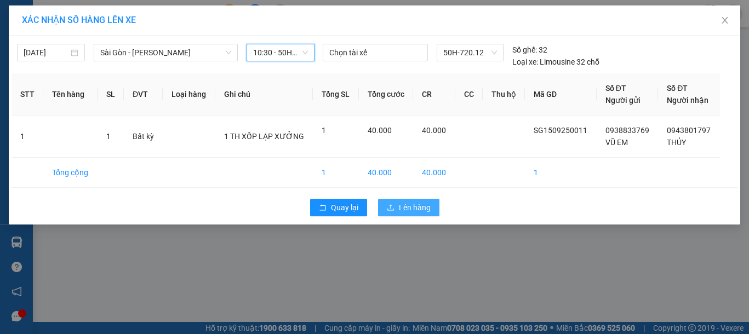
click at [388, 209] on icon "upload" at bounding box center [391, 208] width 8 height 8
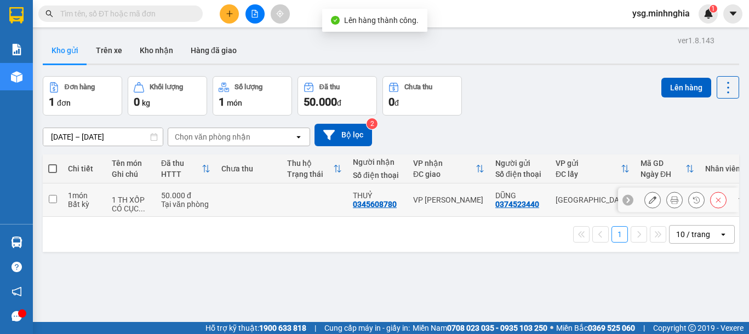
click at [217, 207] on td at bounding box center [249, 200] width 66 height 33
checkbox input "true"
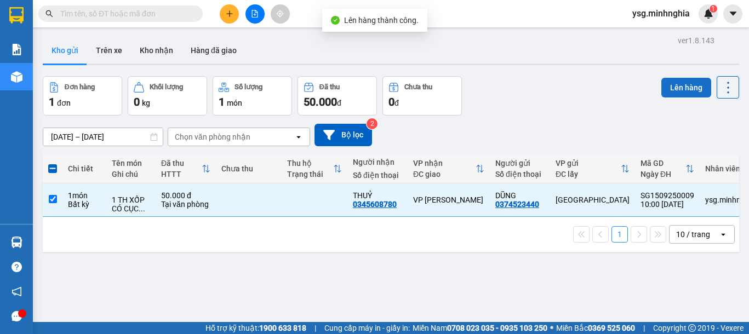
click at [661, 87] on button "Lên hàng" at bounding box center [686, 88] width 50 height 20
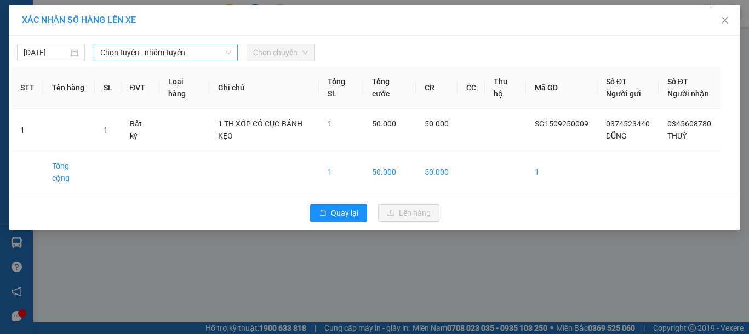
click at [187, 50] on span "Chọn tuyến - nhóm tuyến" at bounding box center [165, 52] width 131 height 16
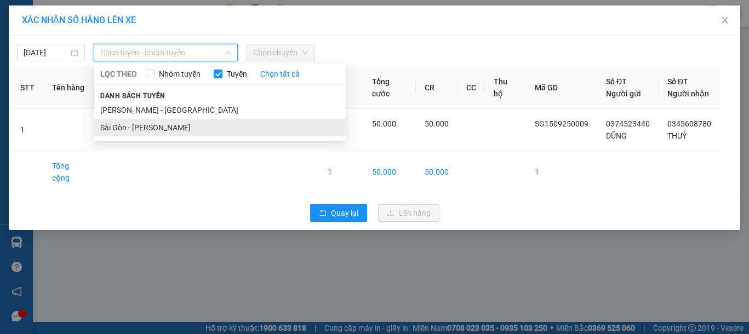
click at [139, 128] on li "Sài Gòn - [PERSON_NAME]" at bounding box center [220, 128] width 252 height 18
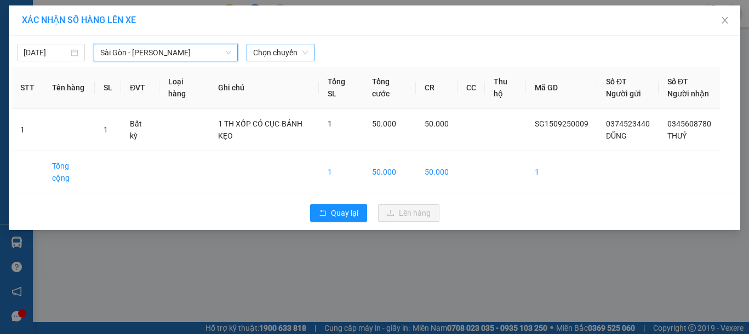
click at [281, 53] on span "Chọn chuyến" at bounding box center [280, 52] width 55 height 16
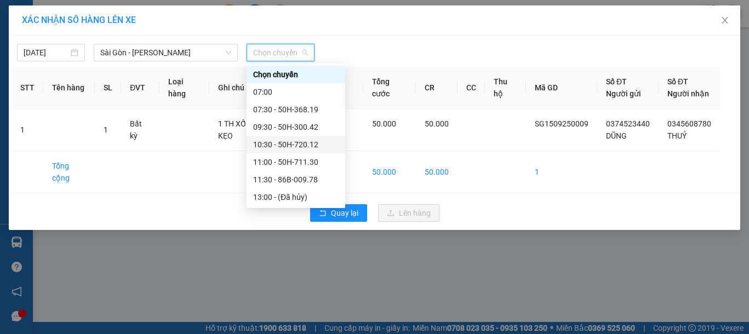
click at [292, 144] on div "10:30 - 50H-720.12" at bounding box center [295, 145] width 85 height 12
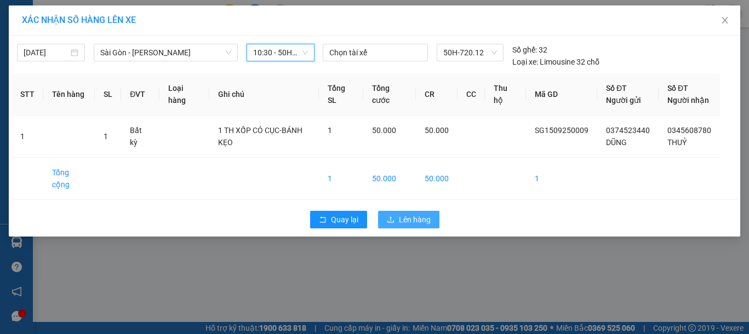
click at [396, 216] on button "Lên hàng" at bounding box center [408, 220] width 61 height 18
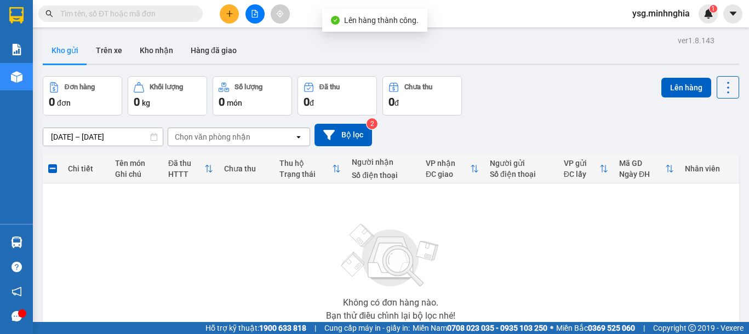
click at [254, 13] on icon "file-add" at bounding box center [255, 14] width 8 height 8
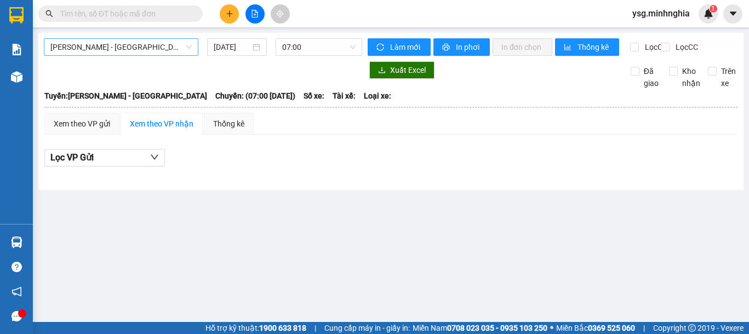
click at [177, 53] on span "[PERSON_NAME] - [GEOGRAPHIC_DATA]" at bounding box center [120, 47] width 141 height 16
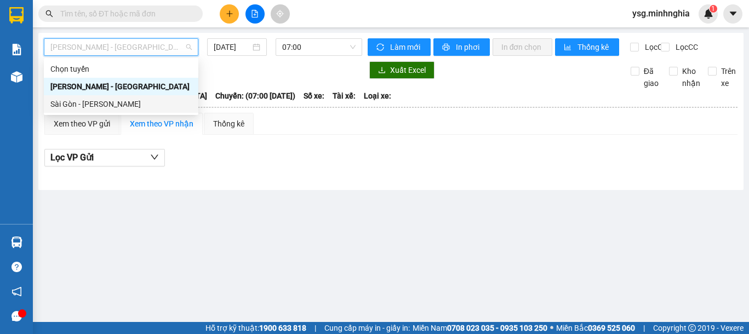
click at [135, 101] on div "Sài Gòn - [PERSON_NAME]" at bounding box center [120, 104] width 141 height 12
type input "[DATE]"
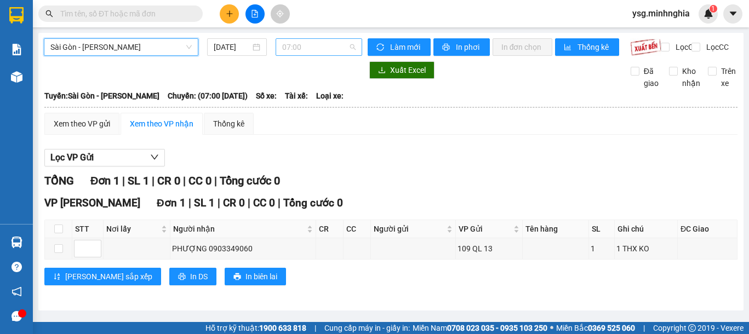
click at [308, 48] on span "07:00" at bounding box center [318, 47] width 73 height 16
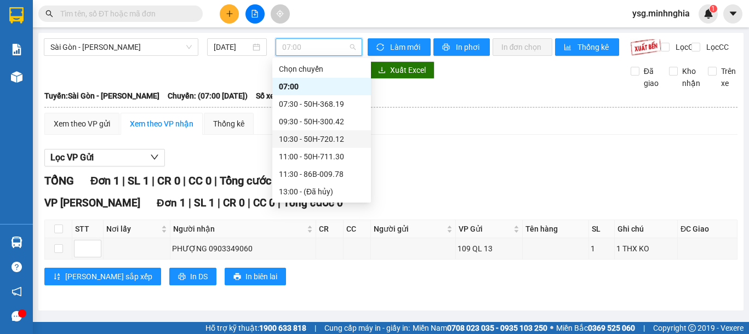
click at [322, 133] on div "10:30 - 50H-720.12" at bounding box center [321, 139] width 85 height 12
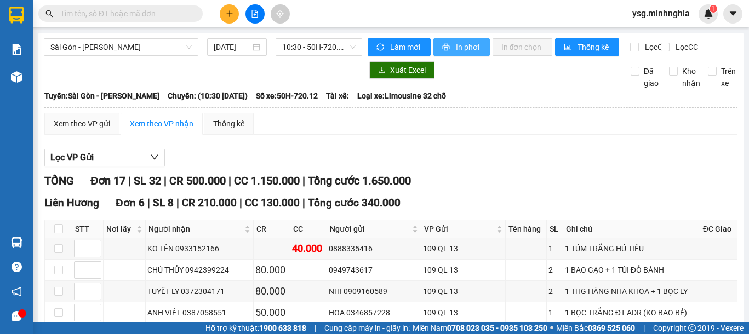
click at [466, 44] on span "In phơi" at bounding box center [468, 47] width 25 height 12
click at [449, 48] on button "In phơi" at bounding box center [461, 47] width 56 height 18
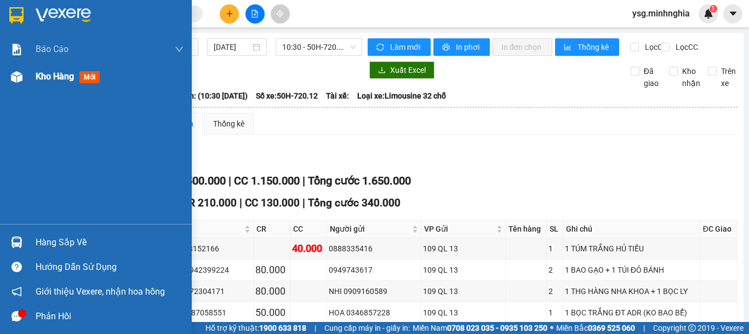
click at [11, 71] on img at bounding box center [17, 77] width 12 height 12
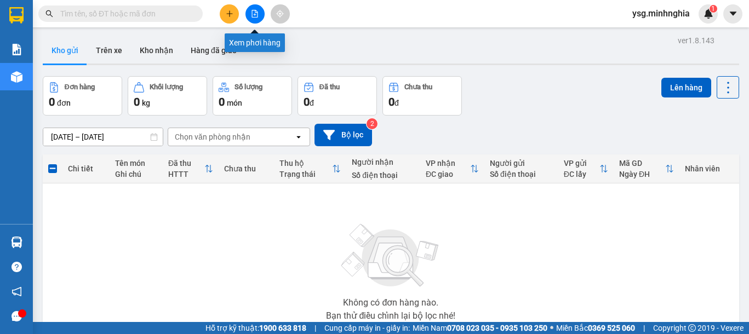
click at [256, 16] on icon "file-add" at bounding box center [255, 14] width 8 height 8
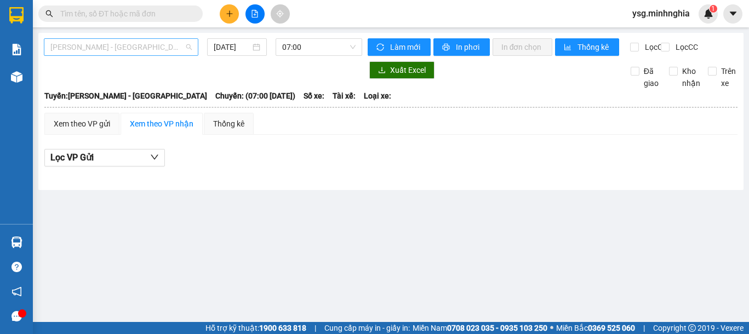
click at [123, 45] on span "[PERSON_NAME] - [GEOGRAPHIC_DATA]" at bounding box center [120, 47] width 141 height 16
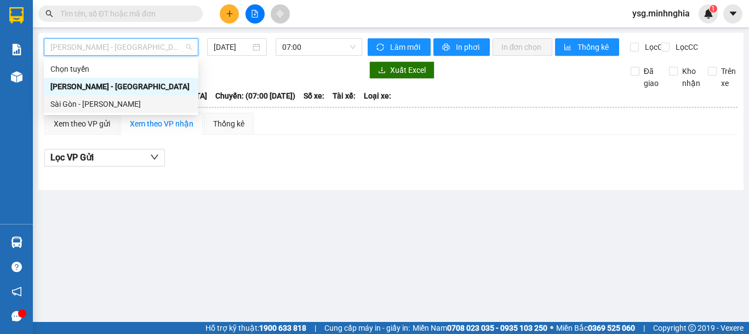
click at [104, 104] on div "Sài Gòn - [PERSON_NAME]" at bounding box center [120, 104] width 141 height 12
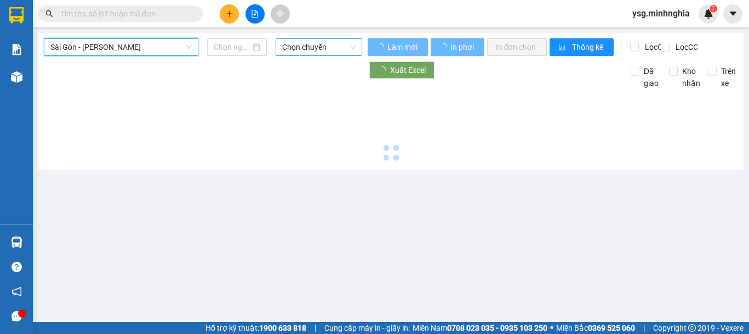
type input "[DATE]"
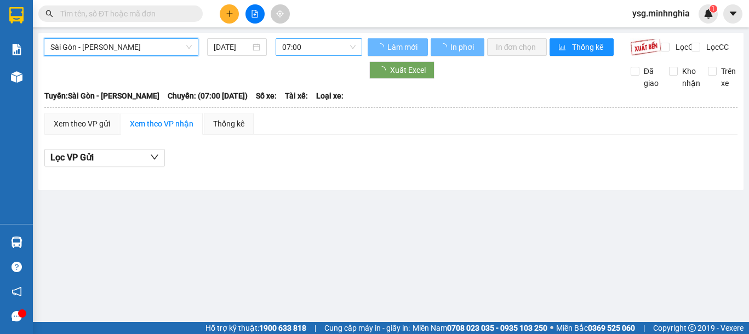
click at [329, 47] on span "07:00" at bounding box center [318, 47] width 73 height 16
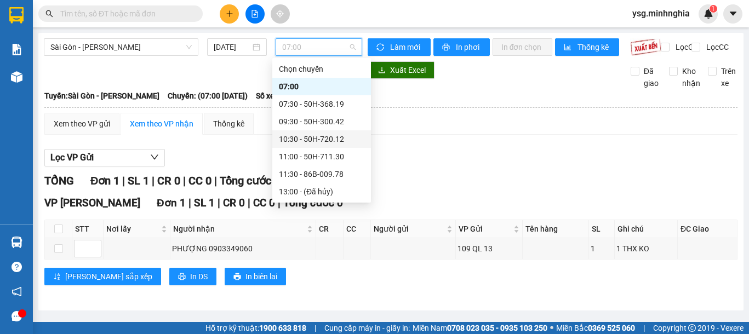
click at [330, 138] on div "10:30 - 50H-720.12" at bounding box center [321, 139] width 85 height 12
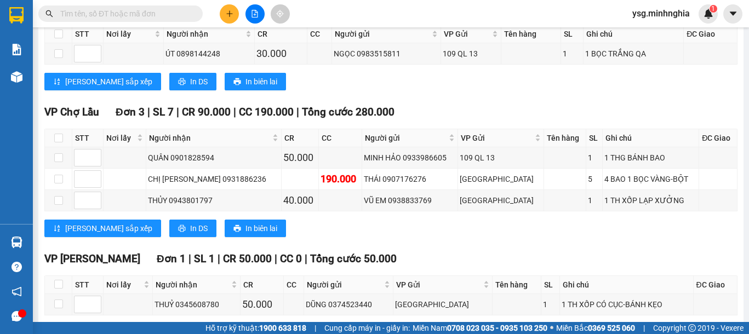
scroll to position [626, 0]
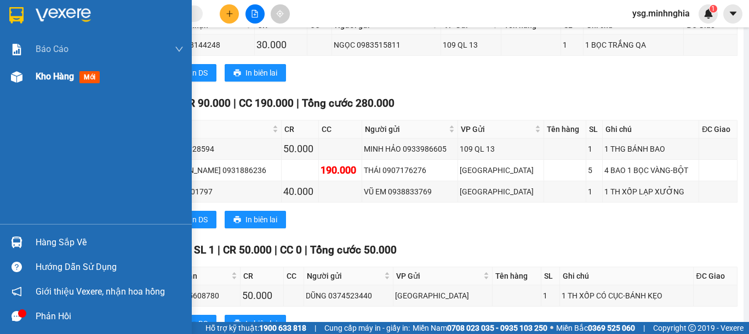
click at [22, 75] on div at bounding box center [16, 76] width 19 height 19
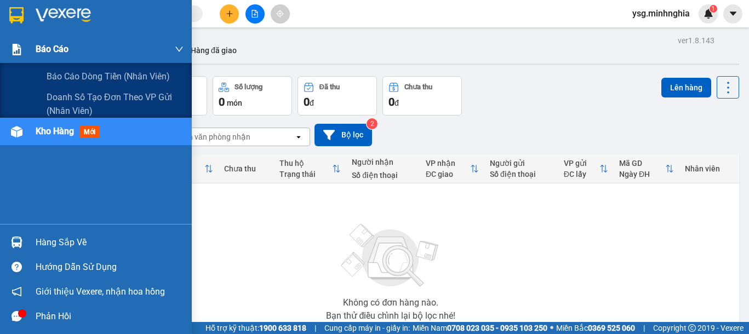
click at [7, 58] on div at bounding box center [16, 49] width 19 height 19
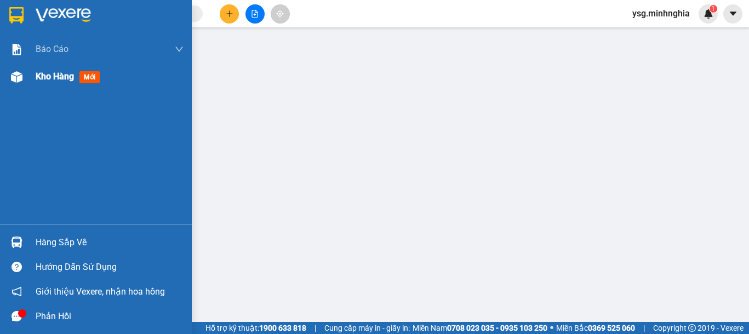
click at [17, 70] on div at bounding box center [16, 76] width 19 height 19
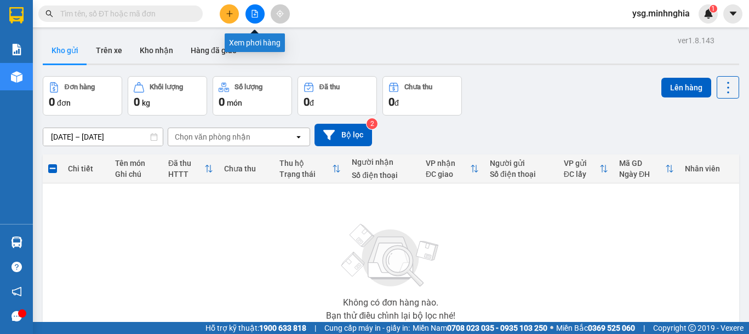
click at [259, 12] on button at bounding box center [254, 13] width 19 height 19
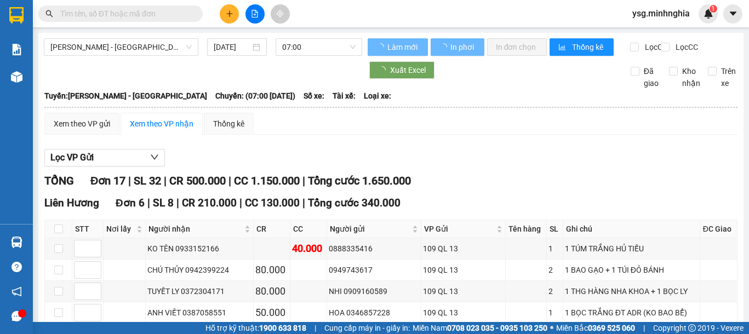
click at [148, 43] on span "[PERSON_NAME] - [GEOGRAPHIC_DATA]" at bounding box center [120, 47] width 141 height 16
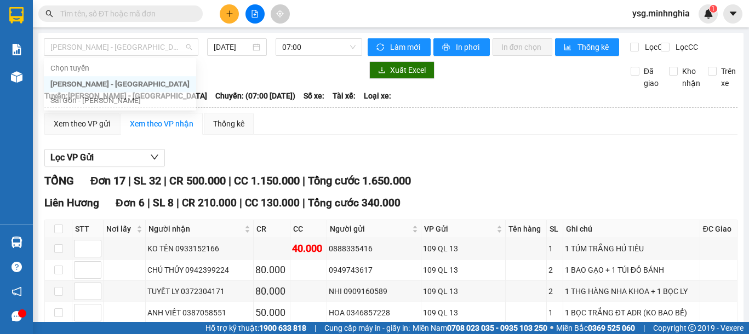
click at [108, 98] on div "Sài Gòn - [PERSON_NAME]" at bounding box center [119, 104] width 139 height 12
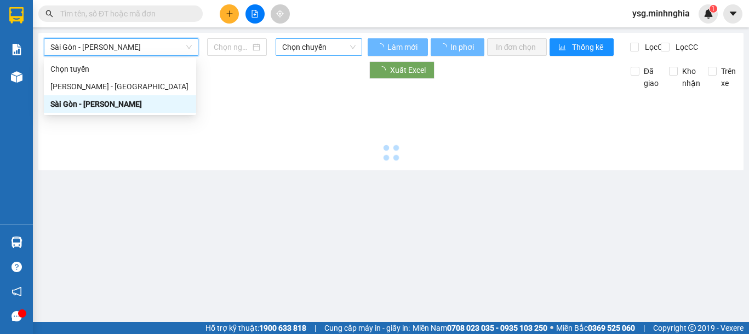
type input "[DATE]"
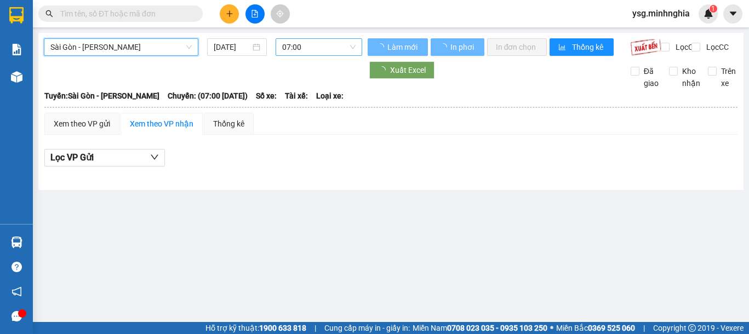
click at [297, 46] on span "07:00" at bounding box center [318, 47] width 73 height 16
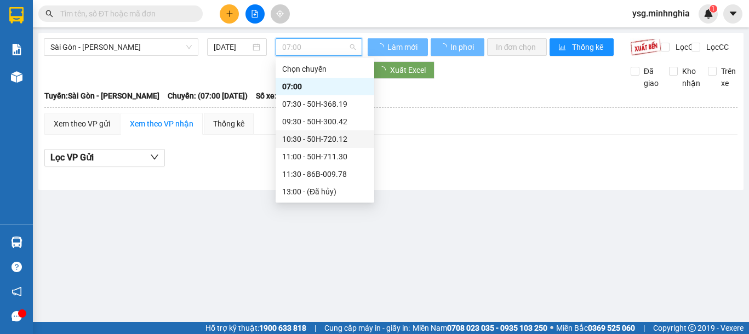
click at [311, 138] on div "10:30 - 50H-720.12" at bounding box center [324, 139] width 85 height 12
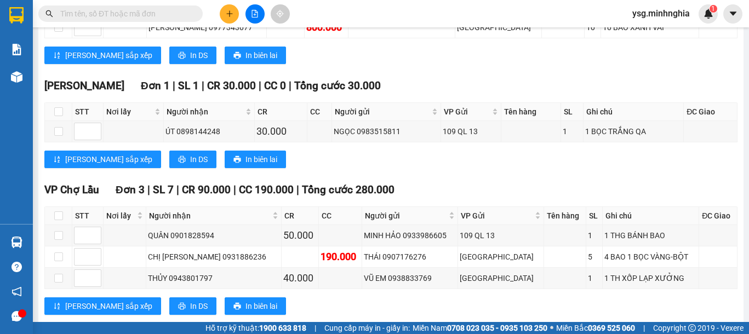
scroll to position [676, 0]
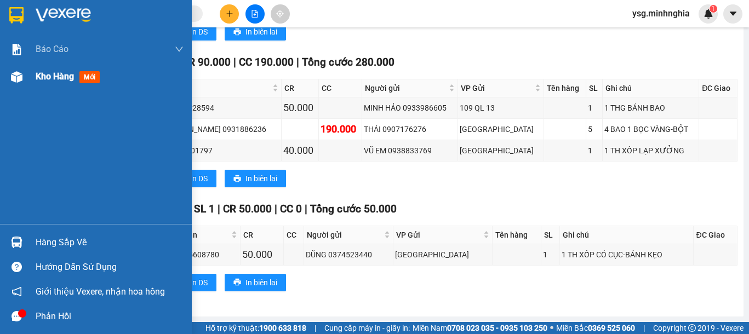
click at [1, 82] on div "Kho hàng mới" at bounding box center [96, 76] width 192 height 27
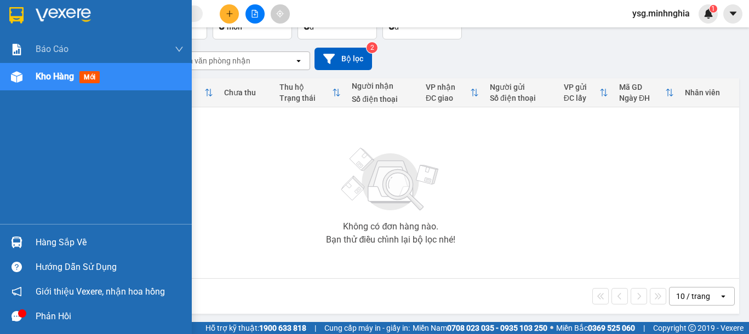
scroll to position [78, 0]
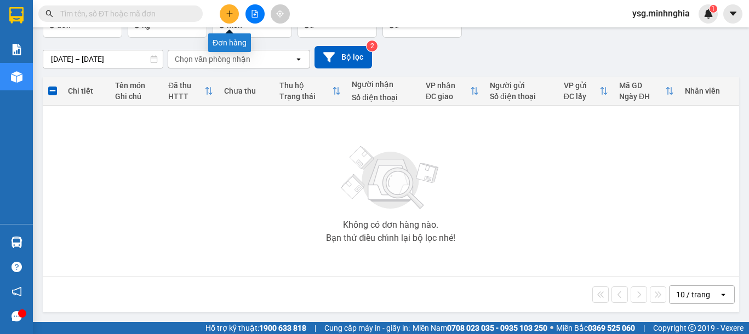
click at [229, 12] on icon "plus" at bounding box center [230, 14] width 8 height 8
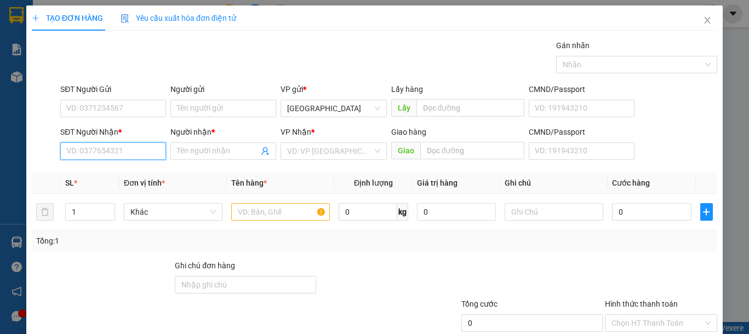
click at [119, 142] on input "SĐT Người Nhận *" at bounding box center [113, 151] width 106 height 18
click at [99, 156] on input "0387524649" at bounding box center [113, 151] width 106 height 18
type input "0387524549"
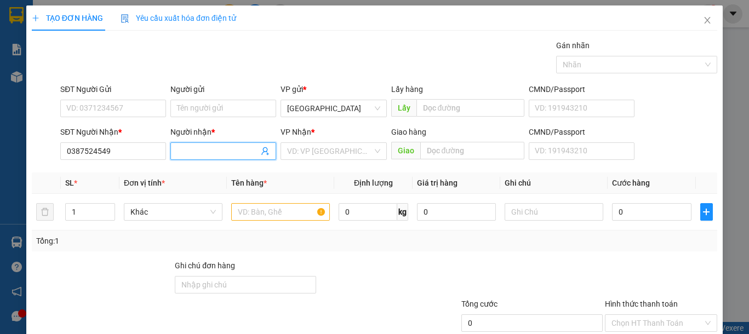
click at [211, 149] on input "Người nhận *" at bounding box center [218, 151] width 82 height 12
type input "HÙNG"
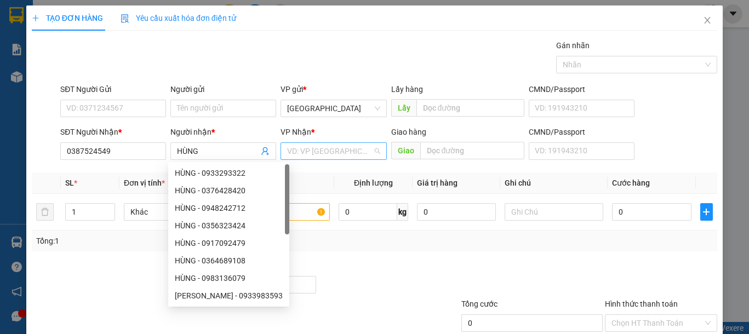
click at [320, 153] on input "search" at bounding box center [329, 151] width 85 height 16
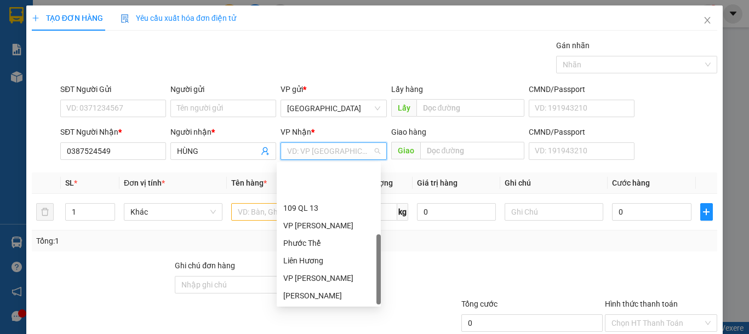
scroll to position [53, 0]
click at [310, 282] on div "VP Chợ Lầu" at bounding box center [328, 278] width 91 height 12
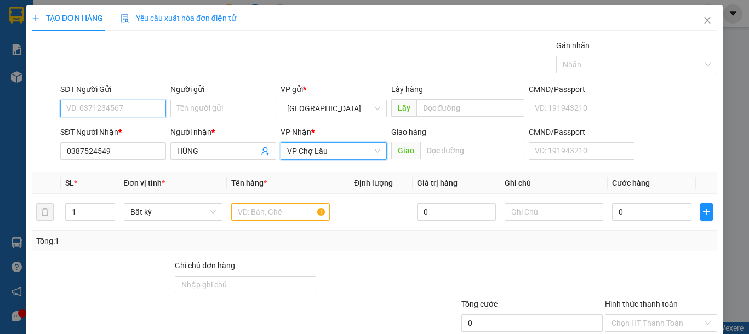
click at [128, 106] on input "SĐT Người Gửi" at bounding box center [113, 109] width 106 height 18
type input "0335918004"
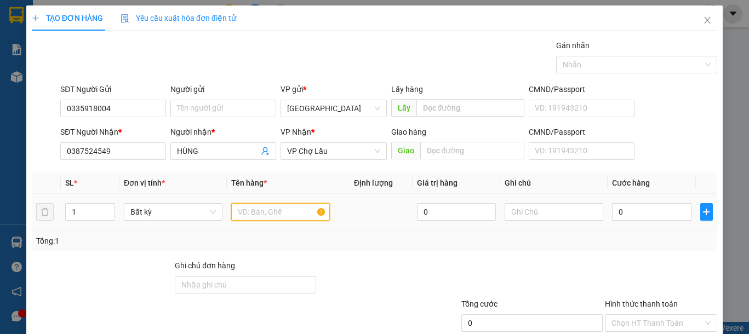
click at [253, 207] on input "text" at bounding box center [280, 212] width 99 height 18
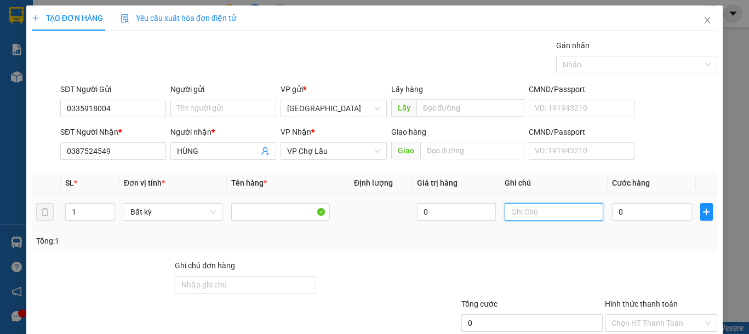
click at [568, 211] on input "text" at bounding box center [554, 212] width 99 height 18
type input "1 HỘP GIẤY-GT"
click at [633, 209] on input "0" at bounding box center [651, 212] width 79 height 18
type input "3"
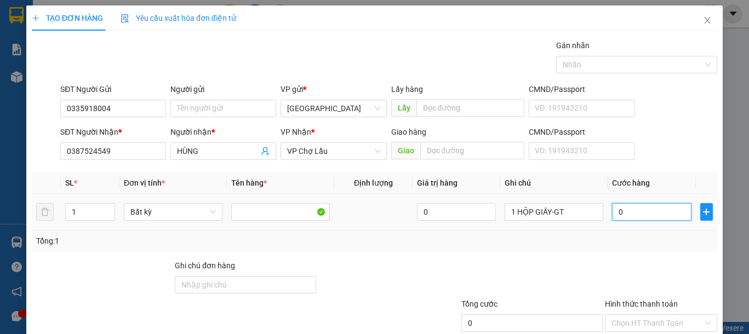
type input "3"
type input "30"
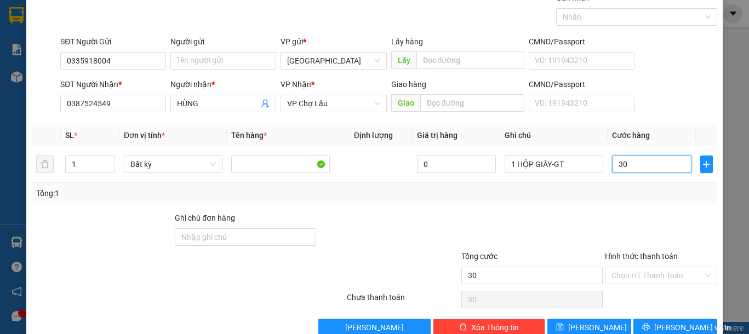
scroll to position [71, 0]
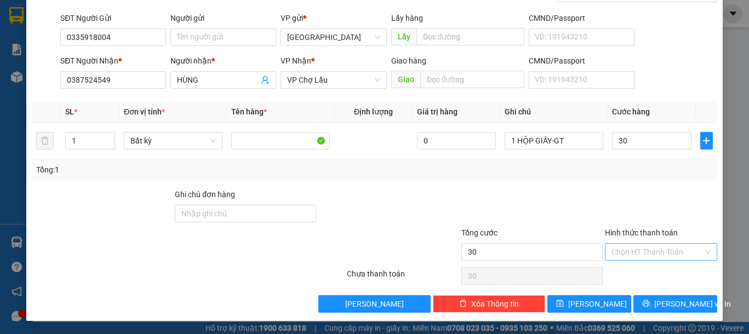
type input "30.000"
click at [660, 251] on input "Hình thức thanh toán" at bounding box center [656, 252] width 91 height 16
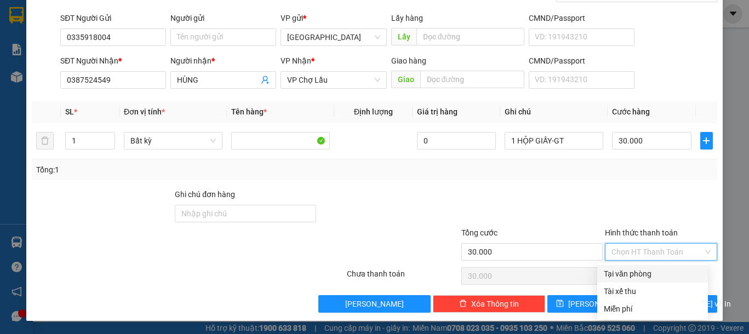
click at [649, 273] on div "Tại văn phòng" at bounding box center [653, 274] width 98 height 12
type input "0"
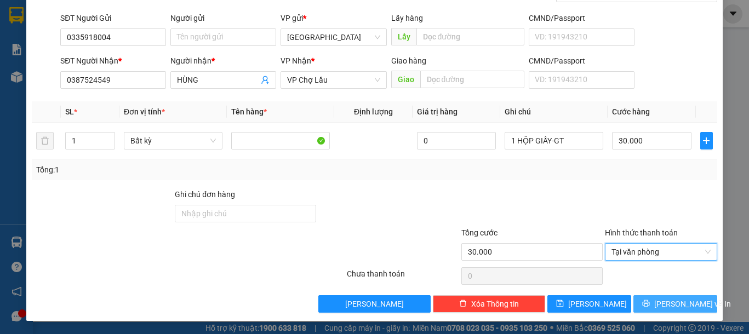
click at [663, 301] on span "[PERSON_NAME] và In" at bounding box center [692, 304] width 77 height 12
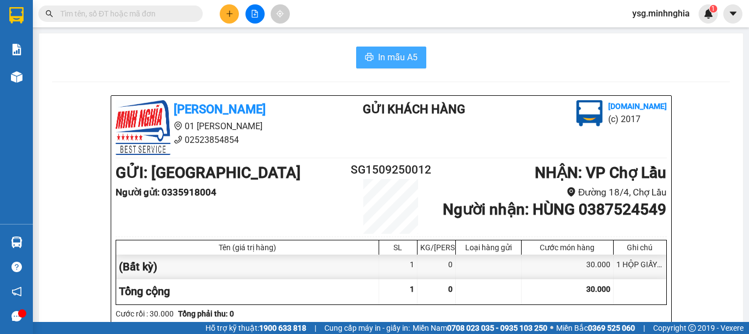
click at [401, 53] on span "In mẫu A5" at bounding box center [397, 57] width 39 height 14
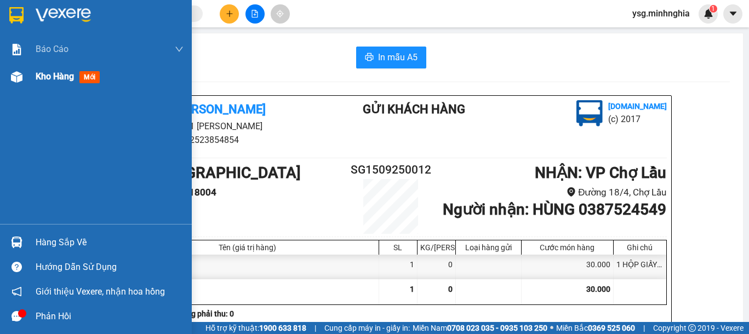
click at [17, 79] on img at bounding box center [17, 77] width 12 height 12
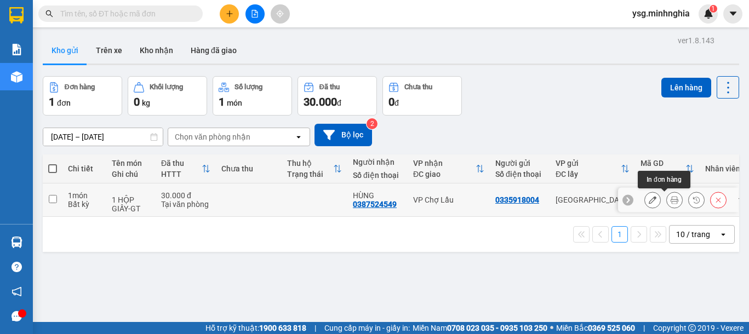
click at [667, 200] on button at bounding box center [674, 200] width 15 height 19
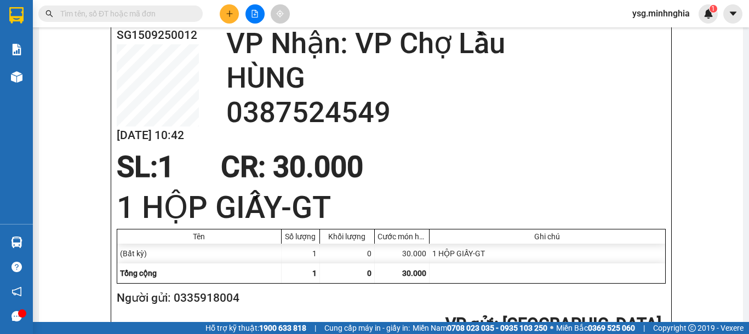
scroll to position [493, 0]
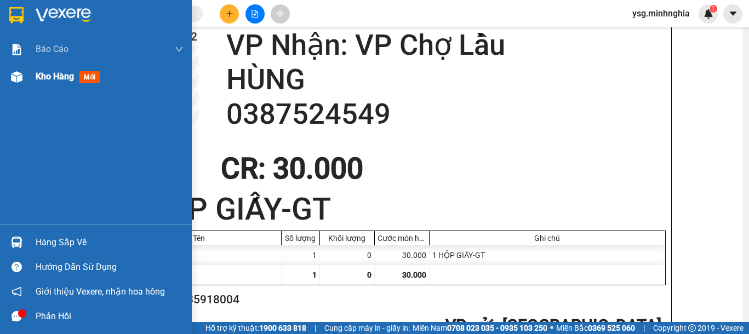
click at [23, 88] on div "Kho hàng mới" at bounding box center [96, 76] width 192 height 27
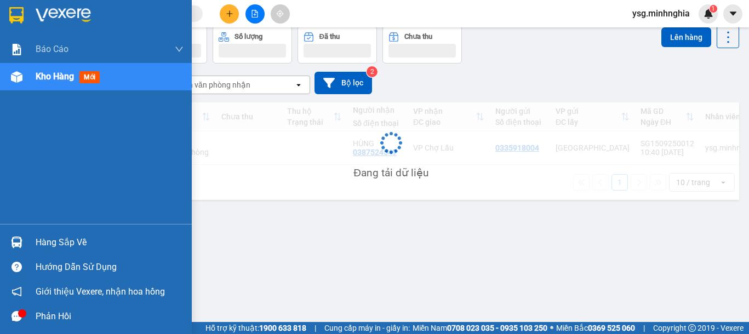
scroll to position [50, 0]
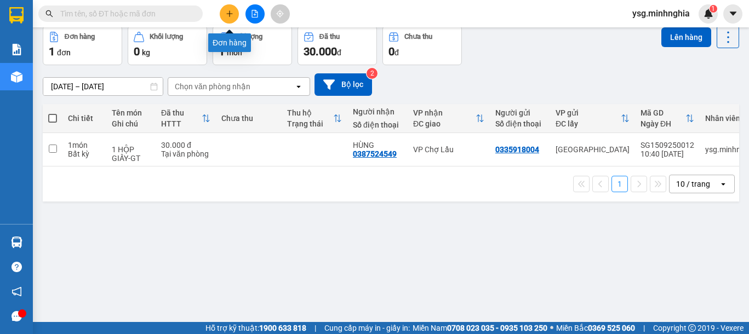
click at [227, 15] on icon "plus" at bounding box center [230, 14] width 8 height 8
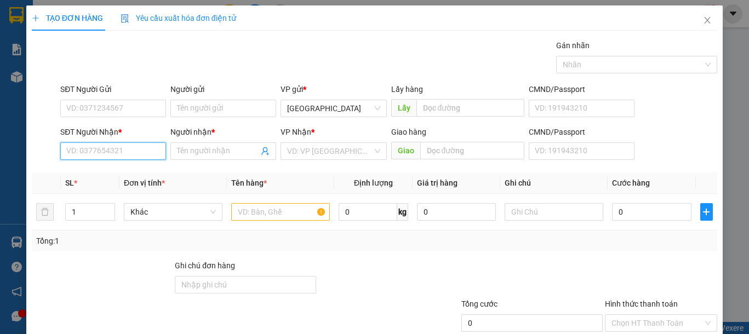
click at [81, 152] on input "SĐT Người Nhận *" at bounding box center [113, 151] width 106 height 18
click at [116, 144] on input "SĐT Người Nhận *" at bounding box center [113, 151] width 106 height 18
type input "0764898159"
click at [216, 161] on div "Người nhận * Tên người nhận" at bounding box center [223, 145] width 106 height 38
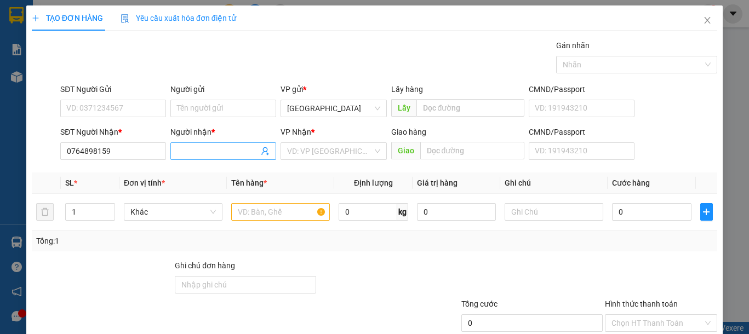
click at [218, 151] on input "Người nhận *" at bounding box center [218, 151] width 82 height 12
click at [222, 151] on input "[PERSON_NAME](" at bounding box center [218, 151] width 82 height 12
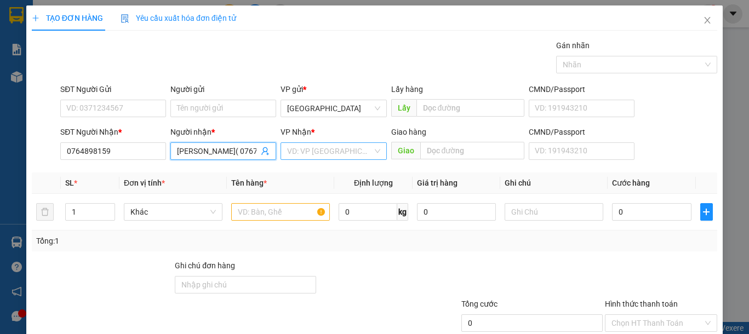
type input "[PERSON_NAME]( 0767098159)"
click at [343, 153] on input "search" at bounding box center [329, 151] width 85 height 16
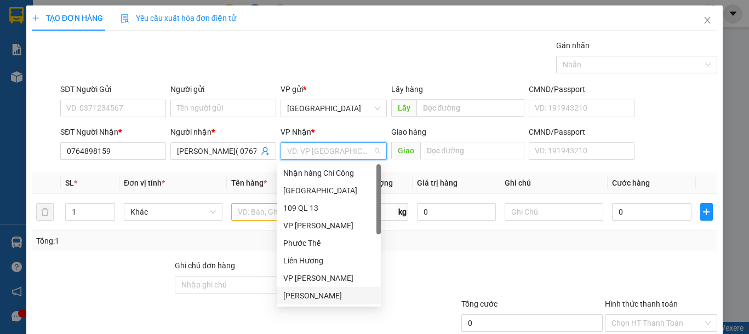
scroll to position [53, 0]
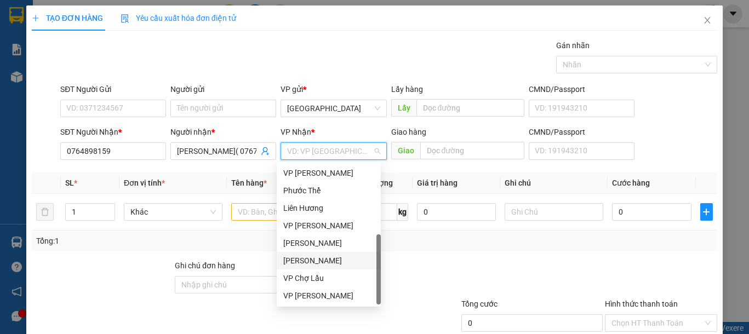
click at [308, 263] on div "[PERSON_NAME]" at bounding box center [328, 261] width 91 height 12
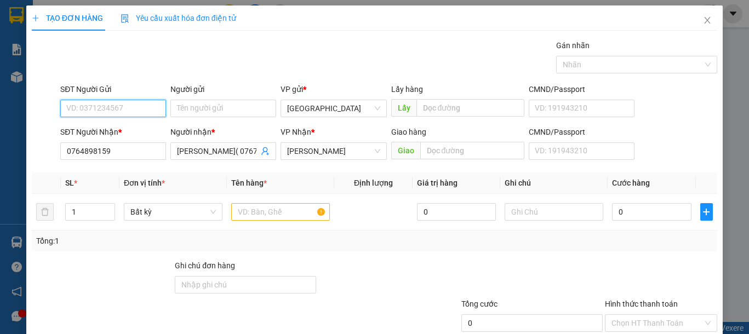
click at [119, 102] on input "SĐT Người Gửi" at bounding box center [113, 109] width 106 height 18
click at [146, 111] on input "SĐT Người Gửi" at bounding box center [113, 109] width 106 height 18
type input "0909084514"
click at [258, 210] on input "text" at bounding box center [280, 212] width 99 height 18
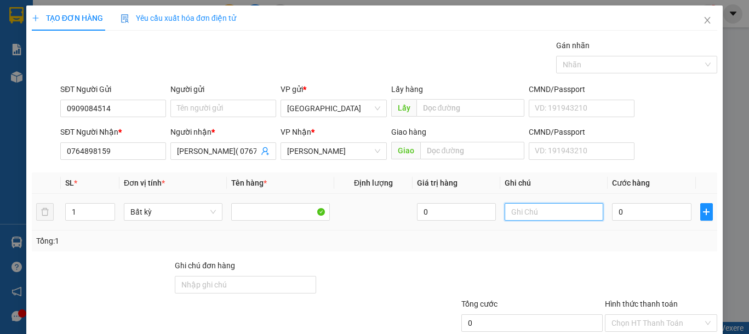
click at [550, 215] on input "text" at bounding box center [554, 212] width 99 height 18
type input "1 BỌC GIẤY-ĐT AĐROI (KO BAO BỂ)"
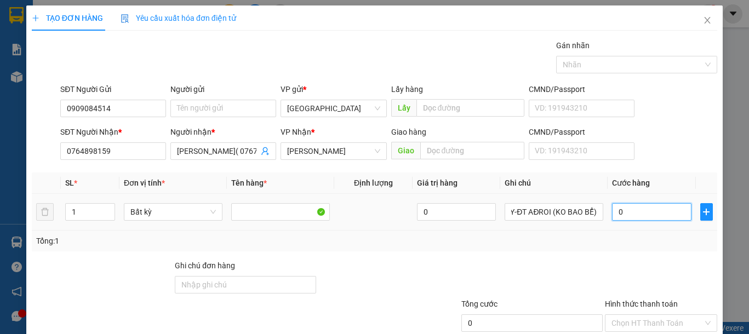
scroll to position [0, 0]
click at [654, 213] on input "0" at bounding box center [651, 212] width 79 height 18
type input "5"
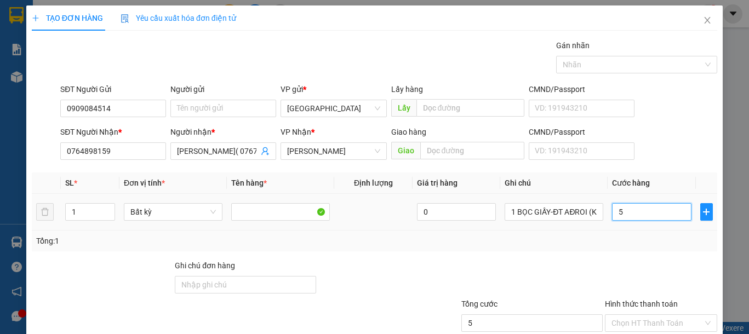
type input "50"
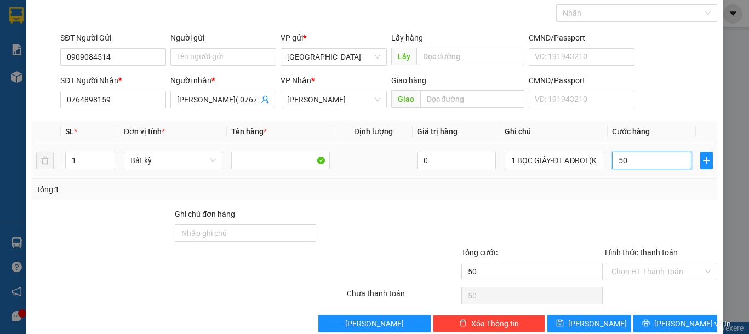
scroll to position [71, 0]
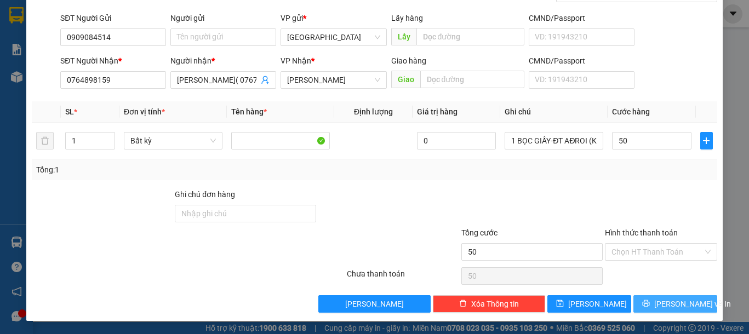
type input "50.000"
click at [661, 311] on button "[PERSON_NAME] và In" at bounding box center [675, 304] width 84 height 18
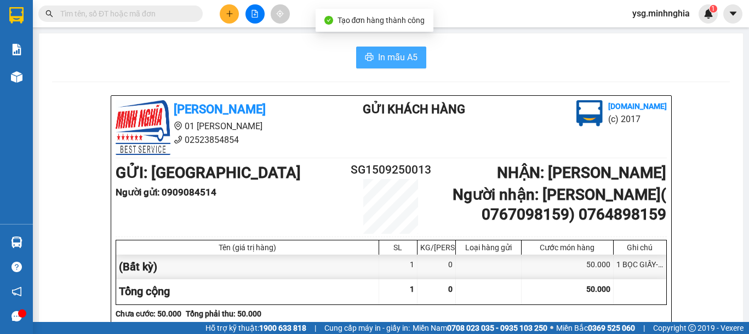
click at [388, 62] on span "In mẫu A5" at bounding box center [397, 57] width 39 height 14
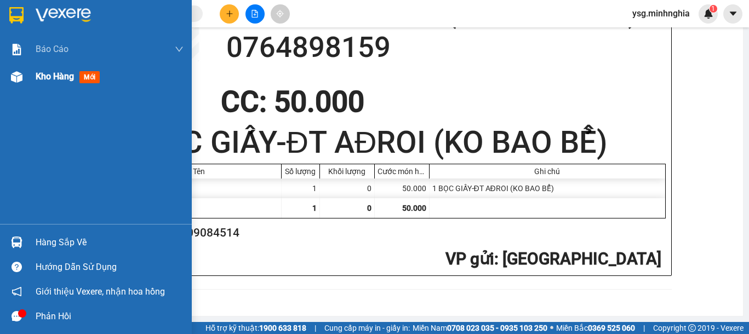
click at [45, 77] on span "Kho hàng" at bounding box center [55, 76] width 38 height 10
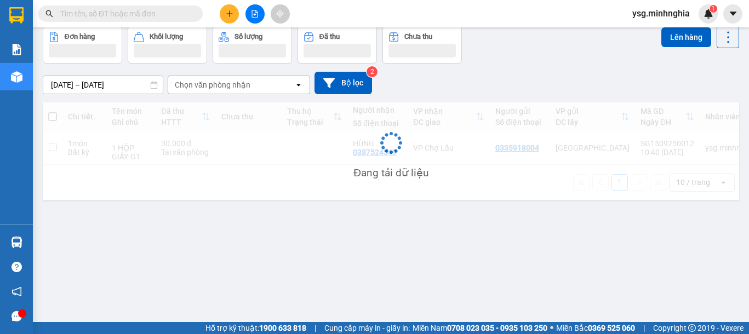
scroll to position [50, 0]
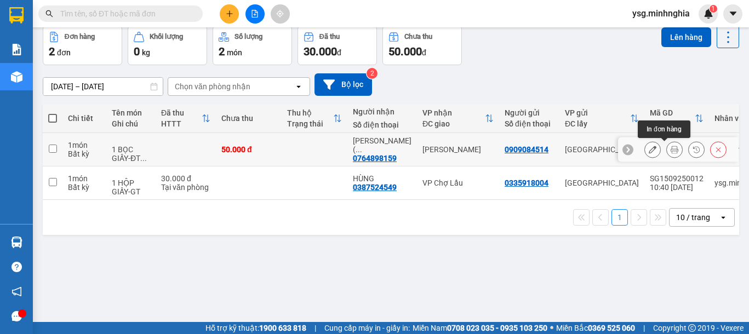
click at [671, 147] on icon at bounding box center [675, 150] width 8 height 8
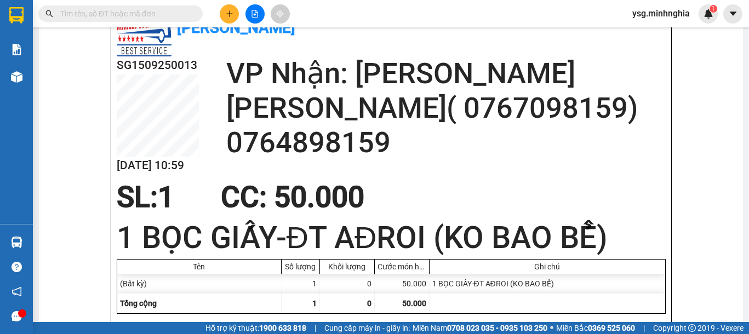
scroll to position [463, 0]
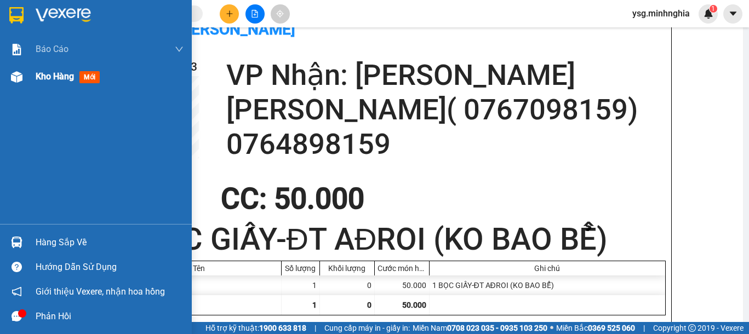
click at [20, 70] on div at bounding box center [16, 76] width 19 height 19
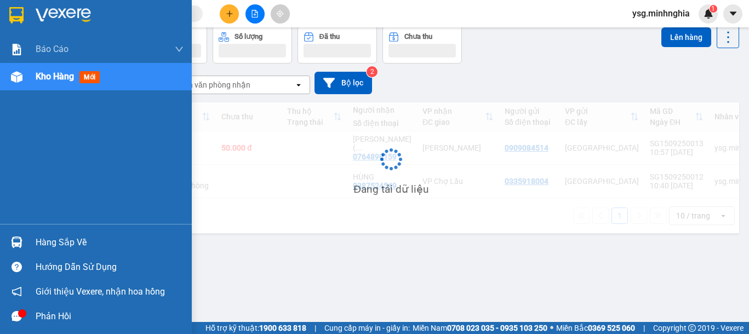
scroll to position [50, 0]
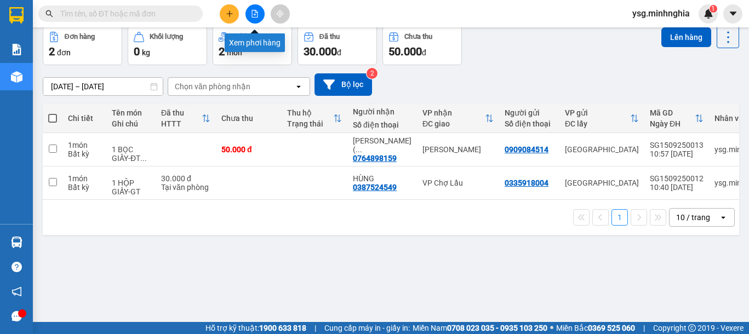
click at [253, 21] on button at bounding box center [254, 13] width 19 height 19
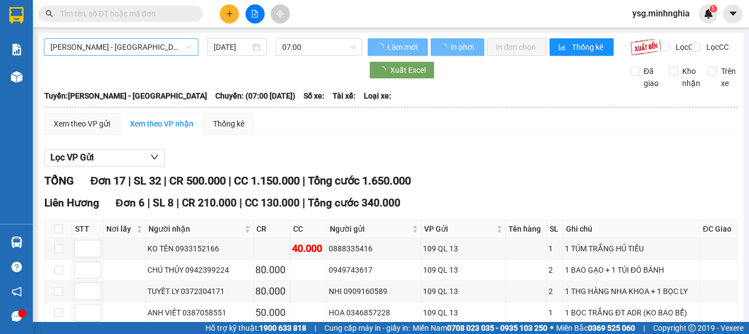
click at [158, 48] on span "[PERSON_NAME] - [GEOGRAPHIC_DATA]" at bounding box center [120, 47] width 141 height 16
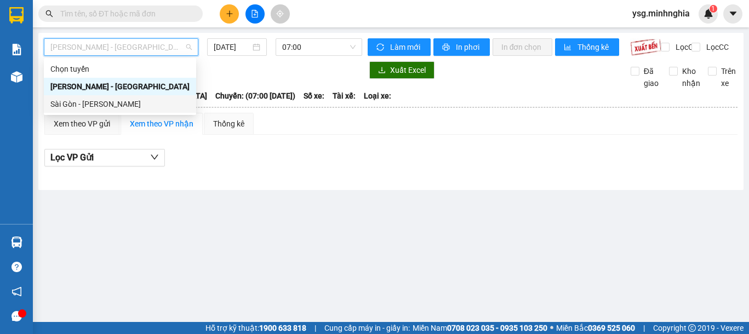
click at [144, 102] on div "Sài Gòn - [PERSON_NAME]" at bounding box center [119, 104] width 139 height 12
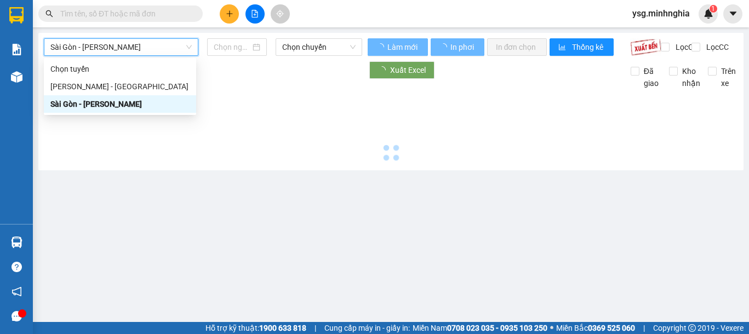
type input "[DATE]"
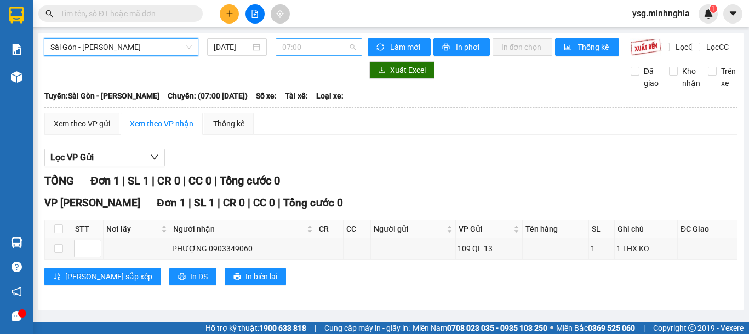
click at [314, 49] on span "07:00" at bounding box center [318, 47] width 73 height 16
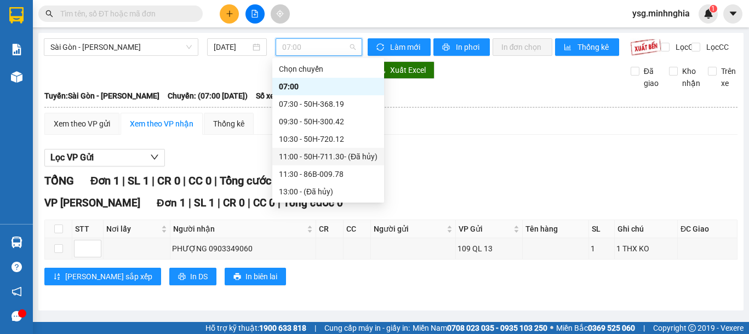
click at [305, 159] on div "11:00 - 50H-711.30 - (Đã hủy)" at bounding box center [328, 157] width 99 height 12
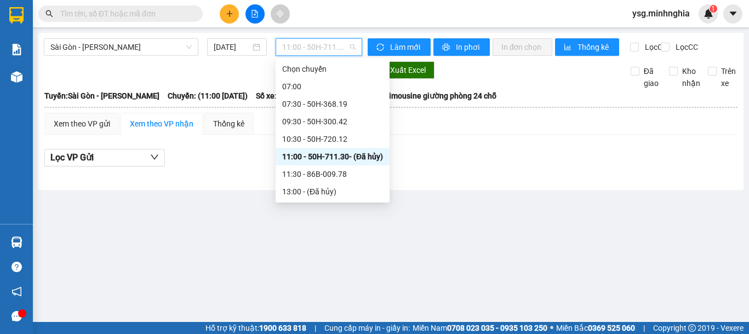
click at [292, 50] on span "11:00 - 50H-711.30 - (Đã hủy)" at bounding box center [318, 47] width 73 height 16
click at [298, 171] on div "11:30 - 86B-009.78" at bounding box center [332, 174] width 101 height 12
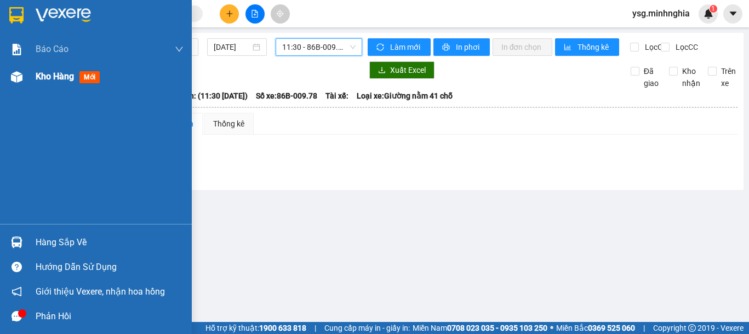
click at [20, 88] on div "Kho hàng mới" at bounding box center [96, 76] width 192 height 27
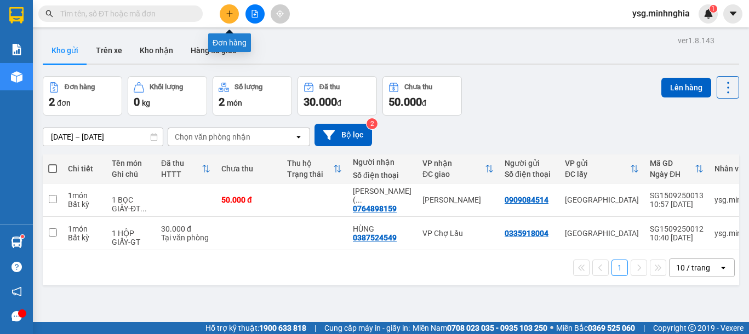
click at [227, 15] on icon "plus" at bounding box center [230, 14] width 8 height 8
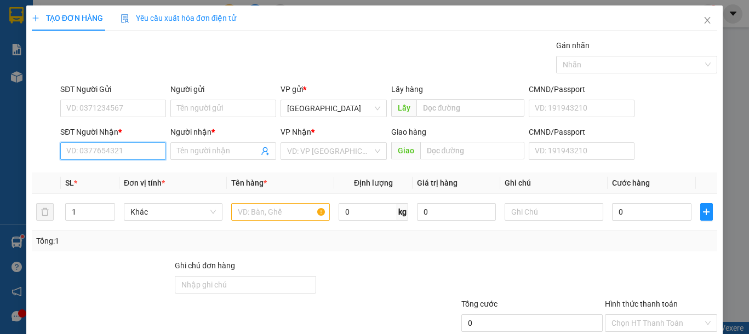
click at [117, 154] on input "SĐT Người Nhận *" at bounding box center [113, 151] width 106 height 18
click at [117, 174] on div "0867056178 - VINH" at bounding box center [111, 173] width 91 height 12
type input "0867056178"
type input "VINH"
type input "0867056178"
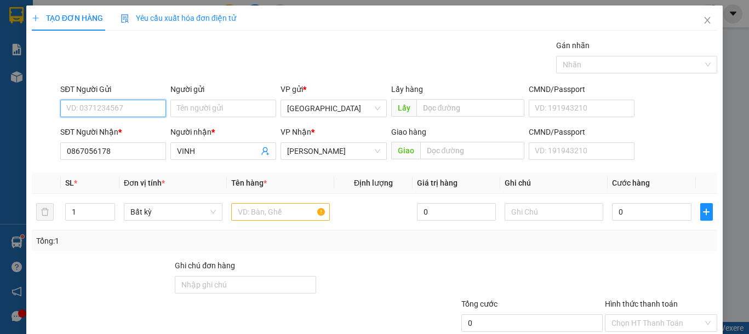
click at [89, 108] on input "SĐT Người Gửi" at bounding box center [113, 109] width 106 height 18
click at [116, 131] on div "0966353040" at bounding box center [111, 130] width 91 height 12
type input "0966353040"
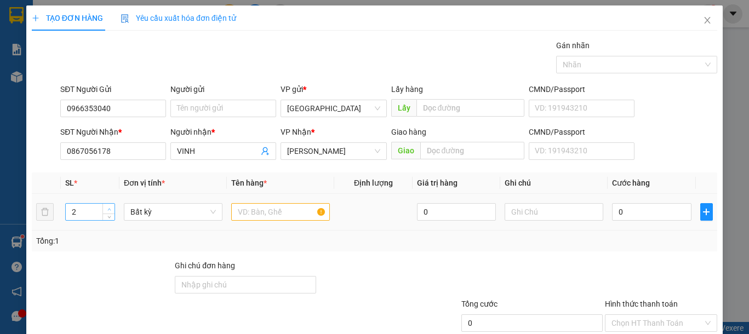
click at [106, 204] on span "Increase Value" at bounding box center [108, 209] width 12 height 10
type input "3"
click at [106, 204] on span "Increase Value" at bounding box center [108, 209] width 12 height 10
click at [266, 213] on input "text" at bounding box center [280, 212] width 99 height 18
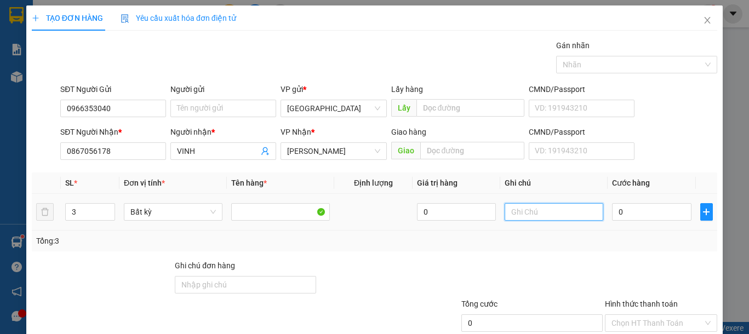
click at [574, 213] on input "text" at bounding box center [554, 212] width 99 height 18
type input "3 THG CÂY GIỐNG"
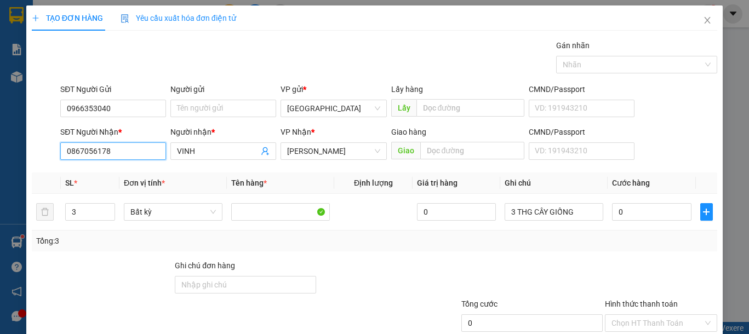
drag, startPoint x: 122, startPoint y: 154, endPoint x: 0, endPoint y: 157, distance: 122.2
click at [0, 157] on div "TẠO ĐƠN HÀNG Yêu cầu xuất hóa đơn điện tử Transit Pickup Surcharge Ids Transit …" at bounding box center [374, 167] width 749 height 334
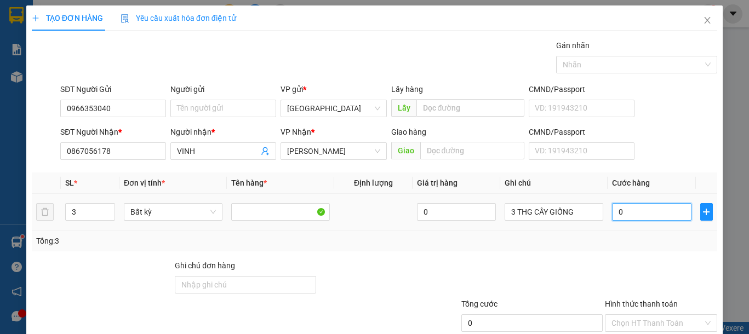
click at [645, 219] on input "0" at bounding box center [651, 212] width 79 height 18
type input "1"
type input "18"
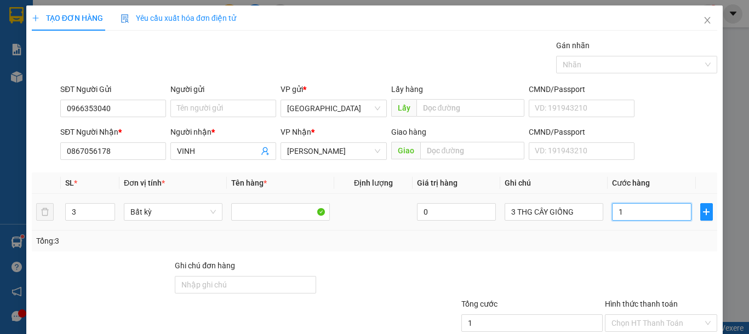
type input "18"
type input "180"
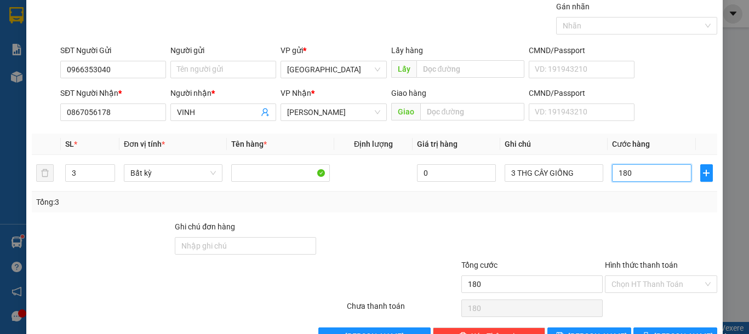
scroll to position [71, 0]
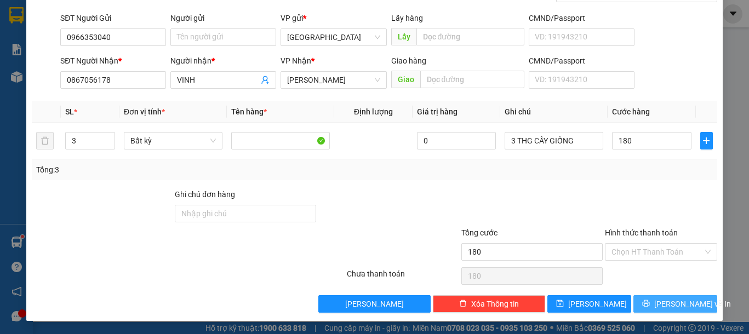
type input "180.000"
click at [657, 299] on span "[PERSON_NAME] và In" at bounding box center [692, 304] width 77 height 12
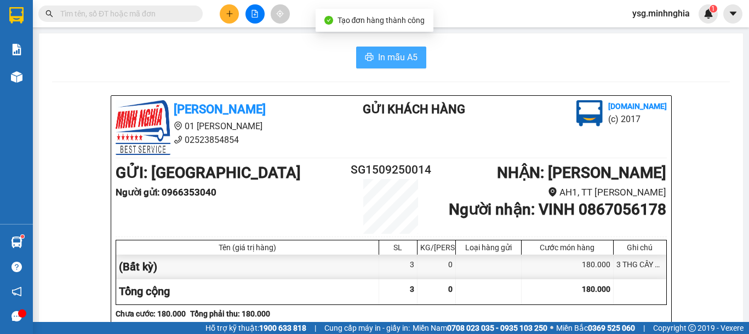
click at [399, 53] on span "In mẫu A5" at bounding box center [397, 57] width 39 height 14
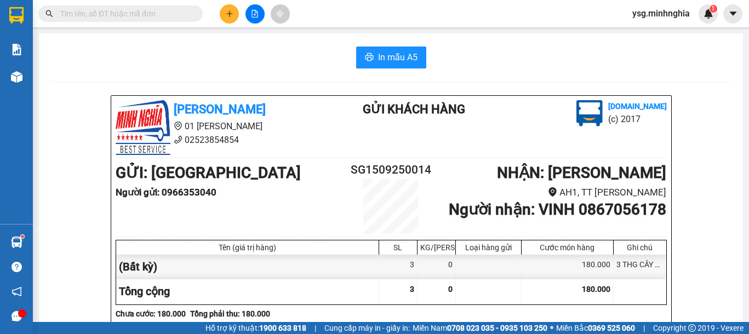
scroll to position [563, 0]
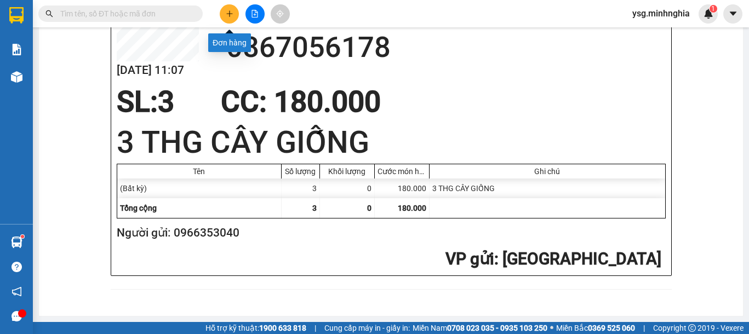
click at [232, 15] on icon "plus" at bounding box center [230, 14] width 8 height 8
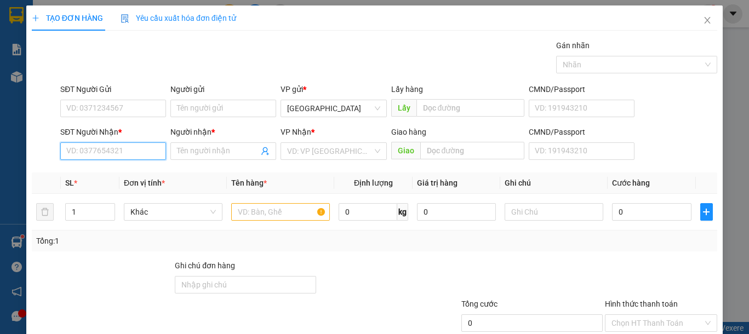
click at [91, 146] on input "SĐT Người Nhận *" at bounding box center [113, 151] width 106 height 18
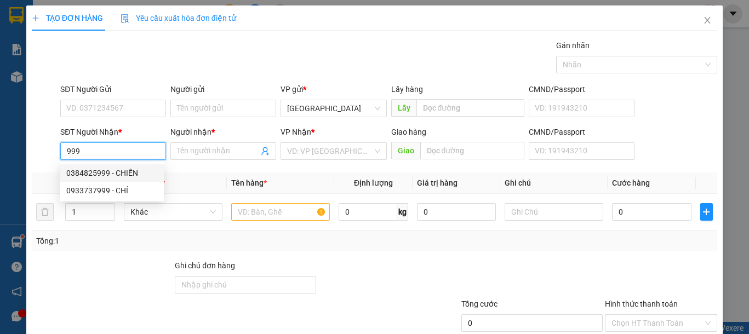
click at [132, 177] on div "0384825999 - CHIẾN" at bounding box center [111, 173] width 91 height 12
type input "0384825999"
type input "CHIẾN"
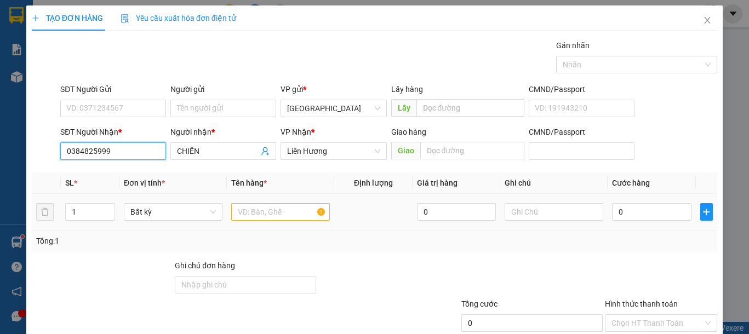
type input "0384825999"
click at [269, 213] on input "text" at bounding box center [280, 212] width 99 height 18
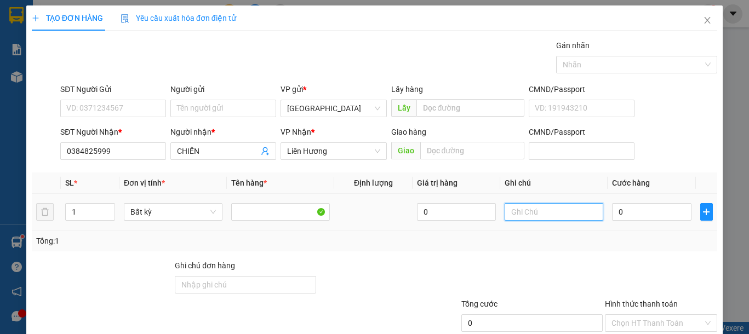
click at [558, 216] on input "text" at bounding box center [554, 212] width 99 height 18
type input "2"
type input "1"
type input "1 KIỆN -NỆM DÉP"
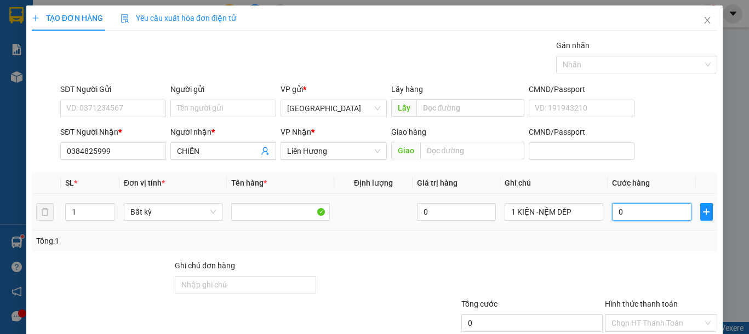
click at [661, 215] on input "0" at bounding box center [651, 212] width 79 height 18
type input "3"
type input "30"
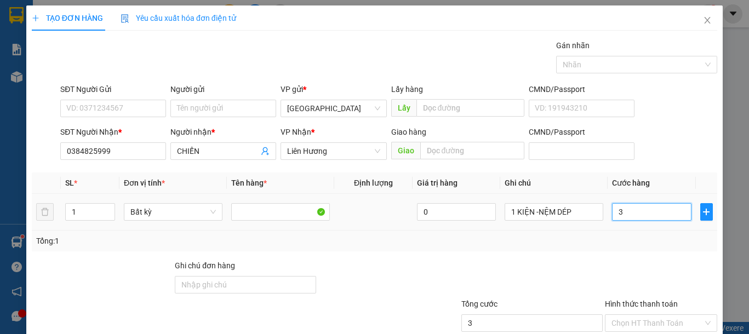
type input "30"
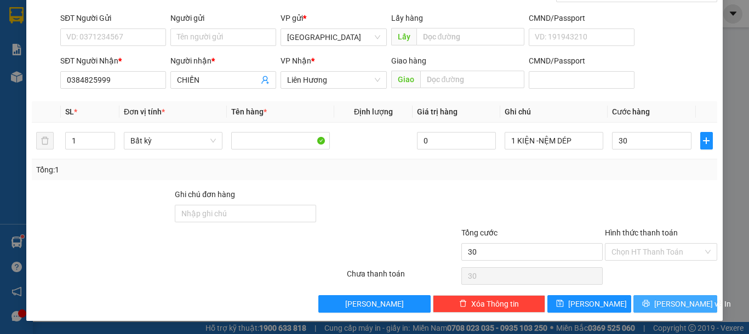
type input "30.000"
click at [664, 305] on span "[PERSON_NAME] và In" at bounding box center [692, 304] width 77 height 12
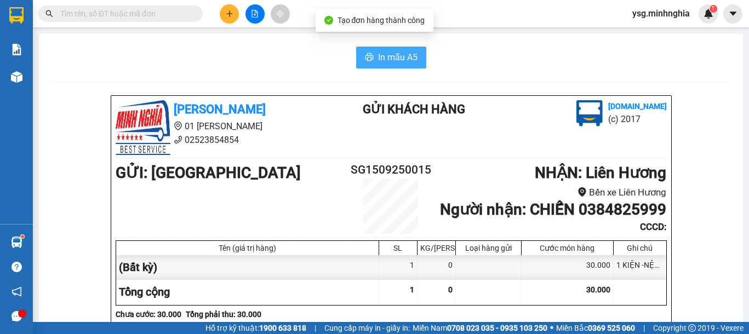
click at [407, 51] on span "In mẫu A5" at bounding box center [397, 57] width 39 height 14
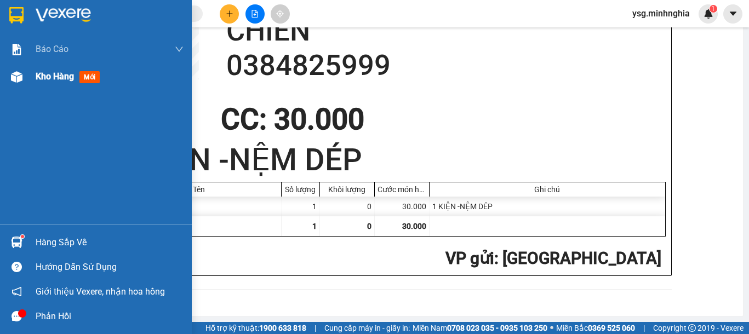
click at [42, 76] on span "Kho hàng" at bounding box center [55, 76] width 38 height 10
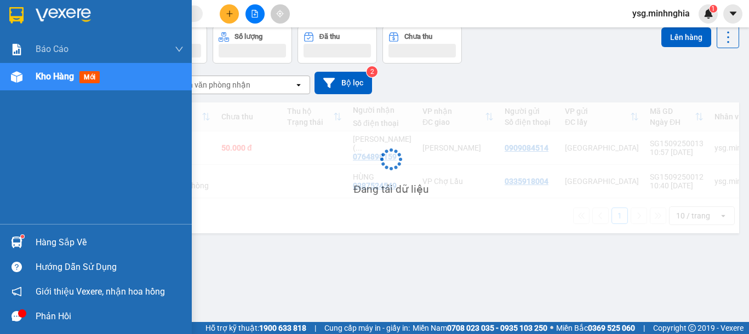
scroll to position [50, 0]
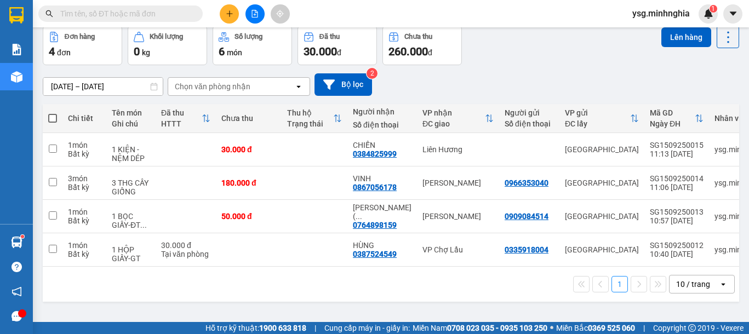
click at [257, 10] on icon "file-add" at bounding box center [255, 14] width 8 height 8
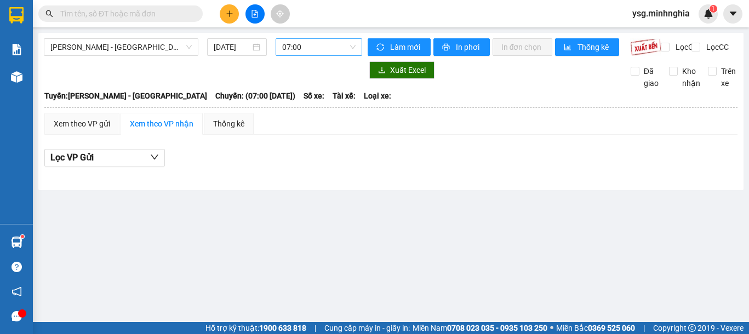
click at [304, 39] on span "07:00" at bounding box center [318, 47] width 73 height 16
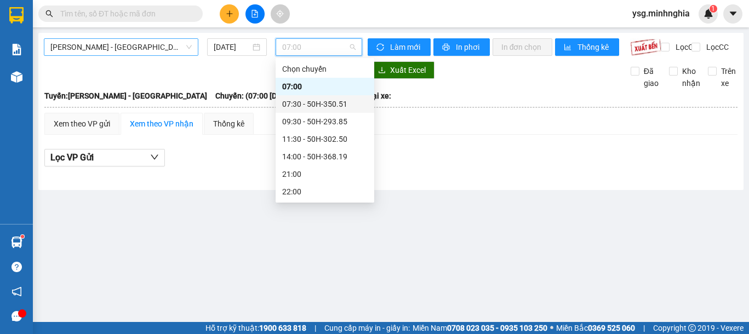
click at [168, 51] on span "[PERSON_NAME] - [GEOGRAPHIC_DATA]" at bounding box center [120, 47] width 141 height 16
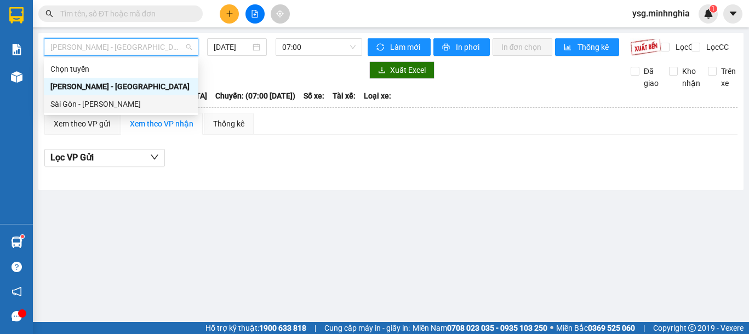
click at [108, 106] on div "Sài Gòn - [PERSON_NAME]" at bounding box center [120, 104] width 141 height 12
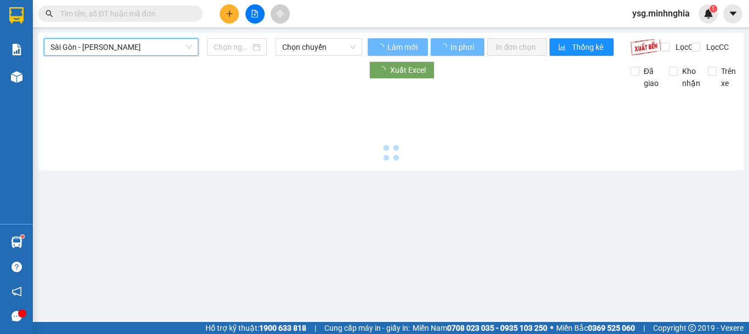
type input "[DATE]"
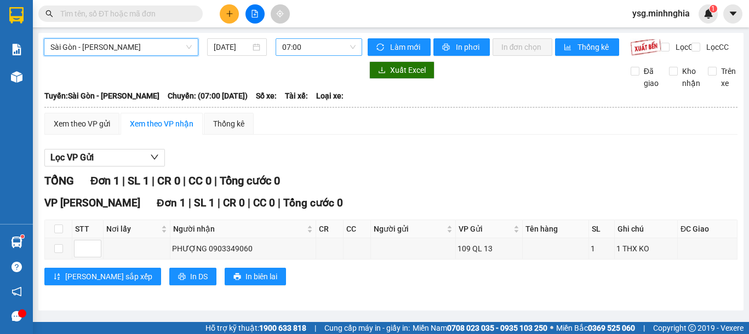
click at [308, 49] on span "07:00" at bounding box center [318, 47] width 73 height 16
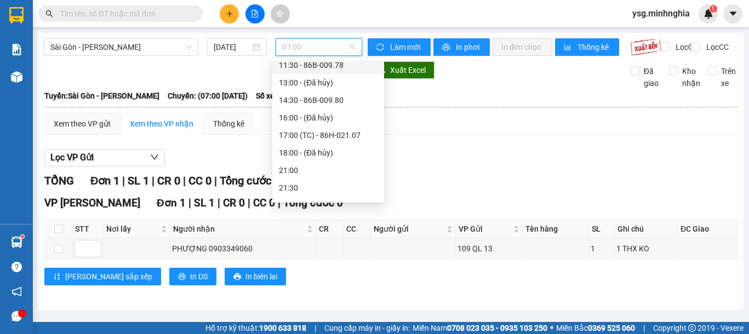
scroll to position [123, 0]
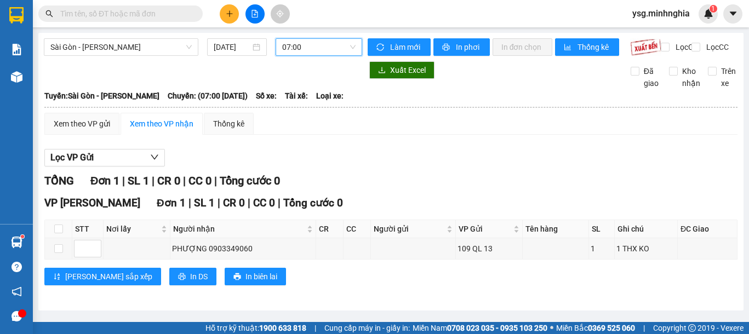
click at [307, 43] on span "07:00" at bounding box center [318, 47] width 73 height 16
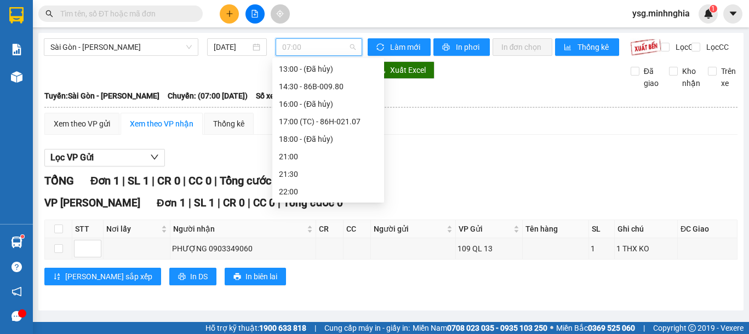
scroll to position [18, 0]
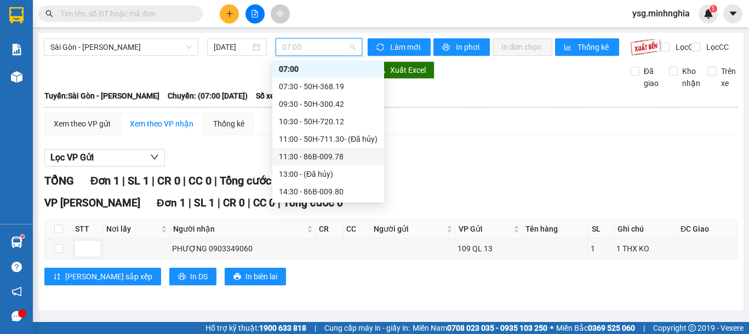
click at [319, 161] on div "11:30 - 86B-009.78" at bounding box center [328, 157] width 99 height 12
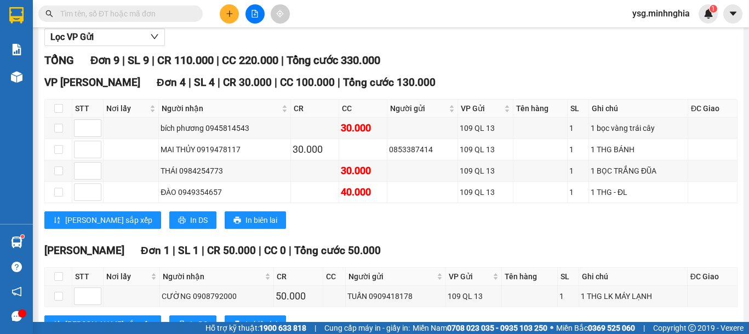
scroll to position [119, 0]
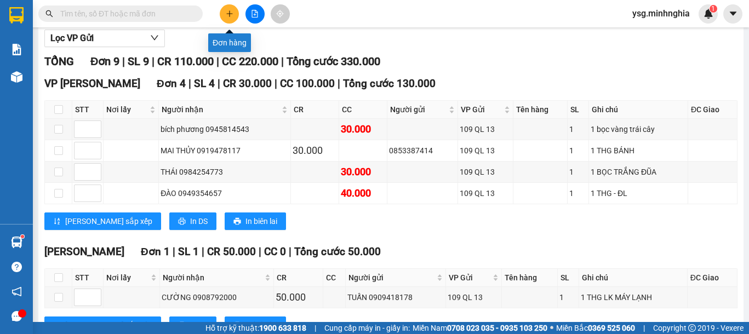
click at [224, 15] on button at bounding box center [229, 13] width 19 height 19
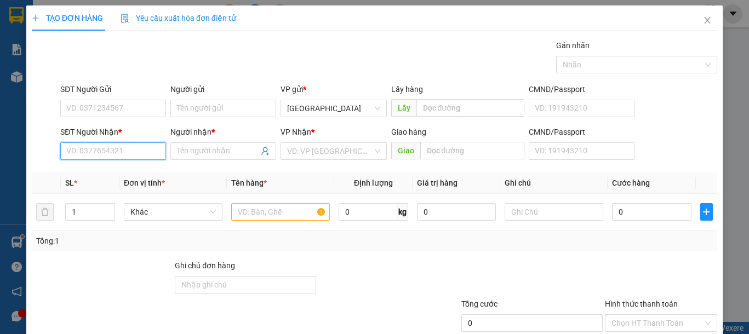
click at [146, 151] on input "SĐT Người Nhận *" at bounding box center [113, 151] width 106 height 18
type input "0971796279"
click at [148, 170] on div "0971796279 - PON" at bounding box center [111, 173] width 91 height 12
type input "PON"
type input "0971796279"
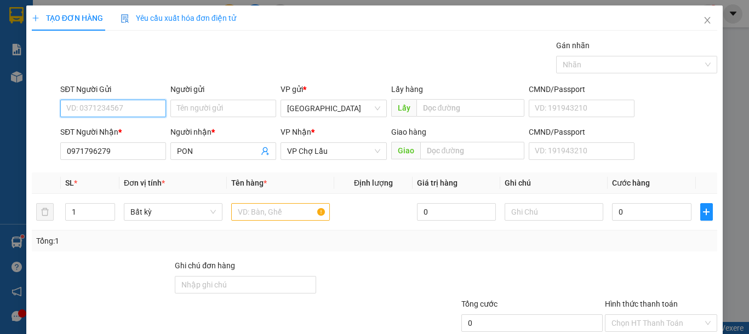
click at [154, 113] on input "SĐT Người Gửi" at bounding box center [113, 109] width 106 height 18
click at [146, 123] on div "0937604061" at bounding box center [112, 131] width 104 height 18
type input "0937604061"
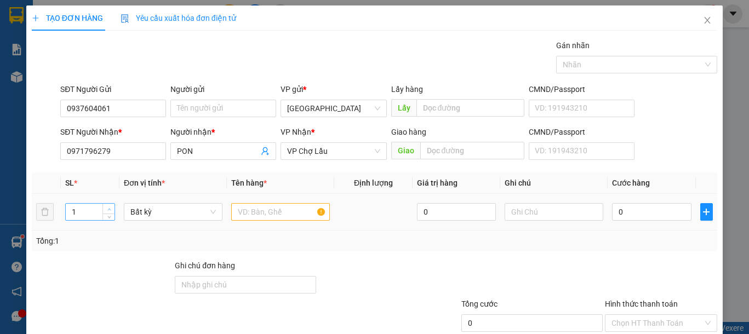
type input "2"
click at [107, 208] on icon "up" at bounding box center [109, 210] width 4 height 4
click at [283, 215] on input "text" at bounding box center [280, 212] width 99 height 18
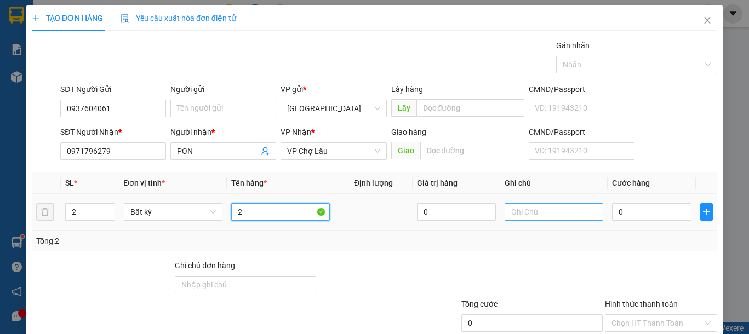
type input "2"
click at [523, 214] on input "text" at bounding box center [554, 212] width 99 height 18
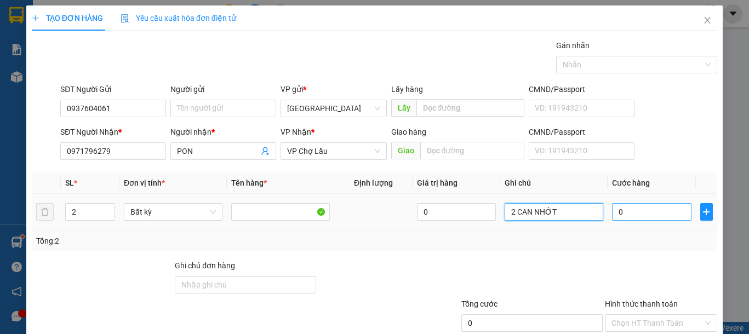
type input "2 CAN NHỚT"
click at [641, 213] on input "0" at bounding box center [651, 212] width 79 height 18
type input "8"
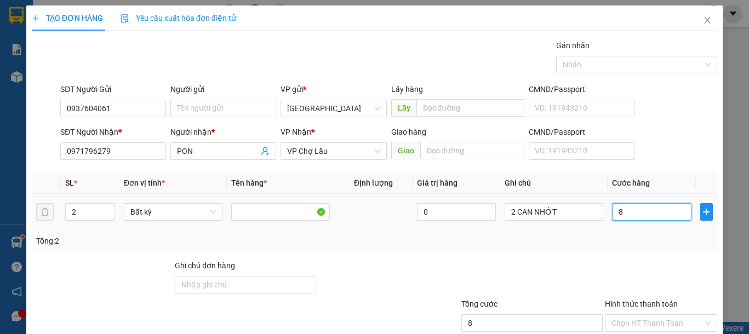
type input "80"
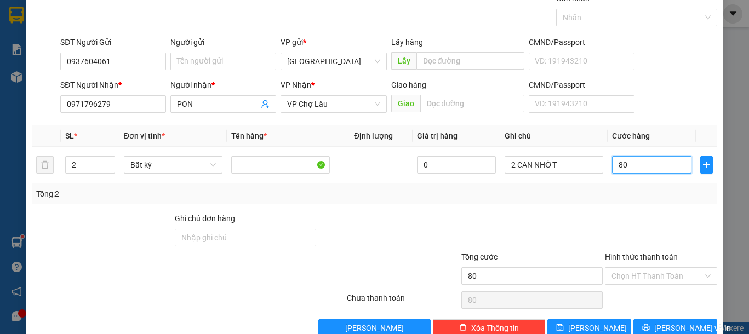
scroll to position [71, 0]
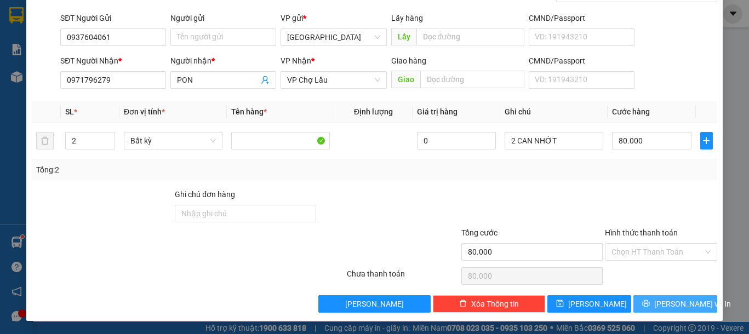
click at [658, 295] on button "[PERSON_NAME] và In" at bounding box center [675, 304] width 84 height 18
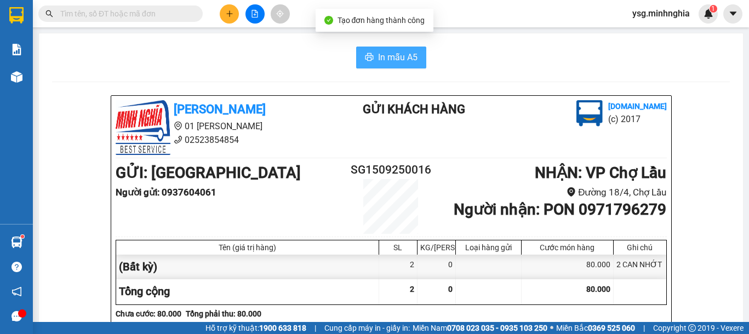
click at [356, 58] on button "In mẫu A5" at bounding box center [391, 58] width 70 height 22
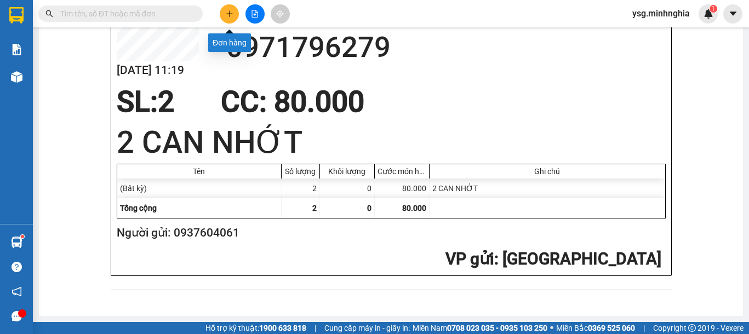
click at [222, 16] on button at bounding box center [229, 13] width 19 height 19
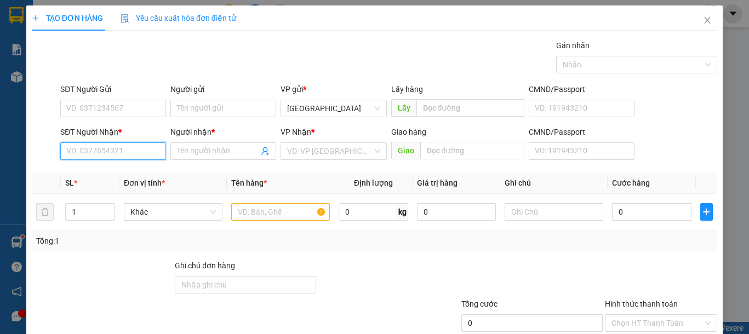
click at [124, 152] on input "SĐT Người Nhận *" at bounding box center [113, 151] width 106 height 18
click at [134, 177] on div "0971731699 - CHÚ NĂNG" at bounding box center [111, 173] width 91 height 12
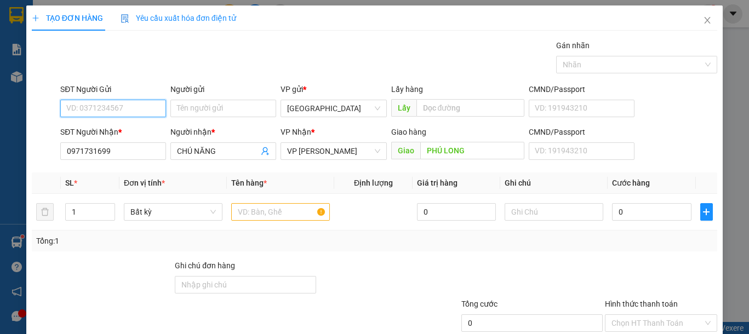
click at [139, 105] on input "SĐT Người Gửi" at bounding box center [113, 109] width 106 height 18
click at [144, 127] on div "0925451245 - PHỤNG" at bounding box center [111, 130] width 91 height 12
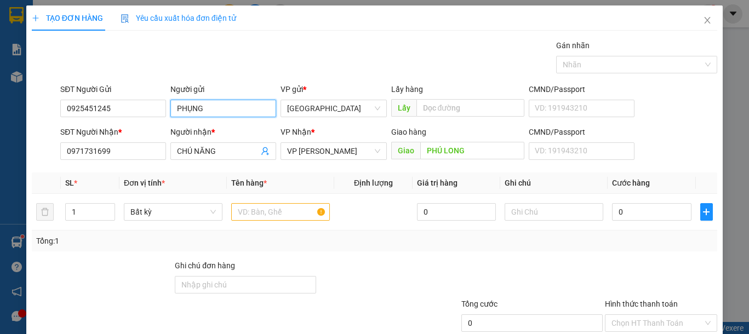
drag, startPoint x: 214, startPoint y: 110, endPoint x: 95, endPoint y: 123, distance: 119.5
click at [117, 110] on div "SĐT Người Gửi 0925451245 Người gửi PHỤNG PHỤNG VP gửi * Sài Gòn Lấy hàng Lấy CM…" at bounding box center [388, 102] width 661 height 38
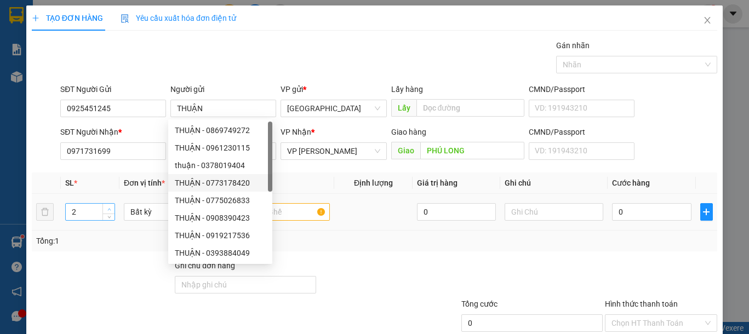
click at [108, 208] on icon "up" at bounding box center [109, 210] width 4 height 4
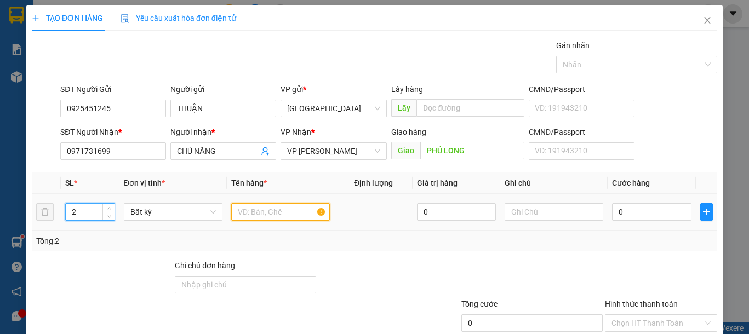
click at [261, 210] on input "text" at bounding box center [280, 212] width 99 height 18
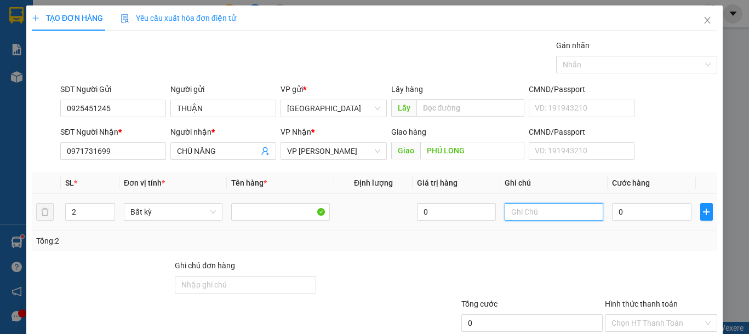
click at [554, 208] on input "text" at bounding box center [554, 212] width 99 height 18
click at [612, 213] on input "0" at bounding box center [651, 212] width 79 height 18
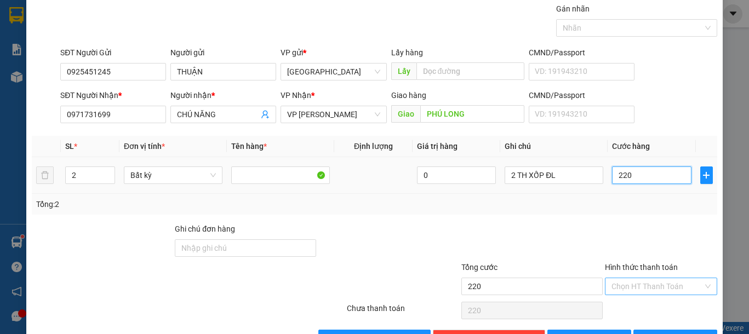
scroll to position [71, 0]
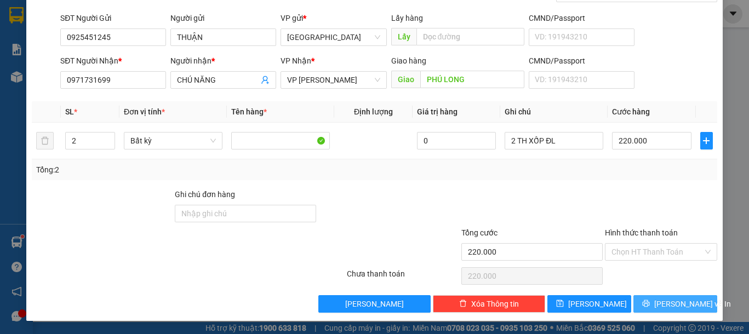
click at [667, 305] on span "[PERSON_NAME] và In" at bounding box center [692, 304] width 77 height 12
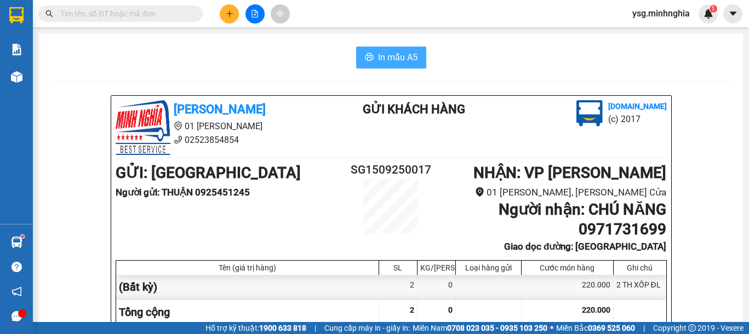
click at [388, 55] on span "In mẫu A5" at bounding box center [397, 57] width 39 height 14
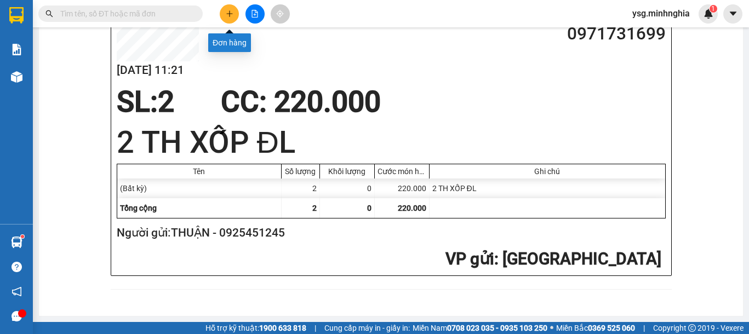
click at [229, 18] on button at bounding box center [229, 13] width 19 height 19
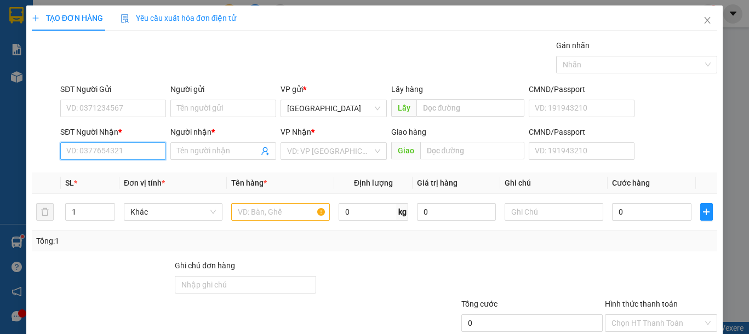
click at [112, 153] on input "SĐT Người Nhận *" at bounding box center [113, 151] width 106 height 18
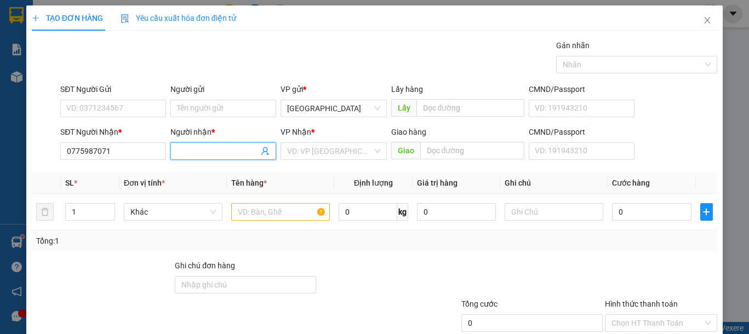
click at [238, 154] on input "Người nhận *" at bounding box center [218, 151] width 82 height 12
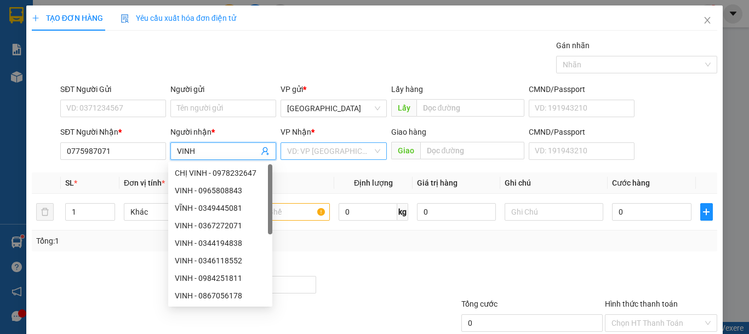
click at [347, 156] on input "search" at bounding box center [329, 151] width 85 height 16
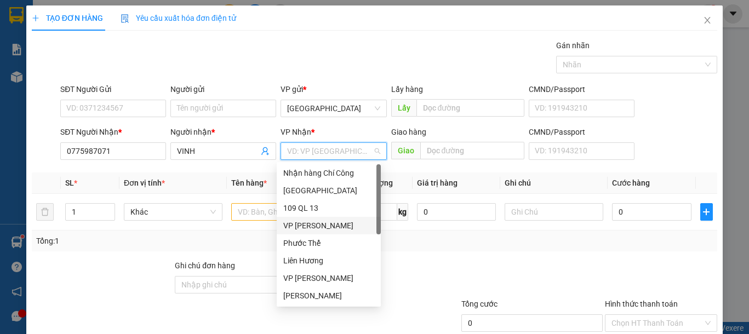
click at [323, 224] on div "VP [PERSON_NAME]" at bounding box center [328, 226] width 91 height 12
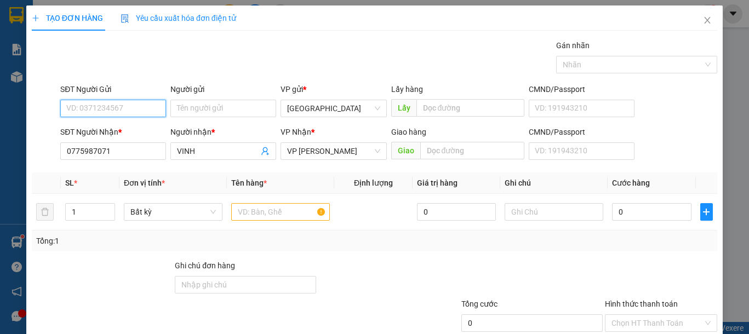
click at [129, 112] on input "SĐT Người Gửi" at bounding box center [113, 109] width 106 height 18
drag, startPoint x: 83, startPoint y: 211, endPoint x: 66, endPoint y: 211, distance: 16.4
click at [66, 211] on input "1" at bounding box center [90, 212] width 49 height 16
click at [107, 110] on input "SĐT Người Gửi" at bounding box center [113, 109] width 106 height 18
click at [272, 207] on input "text" at bounding box center [280, 212] width 99 height 18
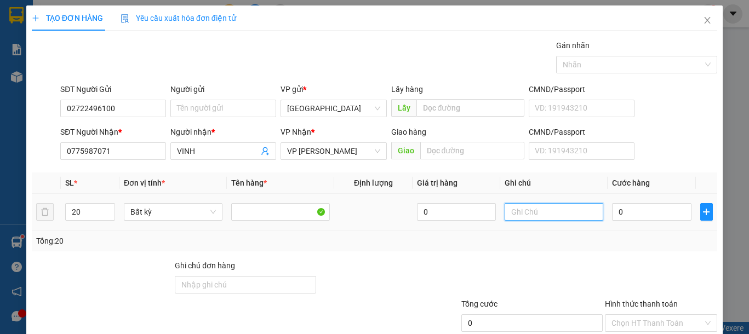
click at [563, 217] on input "text" at bounding box center [554, 212] width 99 height 18
click at [563, 216] on input "text" at bounding box center [554, 212] width 99 height 18
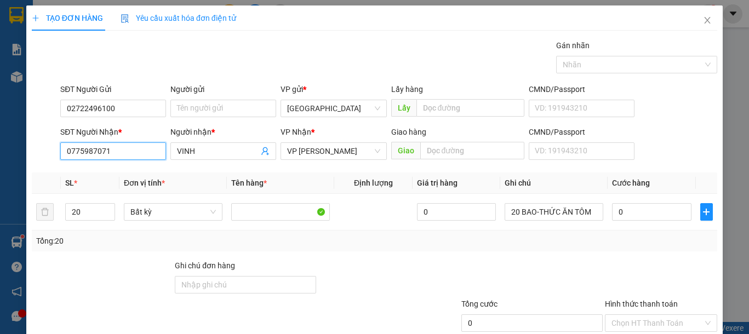
drag, startPoint x: 137, startPoint y: 157, endPoint x: 0, endPoint y: 152, distance: 137.0
click at [0, 152] on div "TẠO ĐƠN HÀNG Yêu cầu xuất hóa đơn điện tử Transit Pickup Surcharge Ids Transit …" at bounding box center [374, 167] width 749 height 334
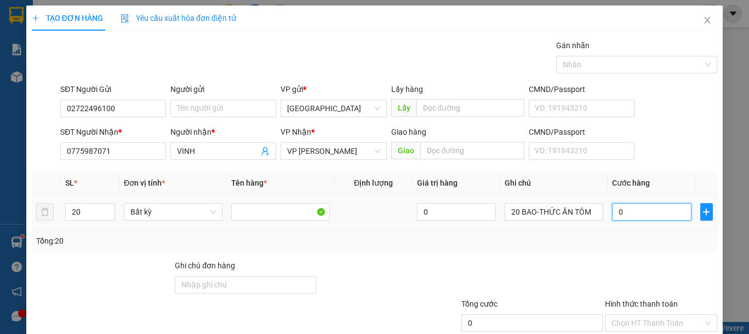
click at [632, 213] on input "0" at bounding box center [651, 212] width 79 height 18
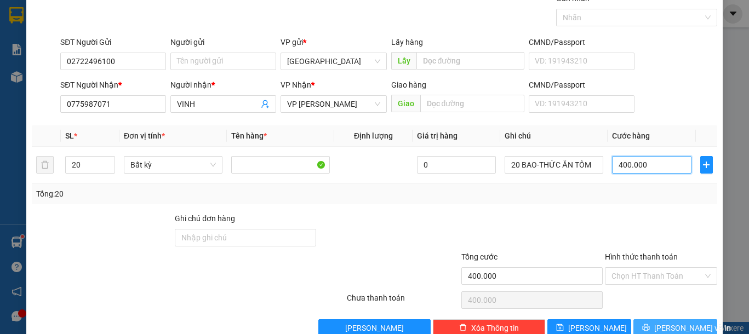
scroll to position [71, 0]
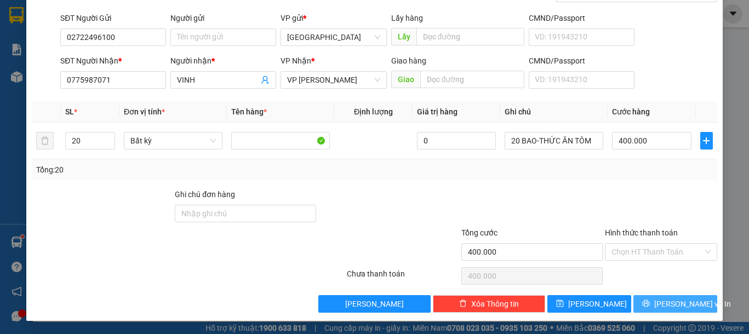
click at [666, 304] on span "[PERSON_NAME] và In" at bounding box center [692, 304] width 77 height 12
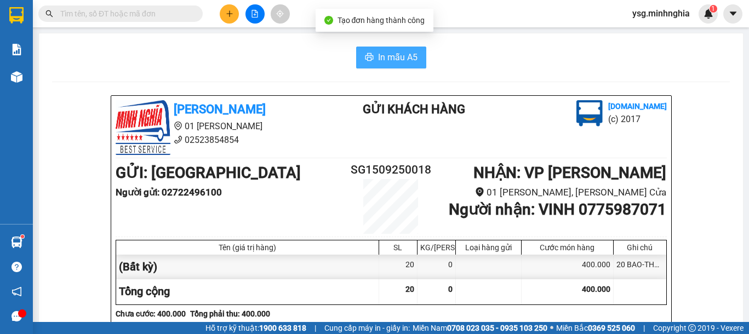
click at [365, 60] on icon "printer" at bounding box center [369, 57] width 9 height 9
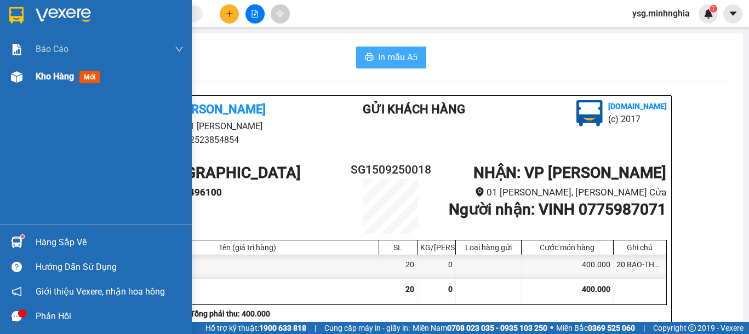
click at [9, 75] on div at bounding box center [16, 76] width 19 height 19
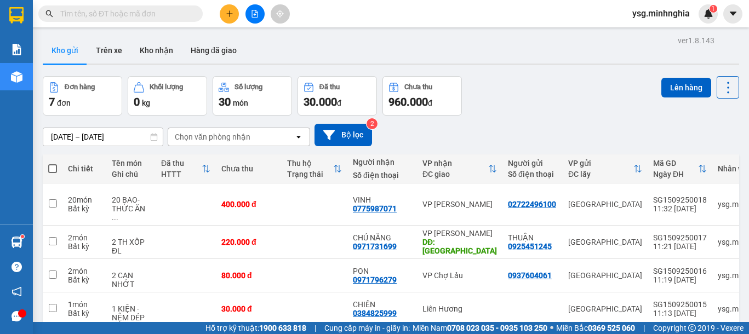
click at [49, 169] on span at bounding box center [52, 168] width 9 height 9
click at [53, 163] on input "checkbox" at bounding box center [53, 163] width 0 height 0
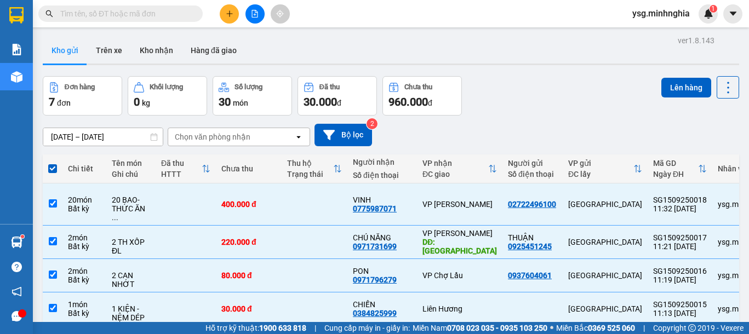
click at [650, 86] on div "Đơn hàng 7 đơn Khối lượng 0 kg Số lượng 30 món Đã thu 30.000 đ Chưa thu 960.000…" at bounding box center [391, 95] width 696 height 39
click at [666, 86] on button "Lên hàng" at bounding box center [686, 88] width 50 height 20
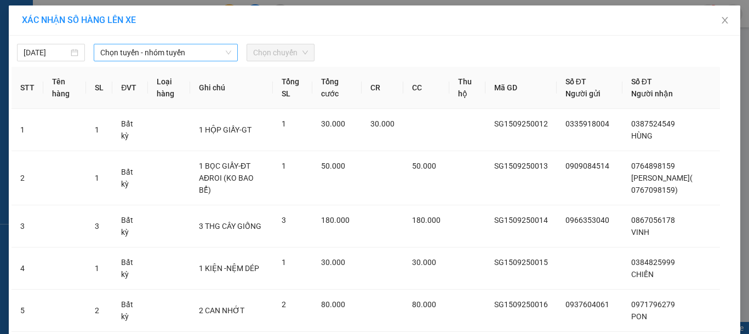
click at [190, 48] on span "Chọn tuyến - nhóm tuyến" at bounding box center [165, 52] width 131 height 16
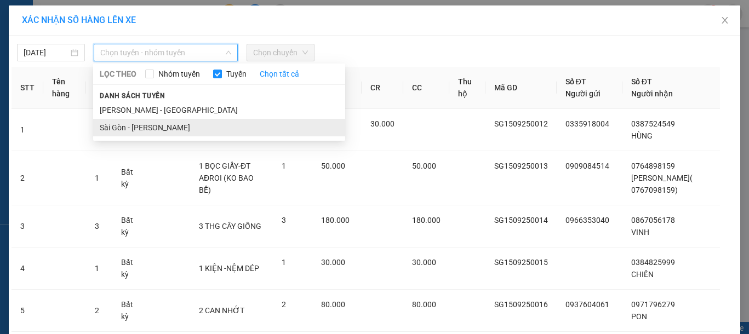
click at [153, 128] on li "Sài Gòn - [PERSON_NAME]" at bounding box center [219, 128] width 252 height 18
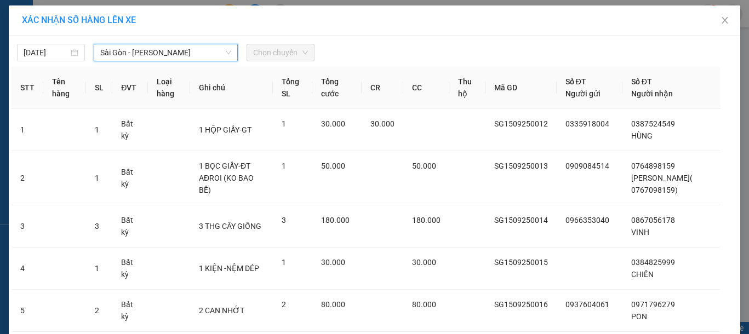
click at [272, 49] on span "Chọn chuyến" at bounding box center [280, 52] width 55 height 16
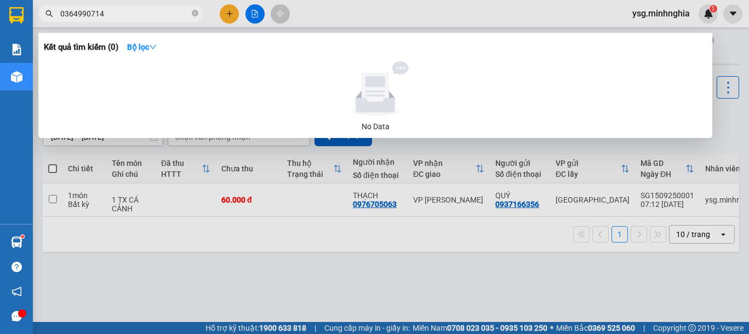
drag, startPoint x: 124, startPoint y: 14, endPoint x: 0, endPoint y: -4, distance: 125.2
click at [0, 0] on html "Kết quả tìm kiếm ( 0 ) Bộ lọc No Data 0364990714 ysg.minhnghia 1 Báo cáo Báo cá…" at bounding box center [374, 167] width 749 height 334
paste input "9313113"
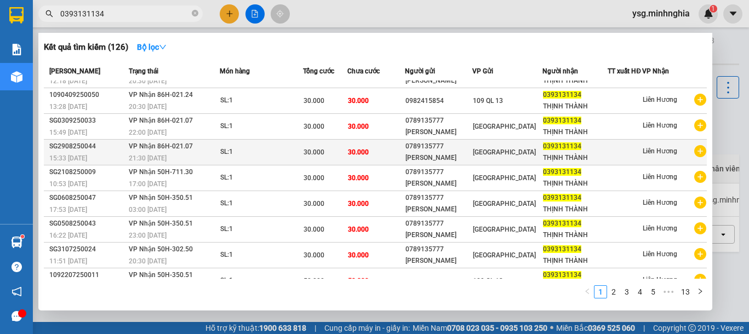
scroll to position [66, 0]
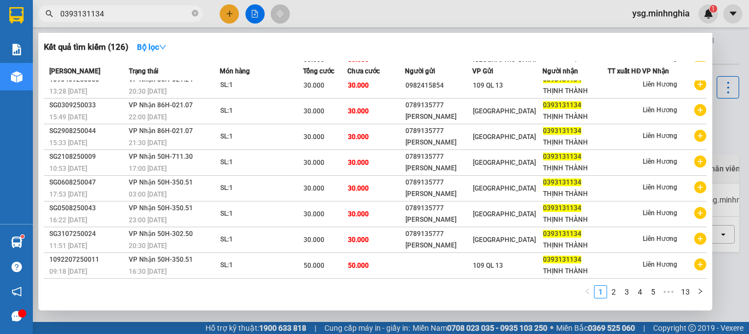
type input "0393131134"
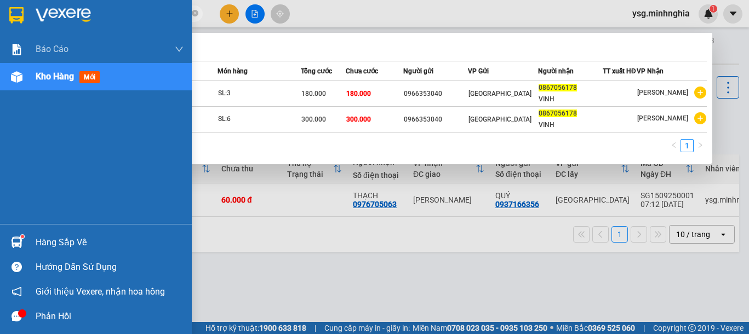
click at [0, 18] on section "Kết quả [PERSON_NAME] ( 2 ) Bộ lọc Mã ĐH Trạng thái Món hàng [PERSON_NAME] [PER…" at bounding box center [374, 167] width 749 height 334
paste input "775987071"
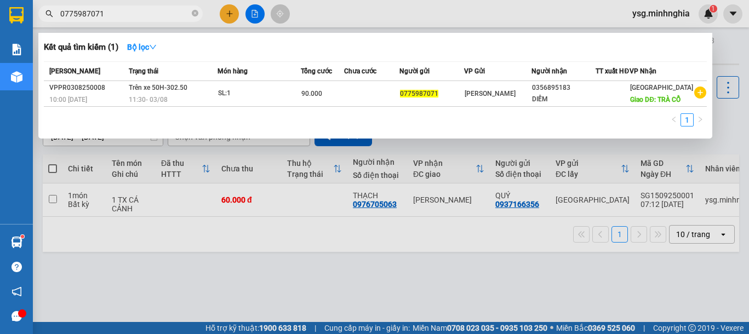
type input "0775987071"
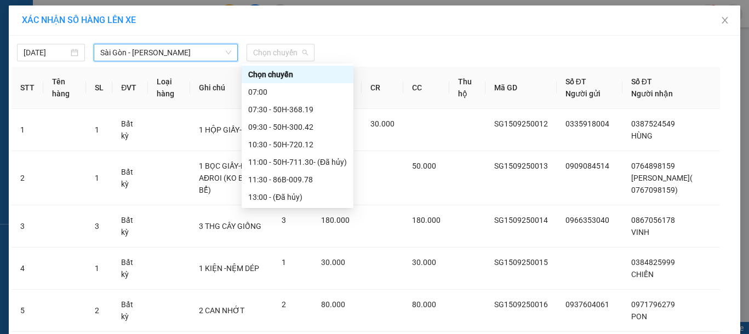
click at [273, 48] on span "Chọn chuyến" at bounding box center [280, 52] width 55 height 16
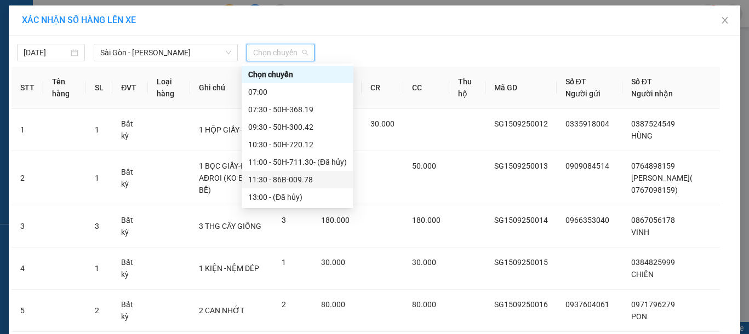
click at [310, 177] on div "11:30 - 86B-009.78" at bounding box center [297, 180] width 99 height 12
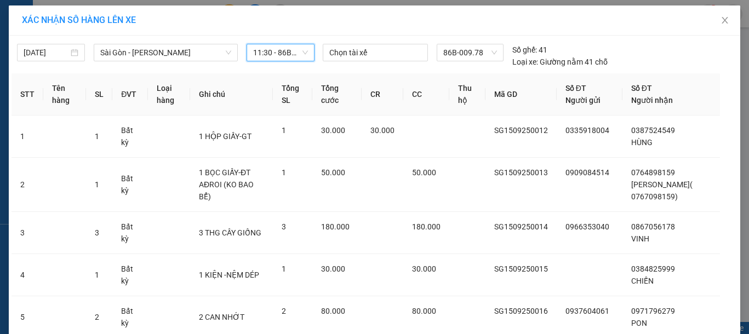
scroll to position [181, 0]
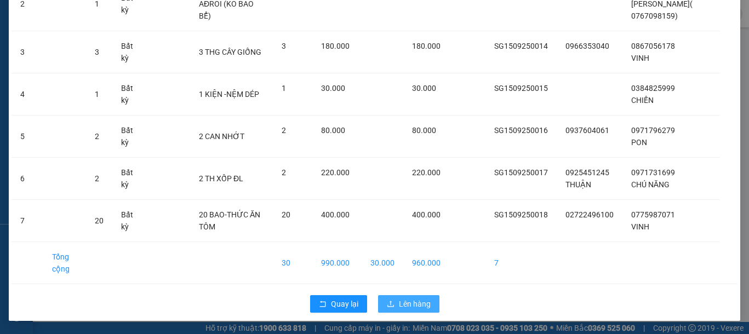
click at [419, 307] on span "Lên hàng" at bounding box center [415, 304] width 32 height 12
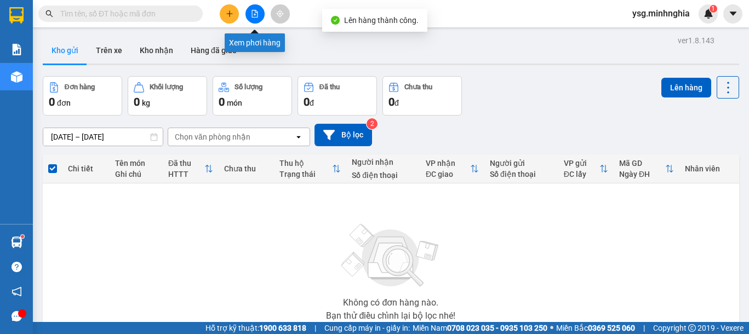
click at [260, 14] on button at bounding box center [254, 13] width 19 height 19
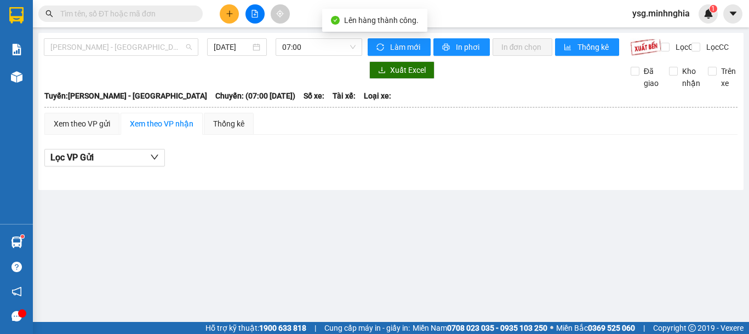
drag, startPoint x: 151, startPoint y: 39, endPoint x: 135, endPoint y: 62, distance: 28.4
click at [151, 39] on span "[PERSON_NAME] - [GEOGRAPHIC_DATA]" at bounding box center [120, 47] width 141 height 16
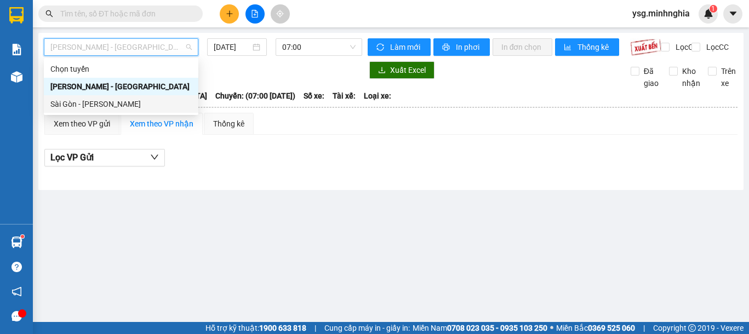
click at [95, 111] on div "Sài Gòn - [PERSON_NAME]" at bounding box center [121, 104] width 154 height 18
type input "[DATE]"
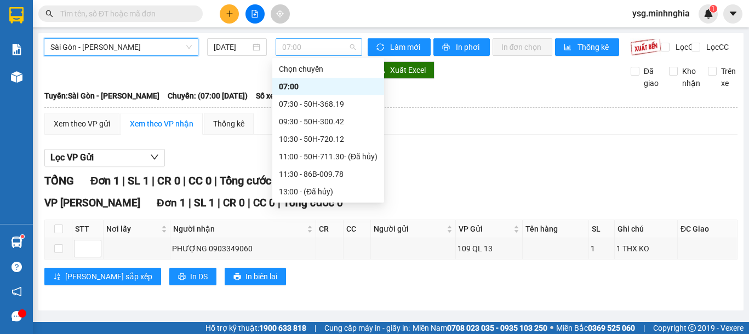
click at [329, 42] on span "07:00" at bounding box center [318, 47] width 73 height 16
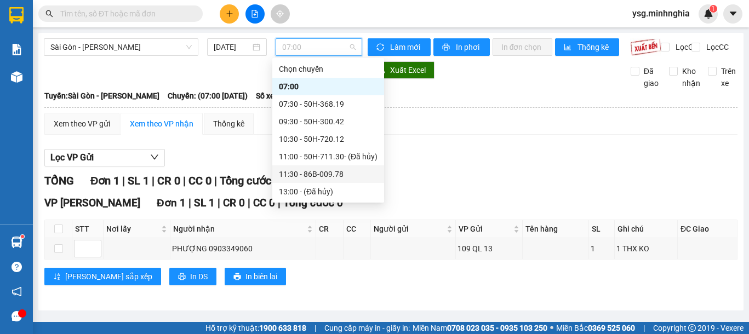
click at [320, 170] on div "11:30 - 86B-009.78" at bounding box center [328, 174] width 99 height 12
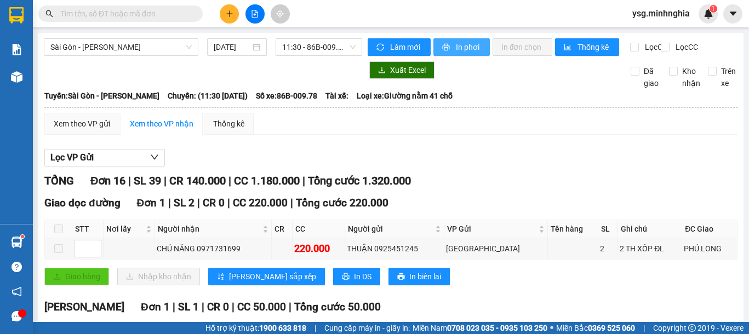
click at [456, 46] on span "In phơi" at bounding box center [468, 47] width 25 height 12
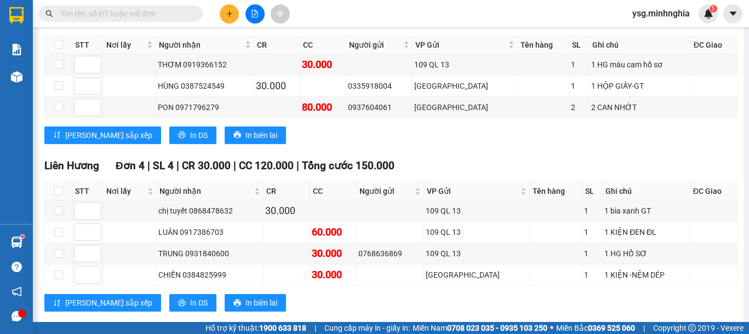
scroll to position [737, 0]
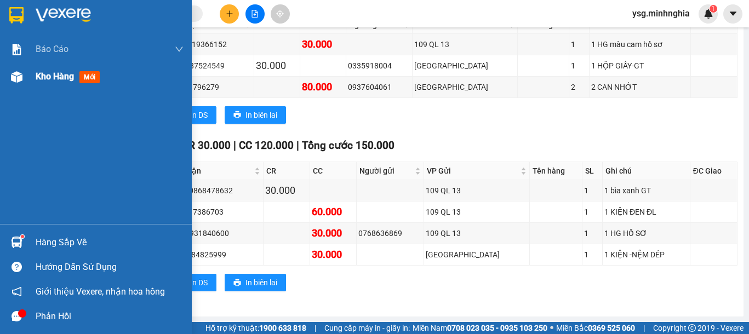
click at [24, 90] on div "Kho hàng mới" at bounding box center [96, 76] width 192 height 27
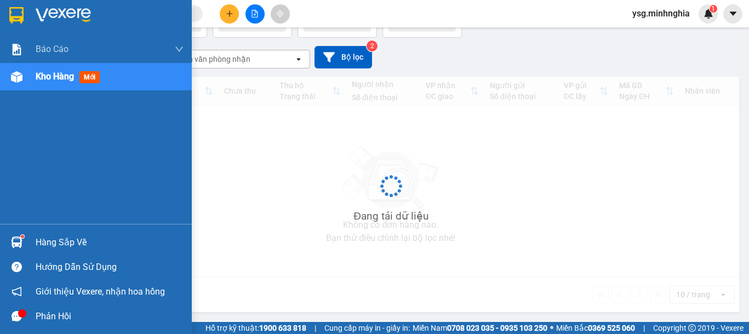
scroll to position [78, 0]
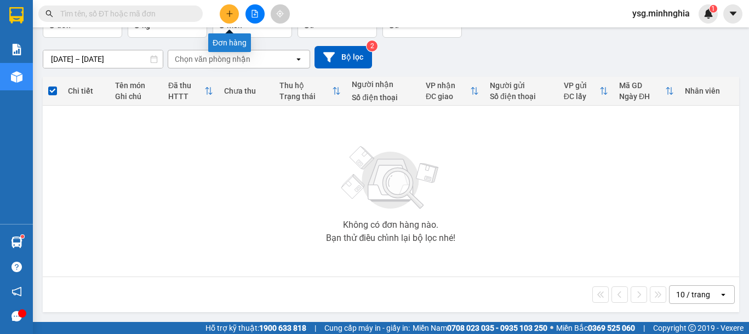
click at [228, 10] on icon "plus" at bounding box center [230, 14] width 8 height 8
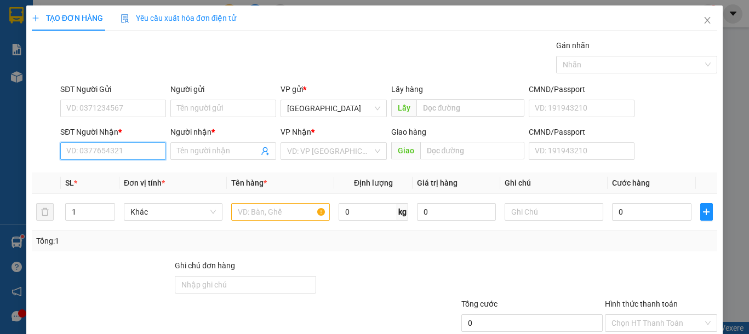
click at [108, 152] on input "SĐT Người Nhận *" at bounding box center [113, 151] width 106 height 18
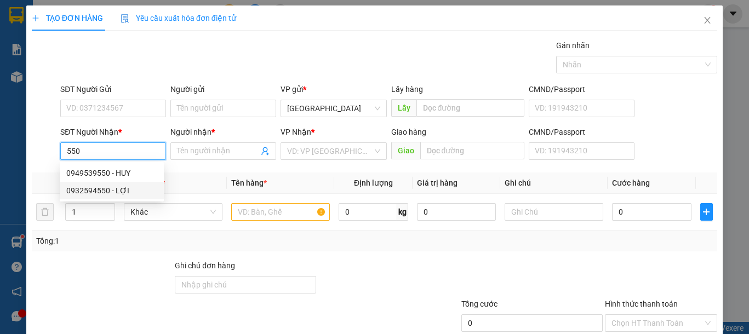
click at [128, 189] on div "0932594550 - LỢI" at bounding box center [111, 191] width 91 height 12
type input "0932594550"
type input "LỢI"
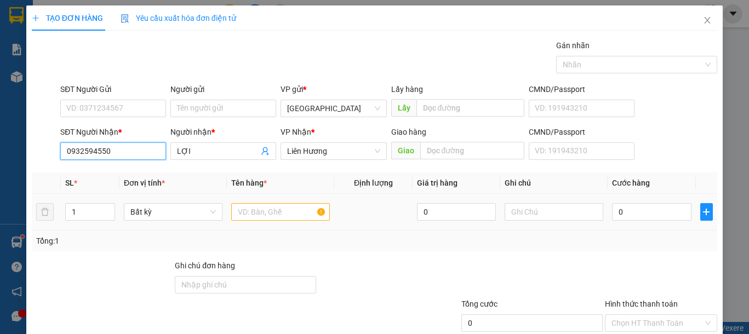
type input "0932594550"
click at [270, 215] on input "text" at bounding box center [280, 212] width 99 height 18
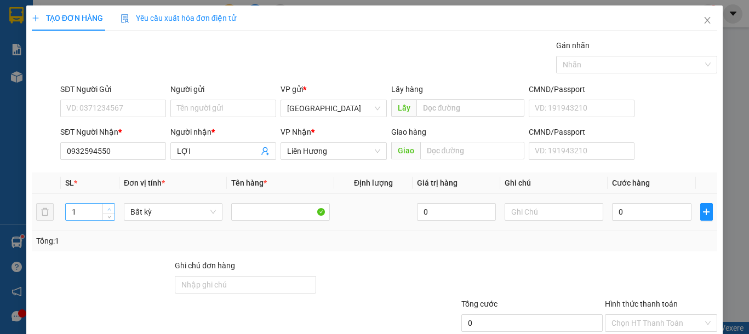
click at [109, 204] on span "Increase Value" at bounding box center [108, 209] width 12 height 10
type input "2"
click at [525, 216] on input "text" at bounding box center [554, 212] width 99 height 18
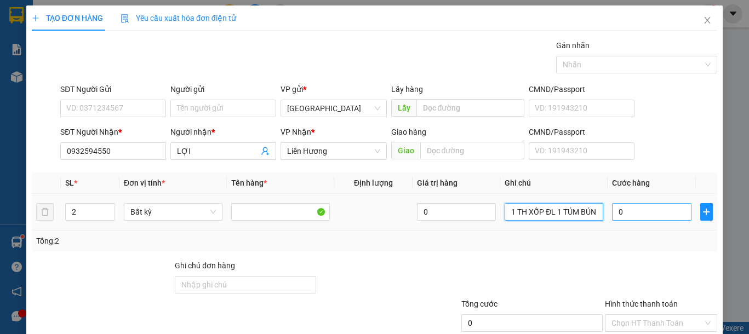
type input "1 TH XỐP ĐL 1 TÚM BÚN"
click at [618, 213] on input "0" at bounding box center [651, 212] width 79 height 18
type input "1"
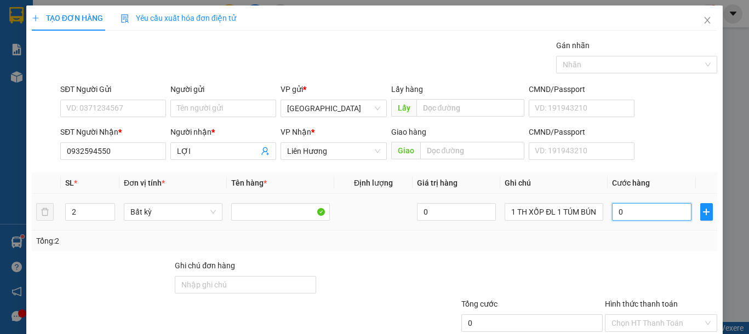
type input "1"
type input "12"
type input "120"
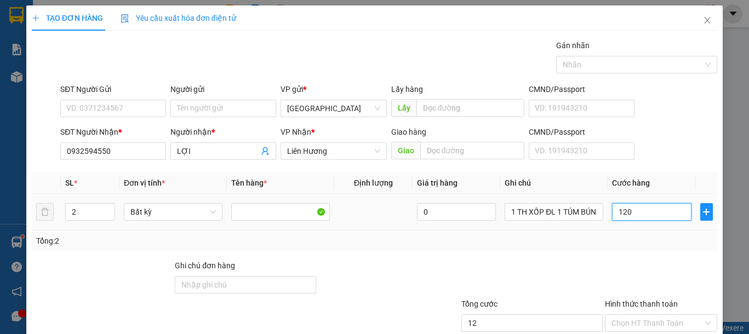
type input "120"
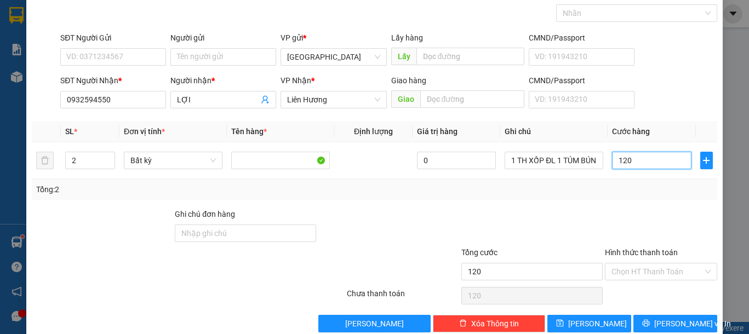
scroll to position [71, 0]
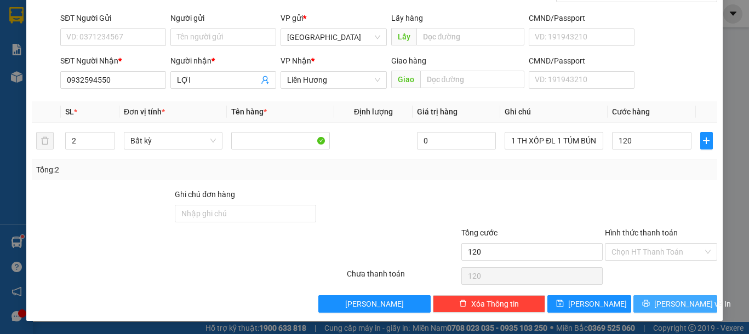
type input "120.000"
click at [676, 300] on span "[PERSON_NAME] và In" at bounding box center [692, 304] width 77 height 12
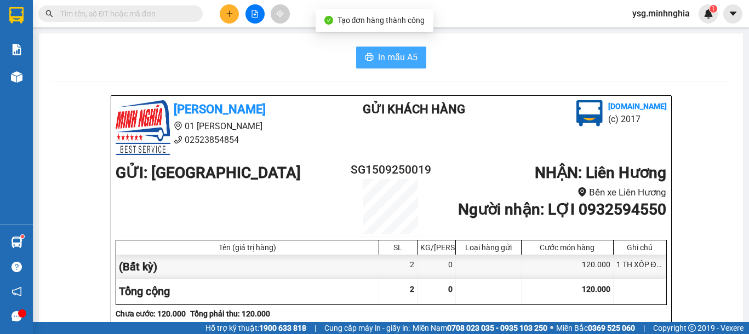
click at [372, 47] on button "In mẫu A5" at bounding box center [391, 58] width 70 height 22
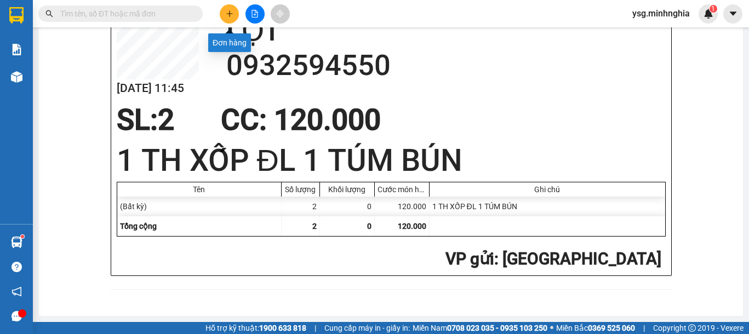
click at [234, 18] on button at bounding box center [229, 13] width 19 height 19
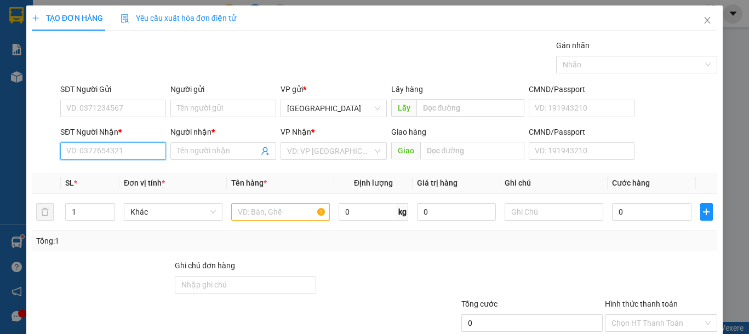
click at [133, 152] on input "SĐT Người Nhận *" at bounding box center [113, 151] width 106 height 18
click at [134, 171] on div "0946590084 - TUYÊN" at bounding box center [111, 173] width 91 height 12
type input "0946590084"
type input "TUYÊN"
type input "0946590084"
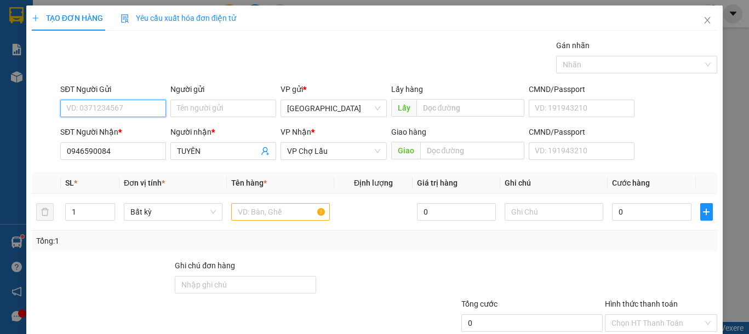
click at [129, 108] on input "SĐT Người Gửi" at bounding box center [113, 109] width 106 height 18
type input "0388263437"
click at [253, 214] on input "text" at bounding box center [280, 212] width 99 height 18
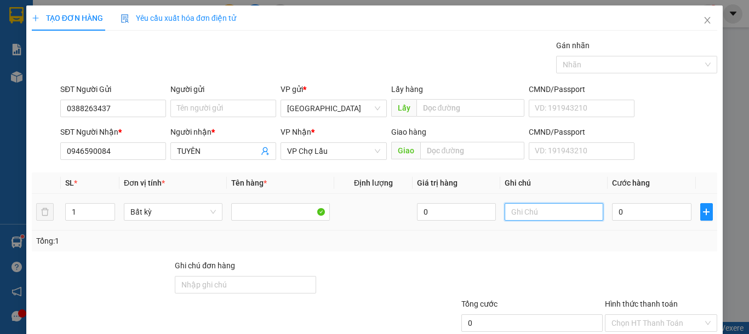
click at [563, 215] on input "text" at bounding box center [554, 212] width 99 height 18
type input "1 TH XỐP TRÁI CÂY"
click at [618, 215] on input "0" at bounding box center [651, 212] width 79 height 18
type input "4"
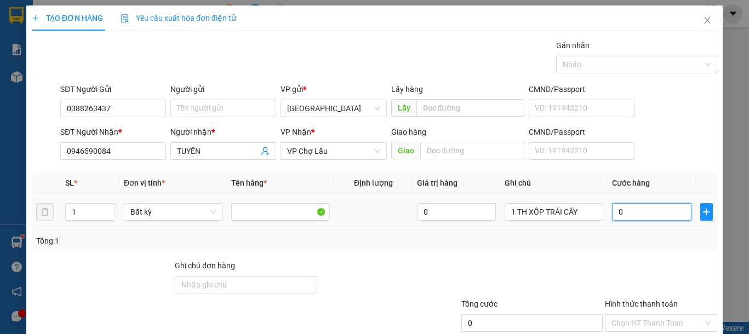
type input "4"
type input "40"
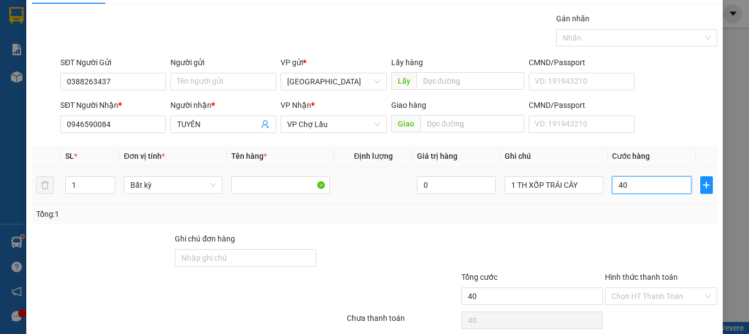
scroll to position [71, 0]
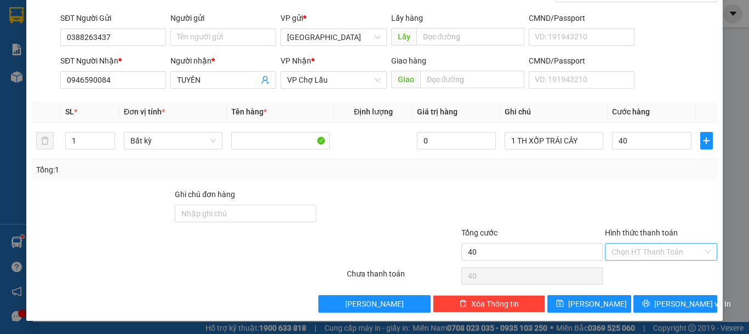
type input "40.000"
click at [612, 255] on input "Hình thức thanh toán" at bounding box center [656, 252] width 91 height 16
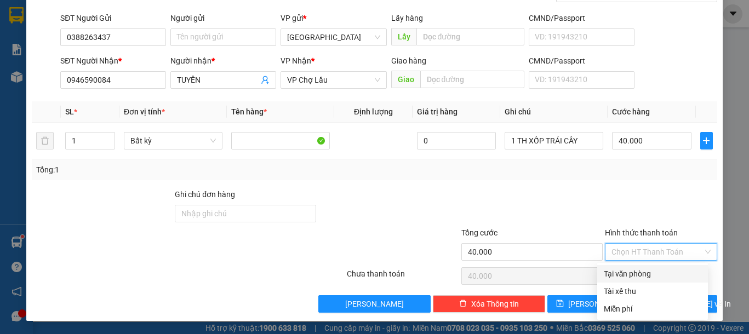
click at [637, 271] on div "Tại văn phòng" at bounding box center [653, 274] width 98 height 12
type input "0"
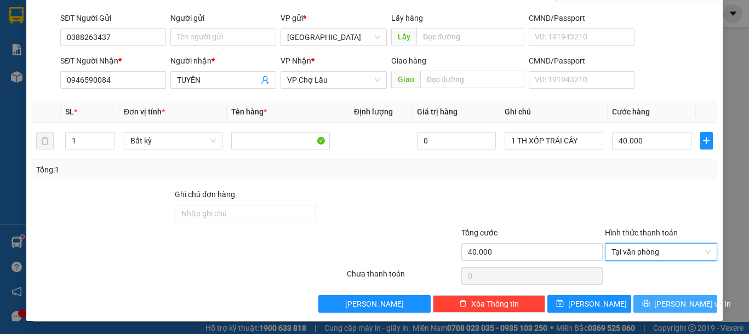
click at [647, 301] on icon "printer" at bounding box center [646, 303] width 7 height 7
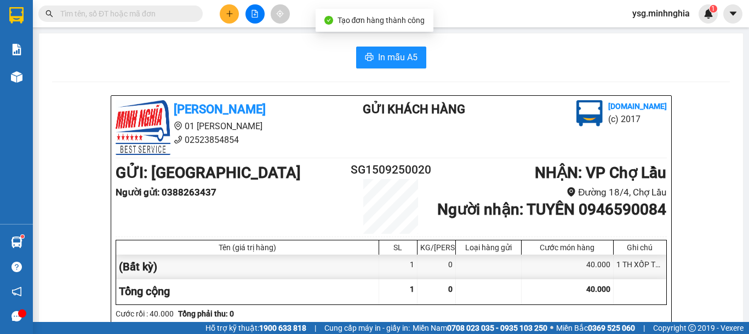
click at [365, 54] on icon "printer" at bounding box center [369, 57] width 9 height 9
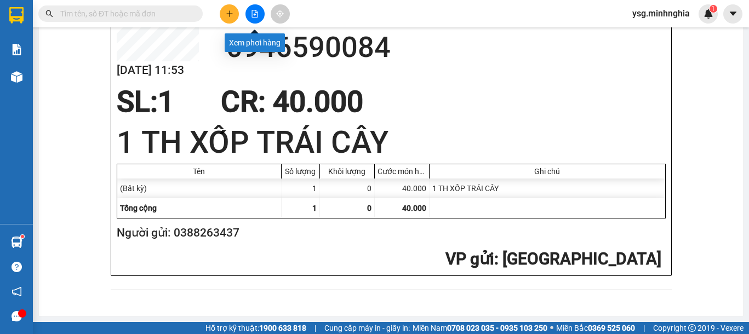
click at [254, 8] on button at bounding box center [254, 13] width 19 height 19
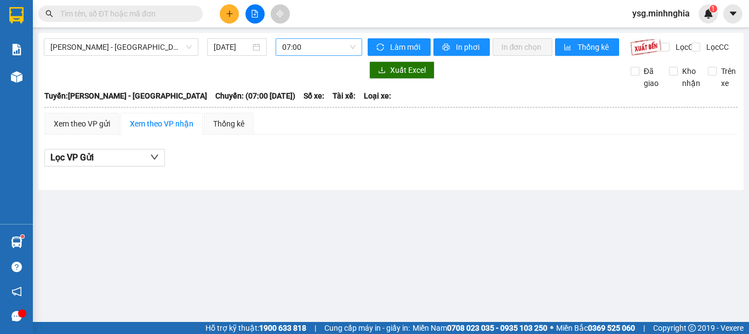
click at [338, 50] on span "07:00" at bounding box center [318, 47] width 73 height 16
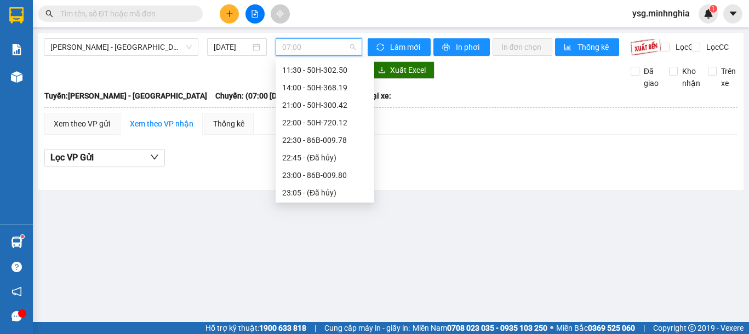
scroll to position [88, 0]
click at [165, 44] on span "[PERSON_NAME] - [GEOGRAPHIC_DATA]" at bounding box center [120, 47] width 141 height 16
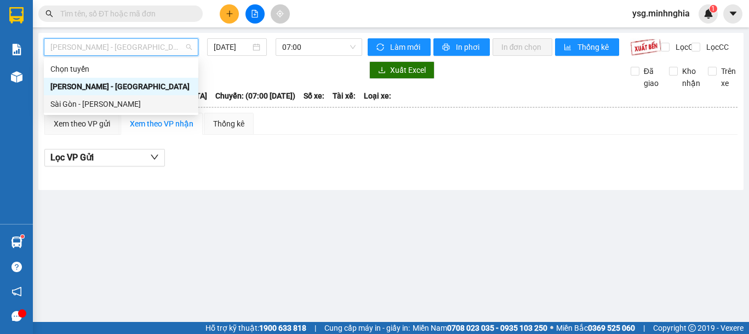
click at [110, 101] on div "Sài Gòn - [PERSON_NAME]" at bounding box center [120, 104] width 141 height 12
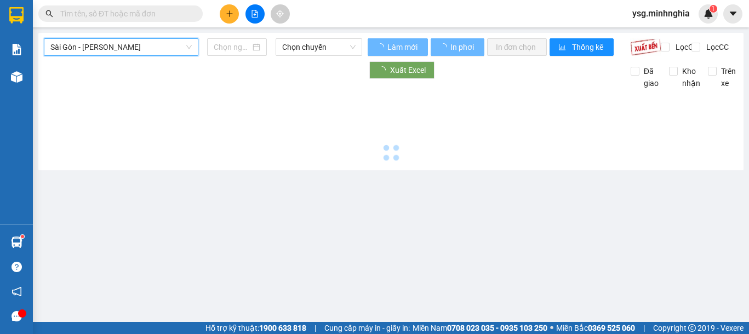
type input "[DATE]"
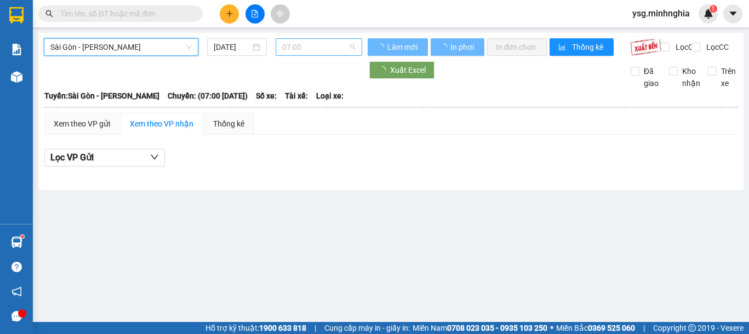
scroll to position [18, 0]
click at [297, 39] on span "07:00" at bounding box center [318, 47] width 73 height 16
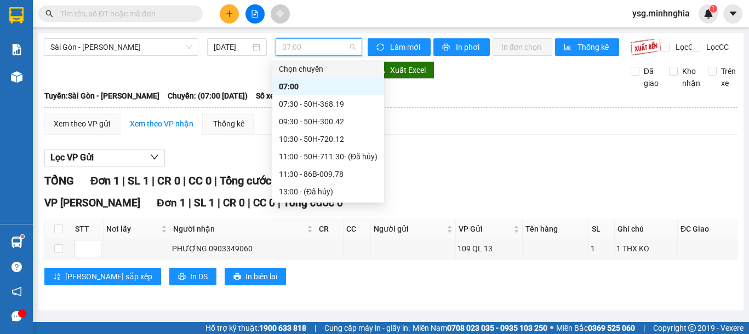
click at [168, 56] on div "Sài Gòn - Phan Rí [DATE] 07:00" at bounding box center [203, 47] width 318 height 18
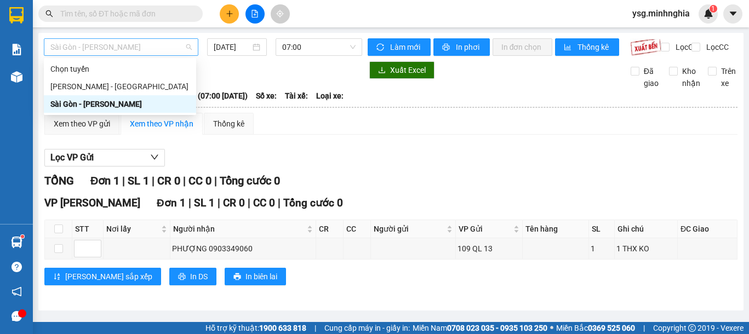
click at [171, 51] on span "Sài Gòn - [PERSON_NAME]" at bounding box center [120, 47] width 141 height 16
click at [140, 90] on div "[PERSON_NAME] - [GEOGRAPHIC_DATA]" at bounding box center [119, 87] width 139 height 12
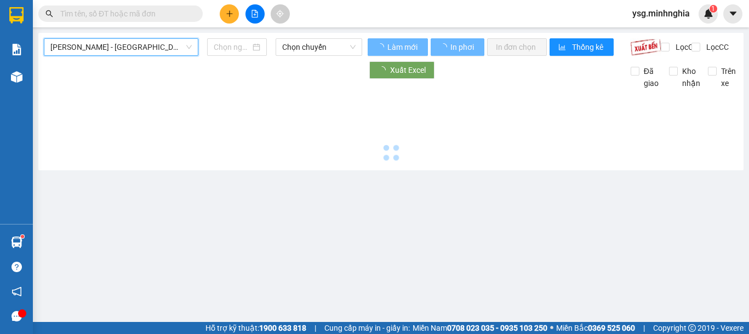
type input "[DATE]"
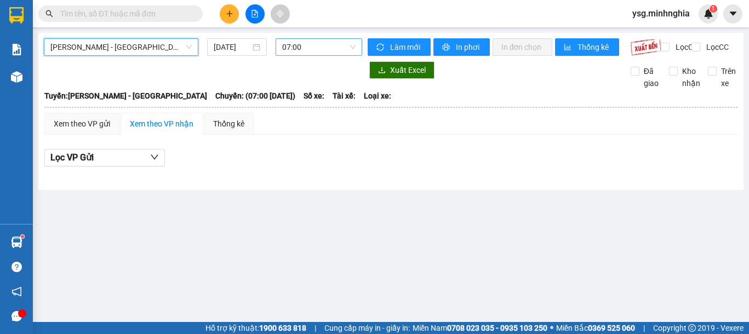
click at [304, 46] on span "07:00" at bounding box center [318, 47] width 73 height 16
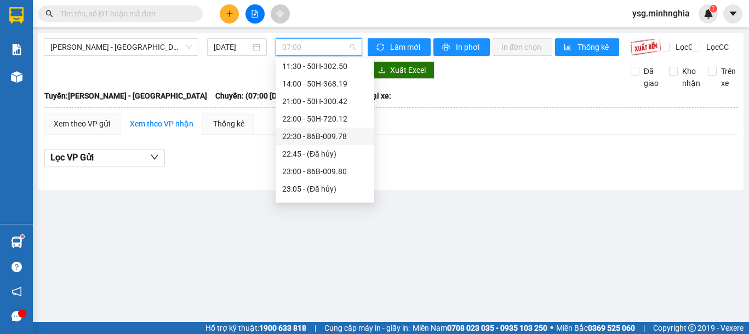
scroll to position [88, 0]
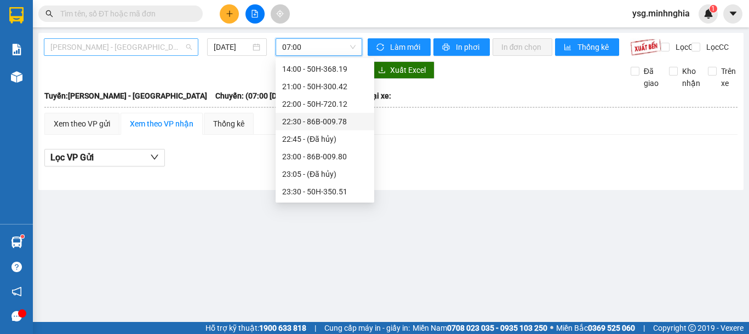
click at [166, 44] on span "[PERSON_NAME] - [GEOGRAPHIC_DATA]" at bounding box center [120, 47] width 141 height 16
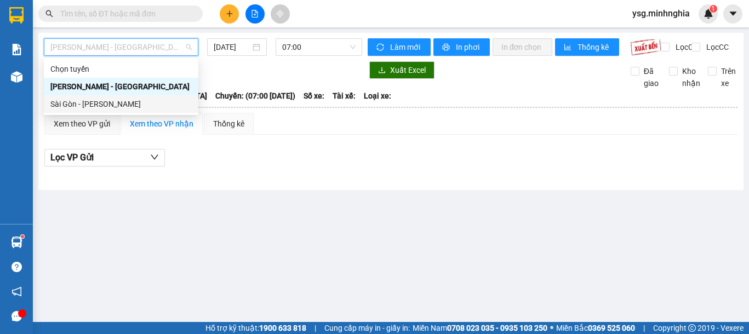
click at [133, 101] on div "Sài Gòn - [PERSON_NAME]" at bounding box center [120, 104] width 141 height 12
type input "[DATE]"
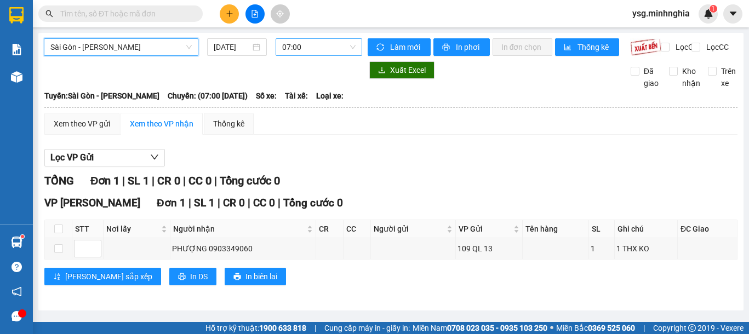
click at [318, 47] on span "07:00" at bounding box center [318, 47] width 73 height 16
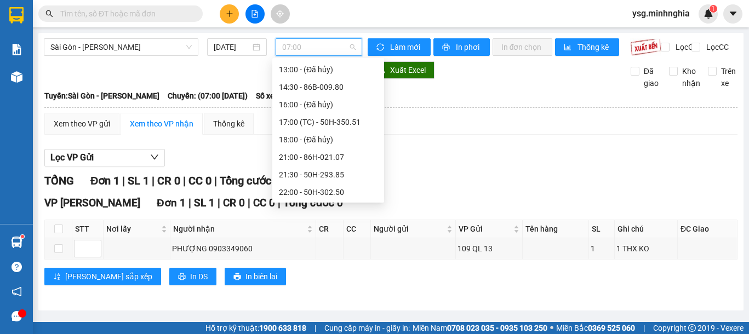
scroll to position [123, 0]
click at [136, 49] on span "Sài Gòn - [PERSON_NAME]" at bounding box center [120, 47] width 141 height 16
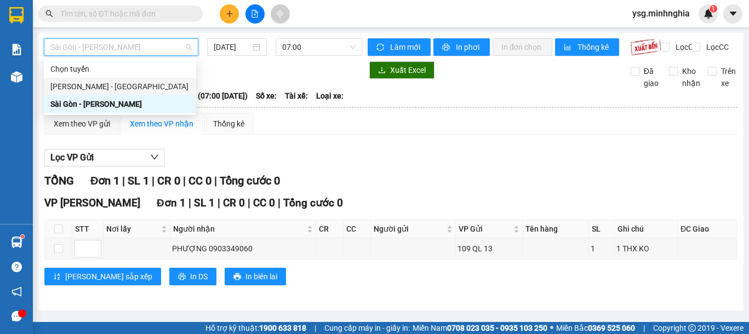
click at [121, 90] on div "[PERSON_NAME] - [GEOGRAPHIC_DATA]" at bounding box center [119, 87] width 139 height 12
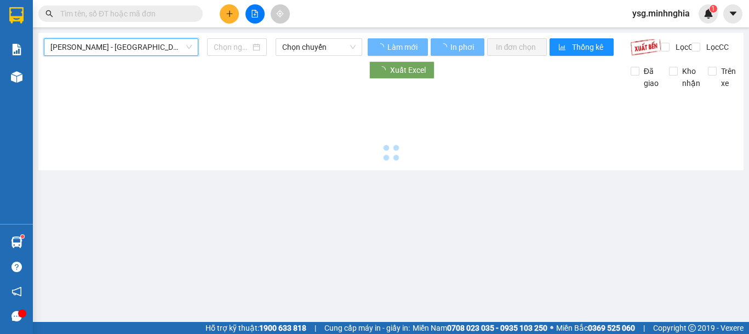
type input "[DATE]"
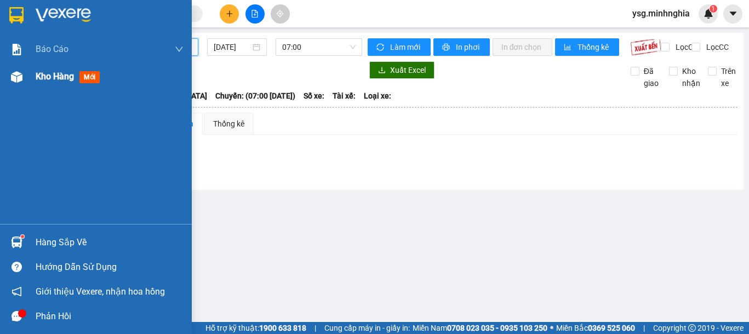
click at [27, 80] on div "Kho hàng mới" at bounding box center [96, 76] width 192 height 27
